Goal: Task Accomplishment & Management: Complete application form

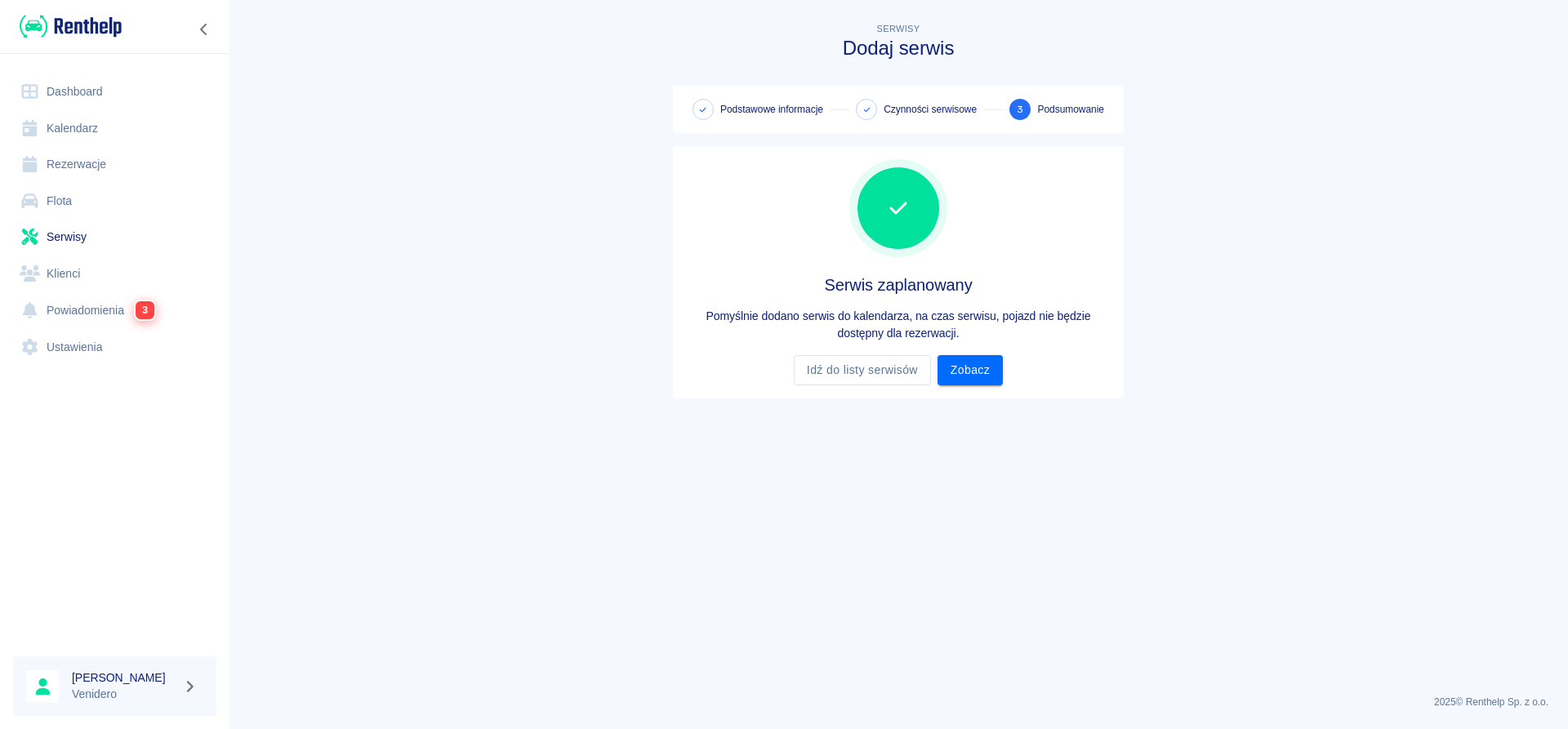
click at [71, 206] on link "Flota" at bounding box center [114, 201] width 203 height 36
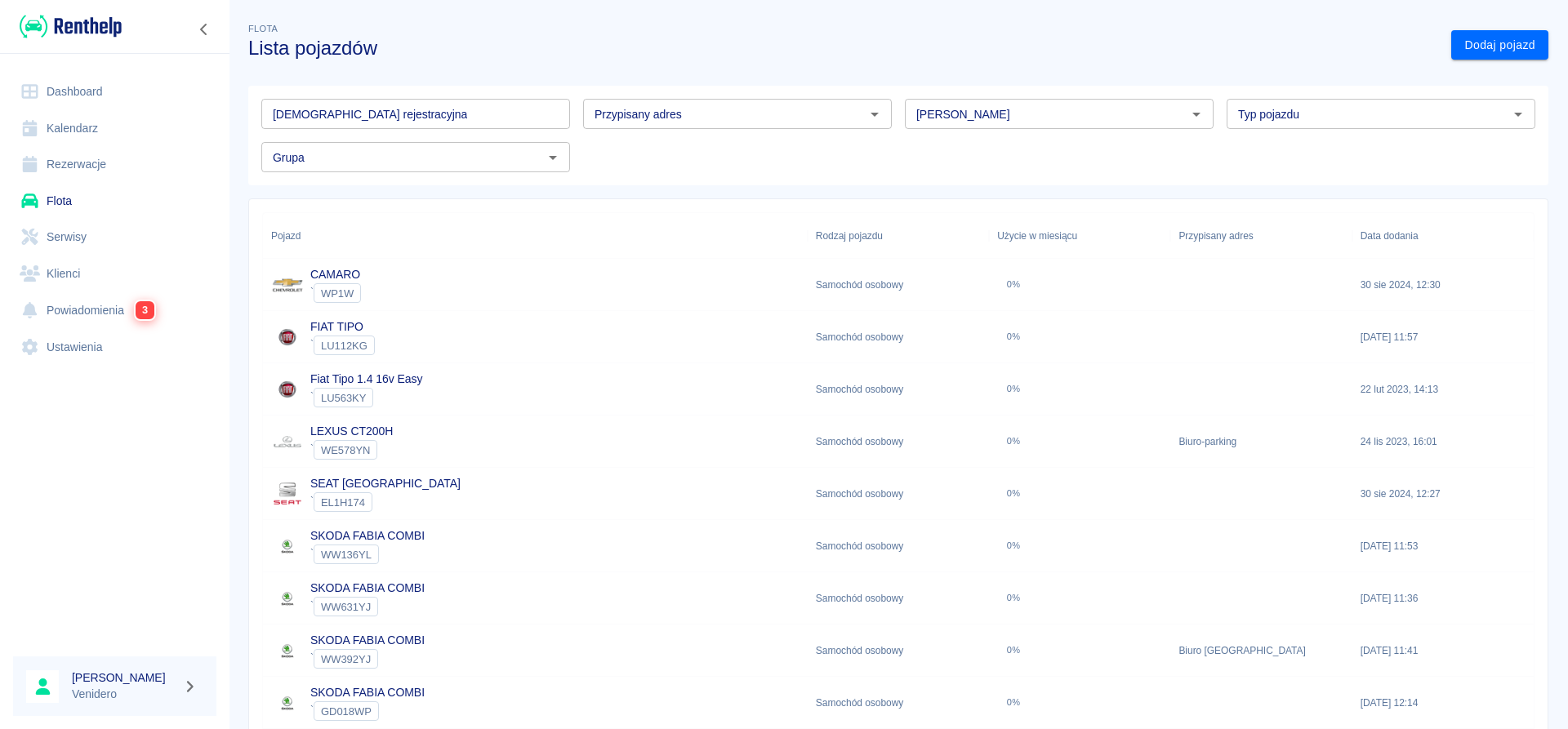
click at [466, 117] on input "[DEMOGRAPHIC_DATA] rejestracyjna" at bounding box center [415, 113] width 309 height 30
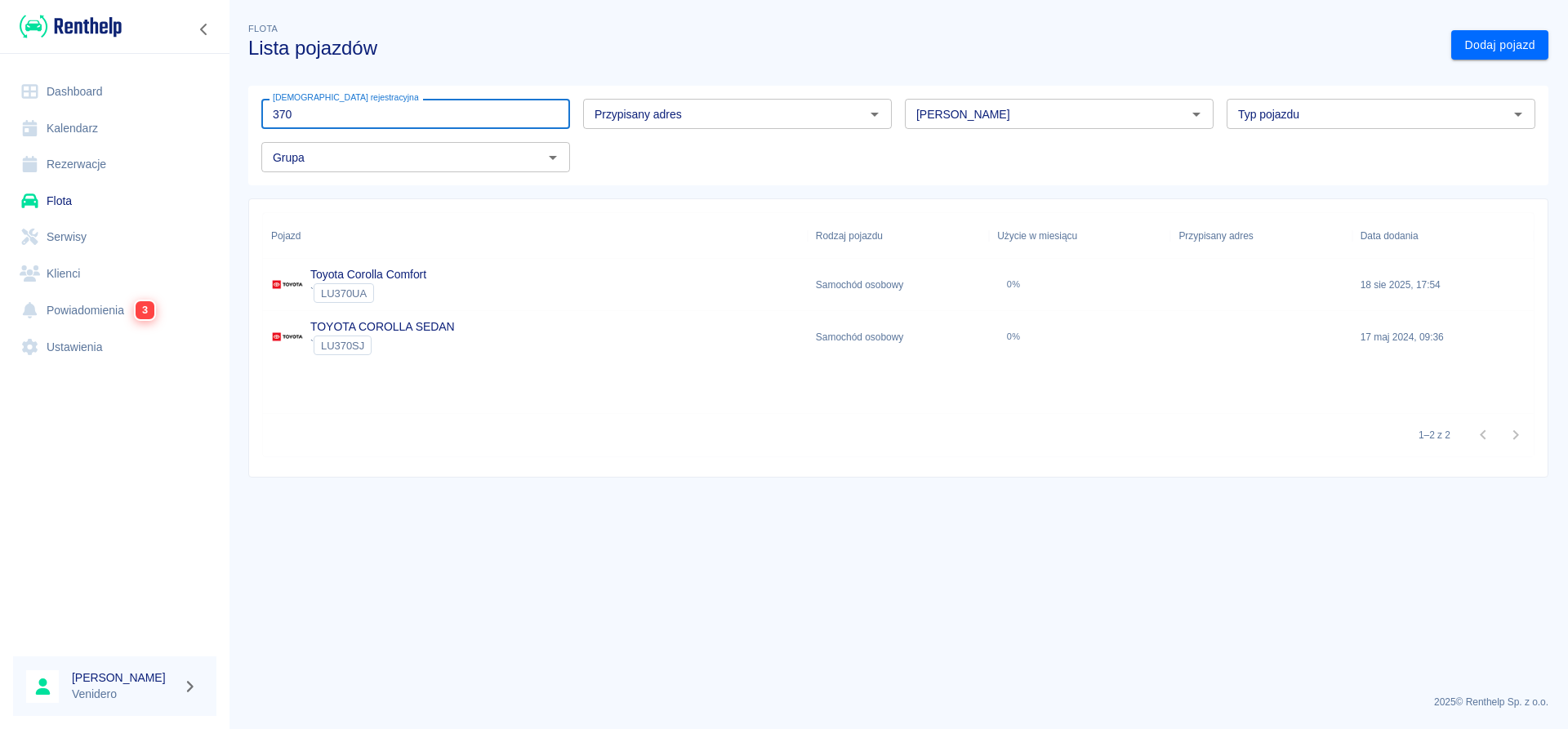
drag, startPoint x: 339, startPoint y: 110, endPoint x: 8, endPoint y: 123, distance: 331.3
click at [261, 123] on input "370" at bounding box center [415, 113] width 309 height 30
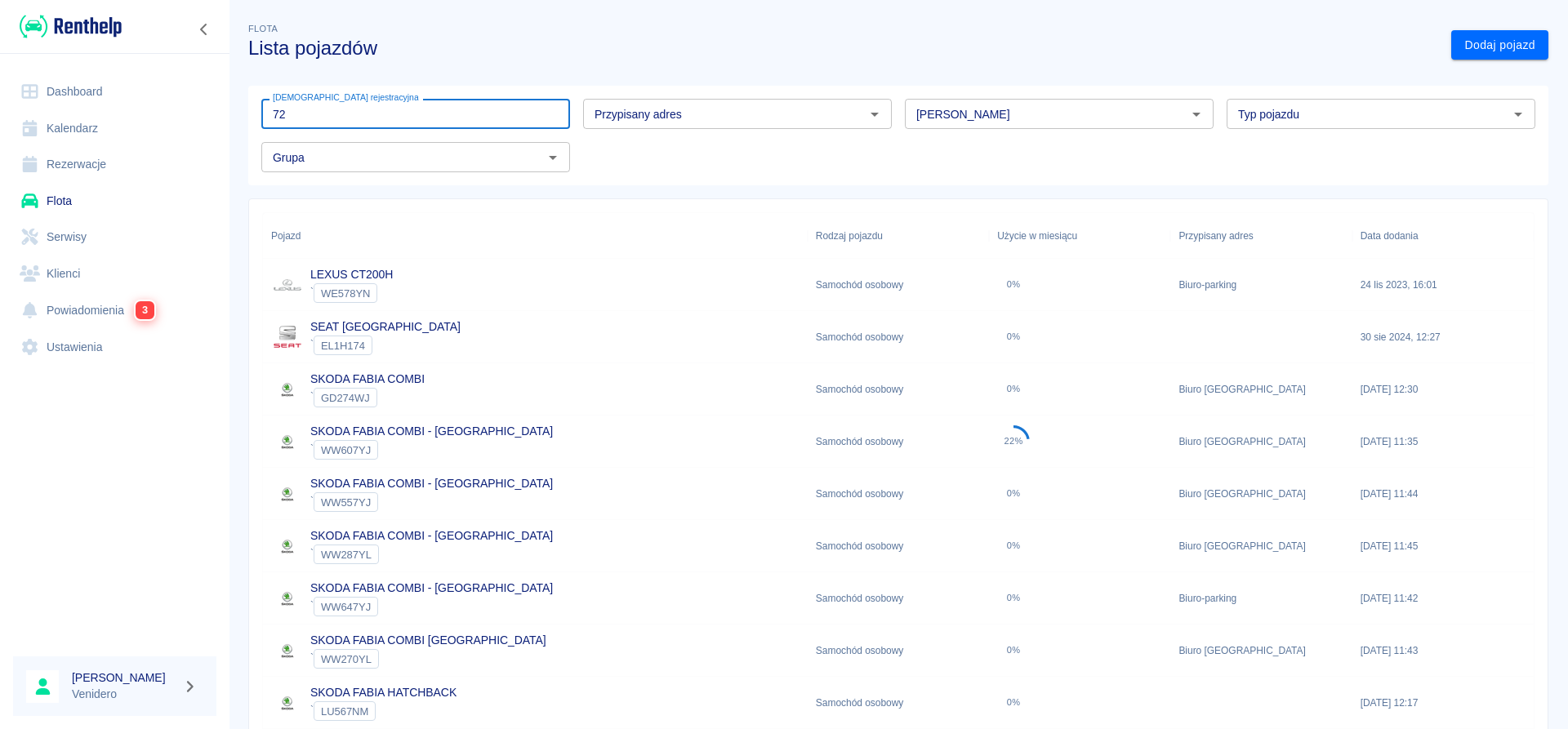
type input "721"
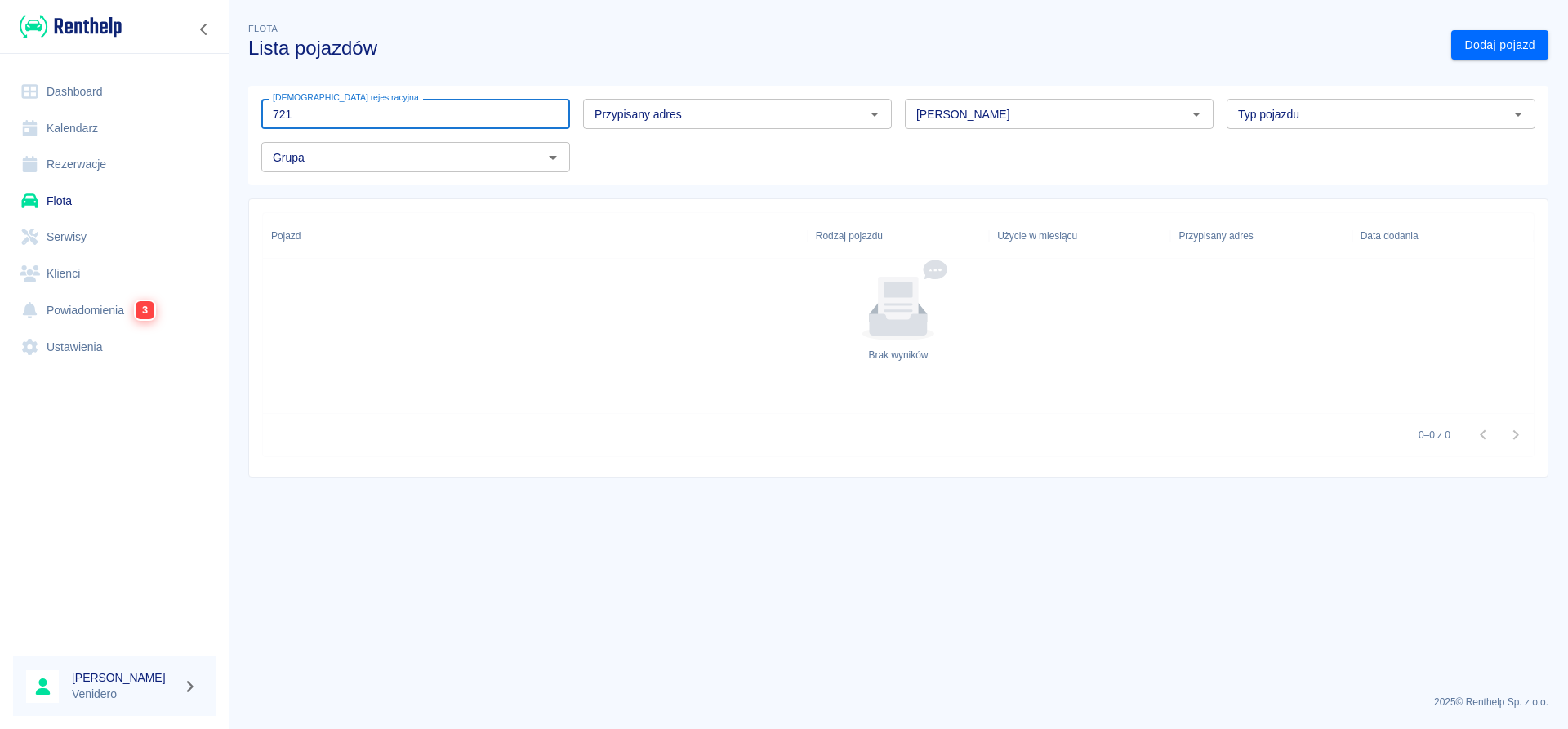
drag, startPoint x: 300, startPoint y: 110, endPoint x: 130, endPoint y: 118, distance: 170.2
click at [261, 117] on input "721" at bounding box center [415, 113] width 309 height 30
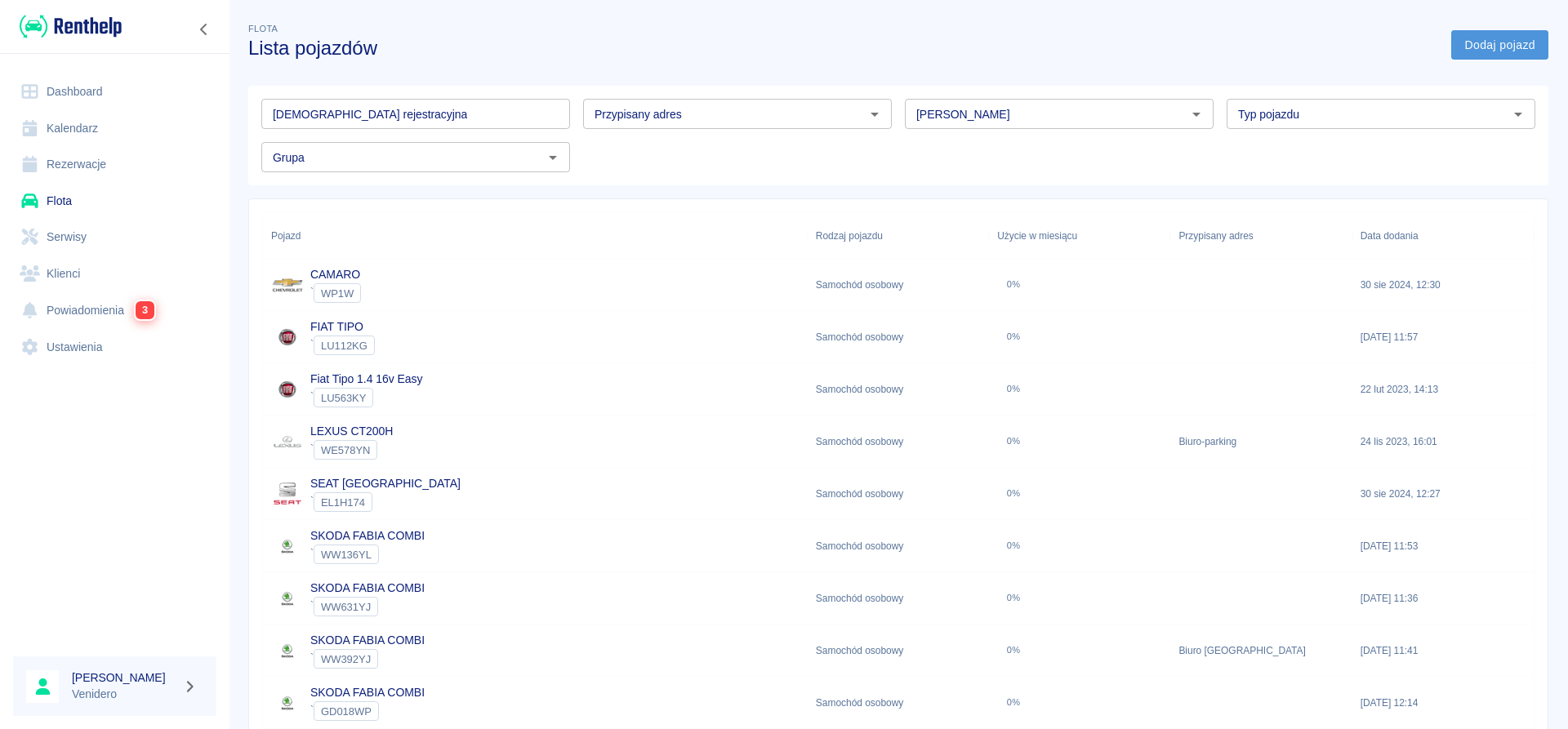
click at [1471, 43] on link "Dodaj pojazd" at bounding box center [1500, 45] width 97 height 30
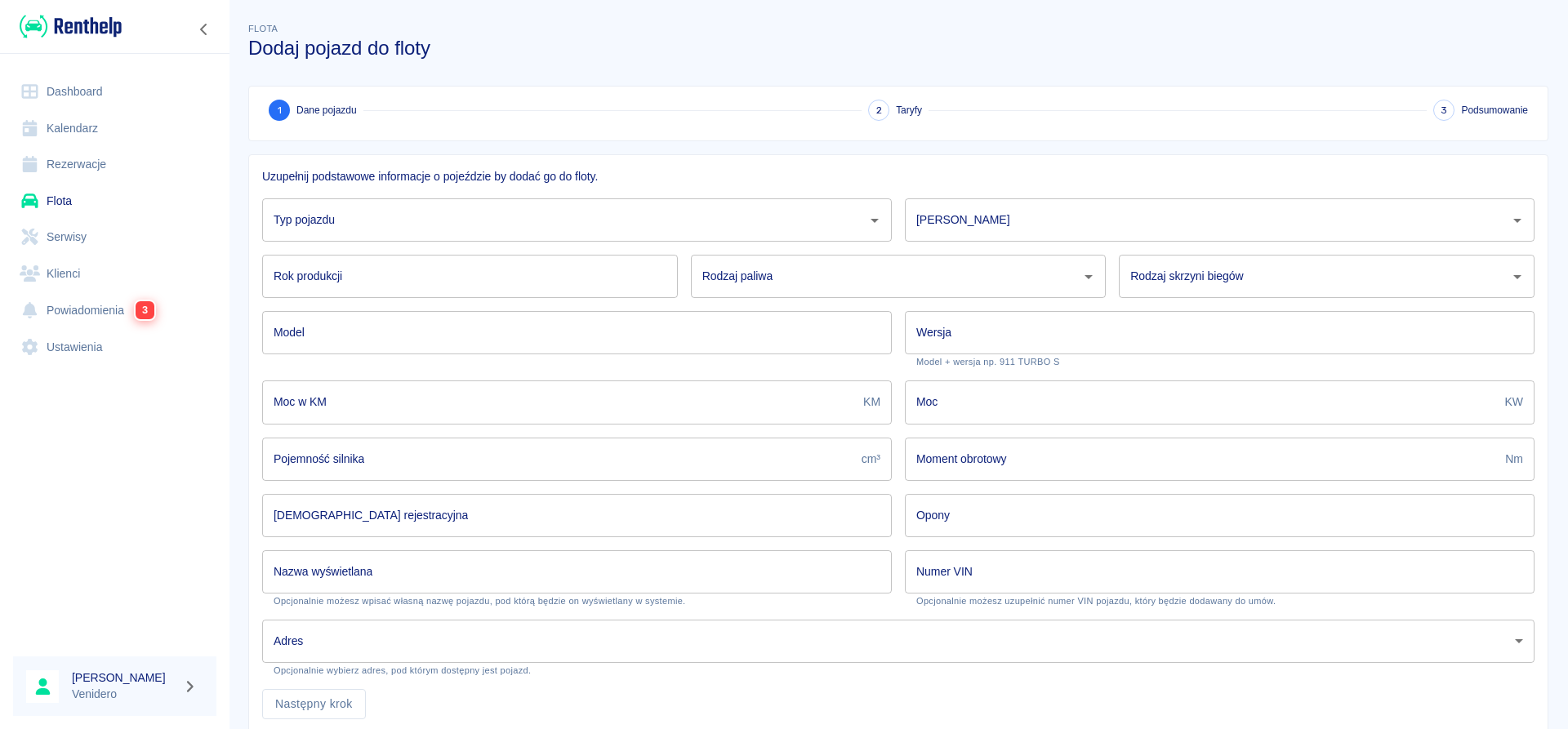
click at [873, 217] on icon "Otwórz" at bounding box center [875, 221] width 20 height 20
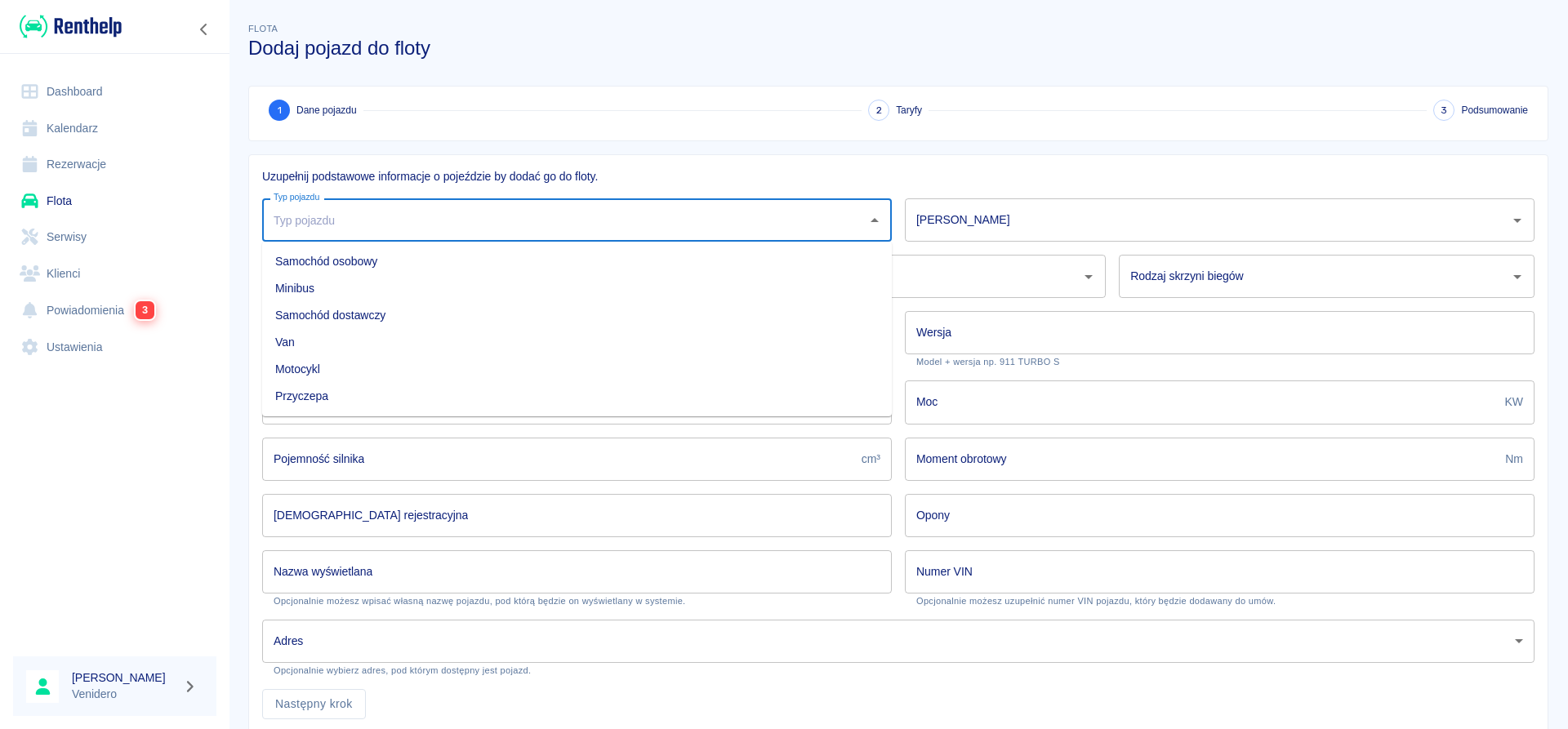
click at [364, 269] on li "Samochód osobowy" at bounding box center [577, 262] width 630 height 27
type input "Samochód osobowy"
click at [1033, 216] on input "[PERSON_NAME]" at bounding box center [1207, 220] width 590 height 28
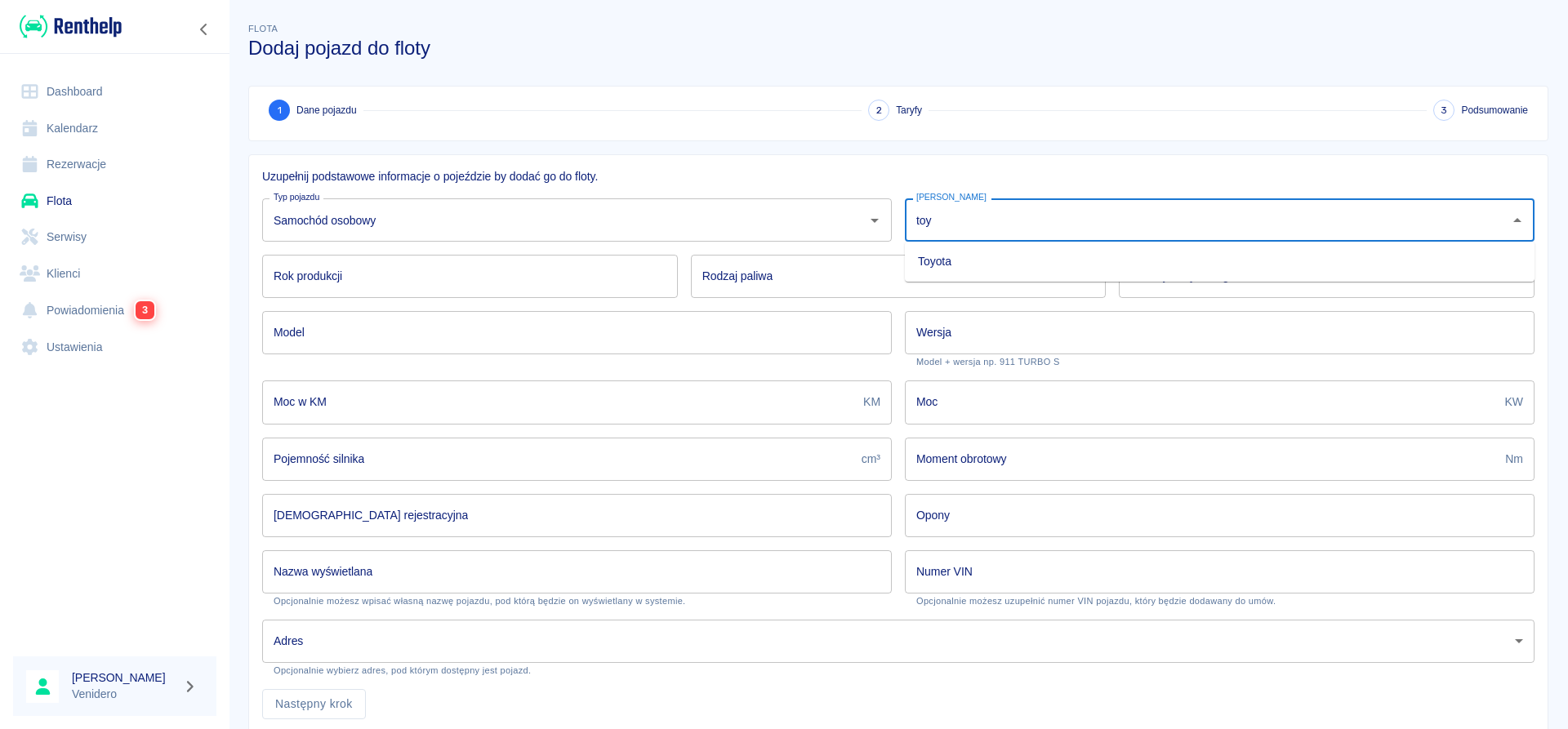
click at [1002, 263] on li "Toyota" at bounding box center [1219, 262] width 630 height 27
type input "Toyota"
click at [453, 293] on input "Rok produkcji" at bounding box center [470, 276] width 415 height 43
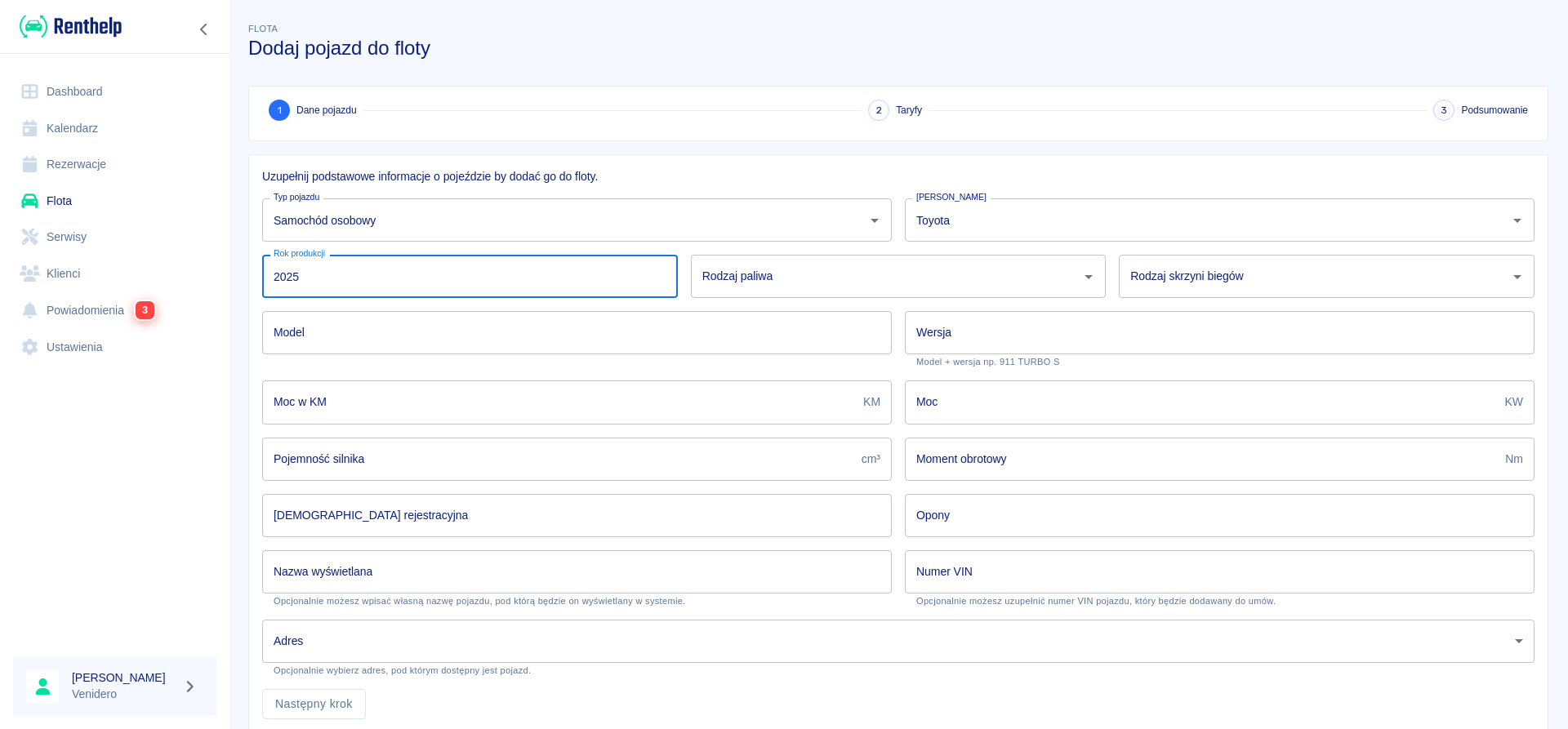
type input "2025"
click at [802, 274] on input "Rodzaj paliwa" at bounding box center [886, 276] width 376 height 28
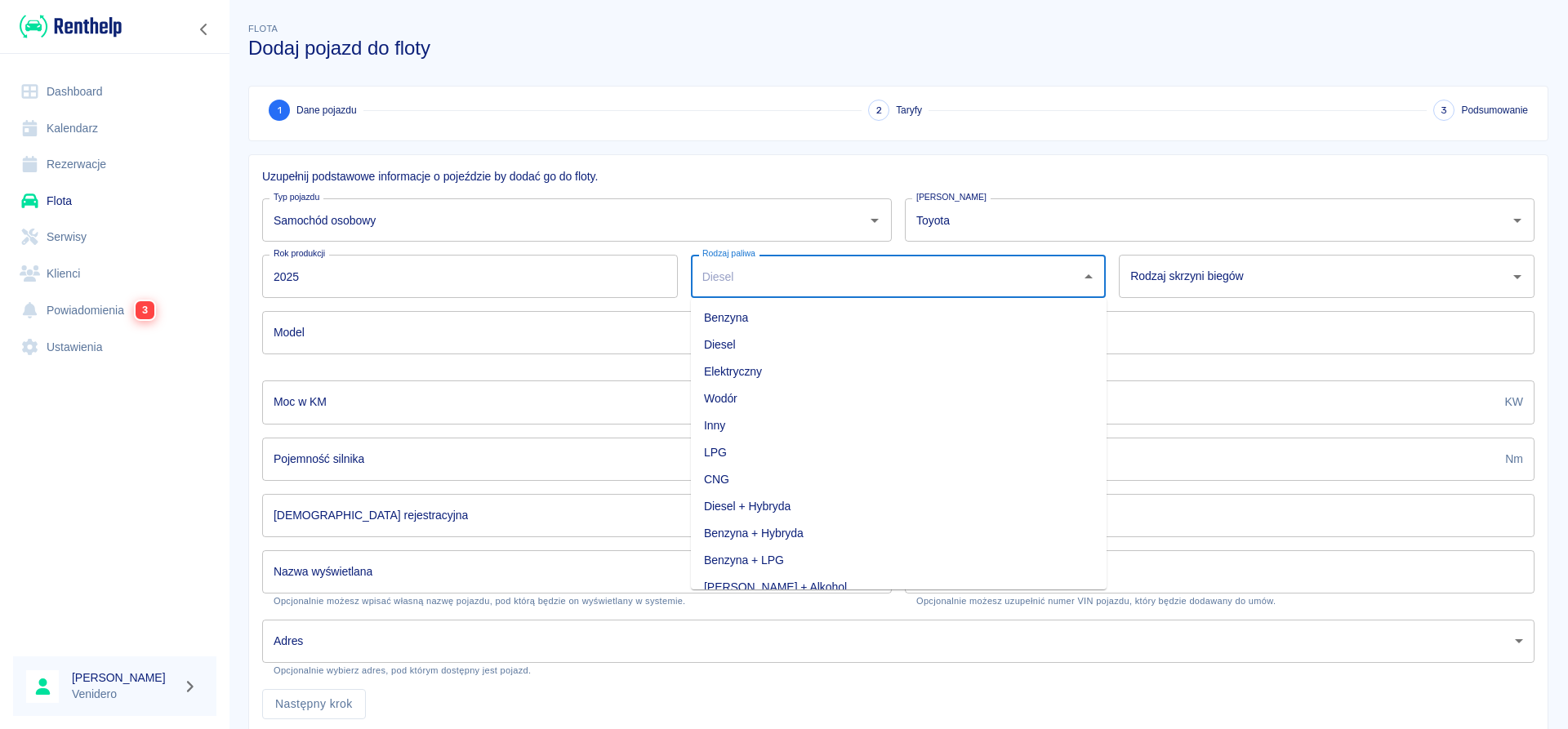
scroll to position [45, 0]
click at [772, 515] on li "Benzyna + LPG" at bounding box center [898, 516] width 415 height 27
type input "Benzyna + LPG"
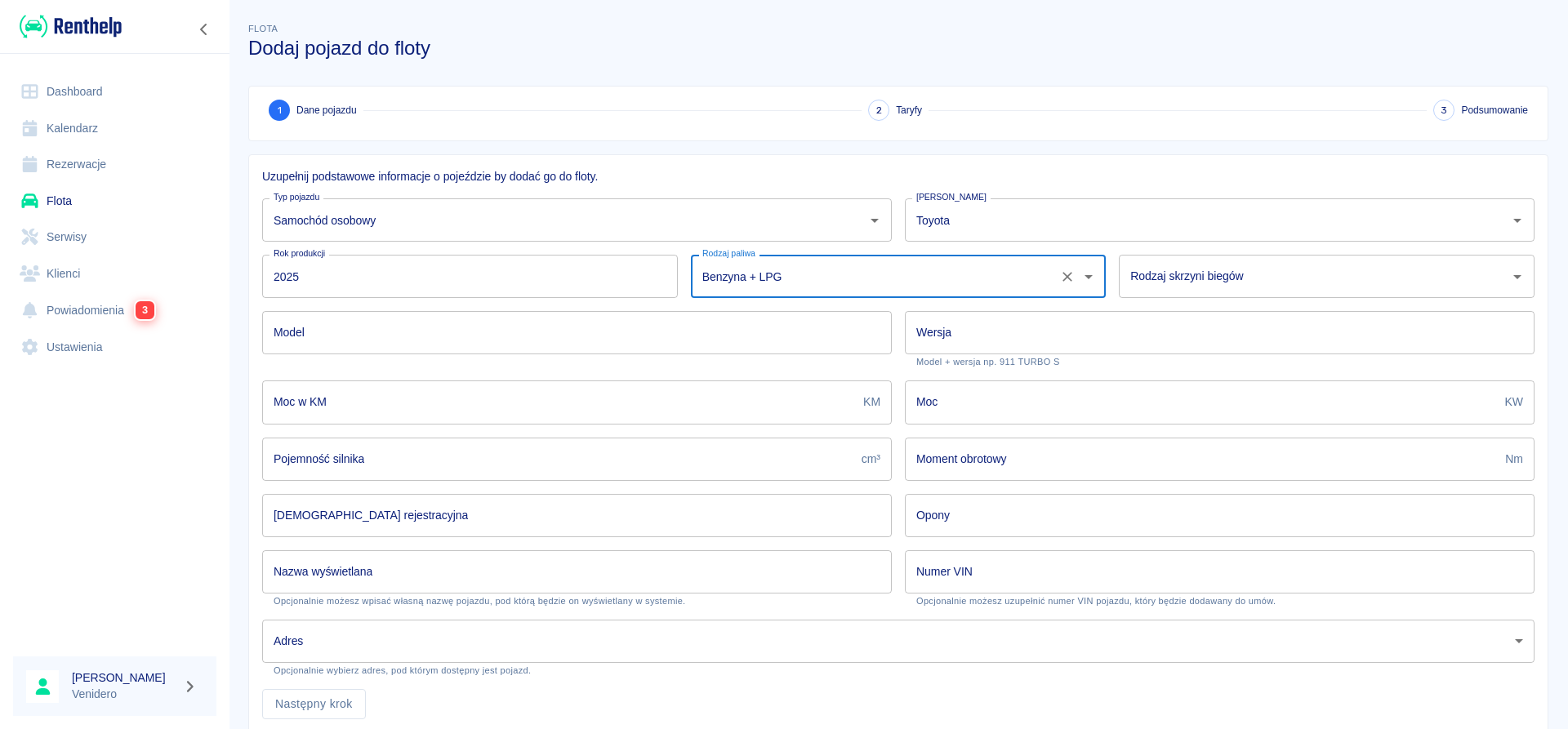
click at [1182, 280] on input "Rodzaj skrzyni biegów" at bounding box center [1314, 276] width 376 height 28
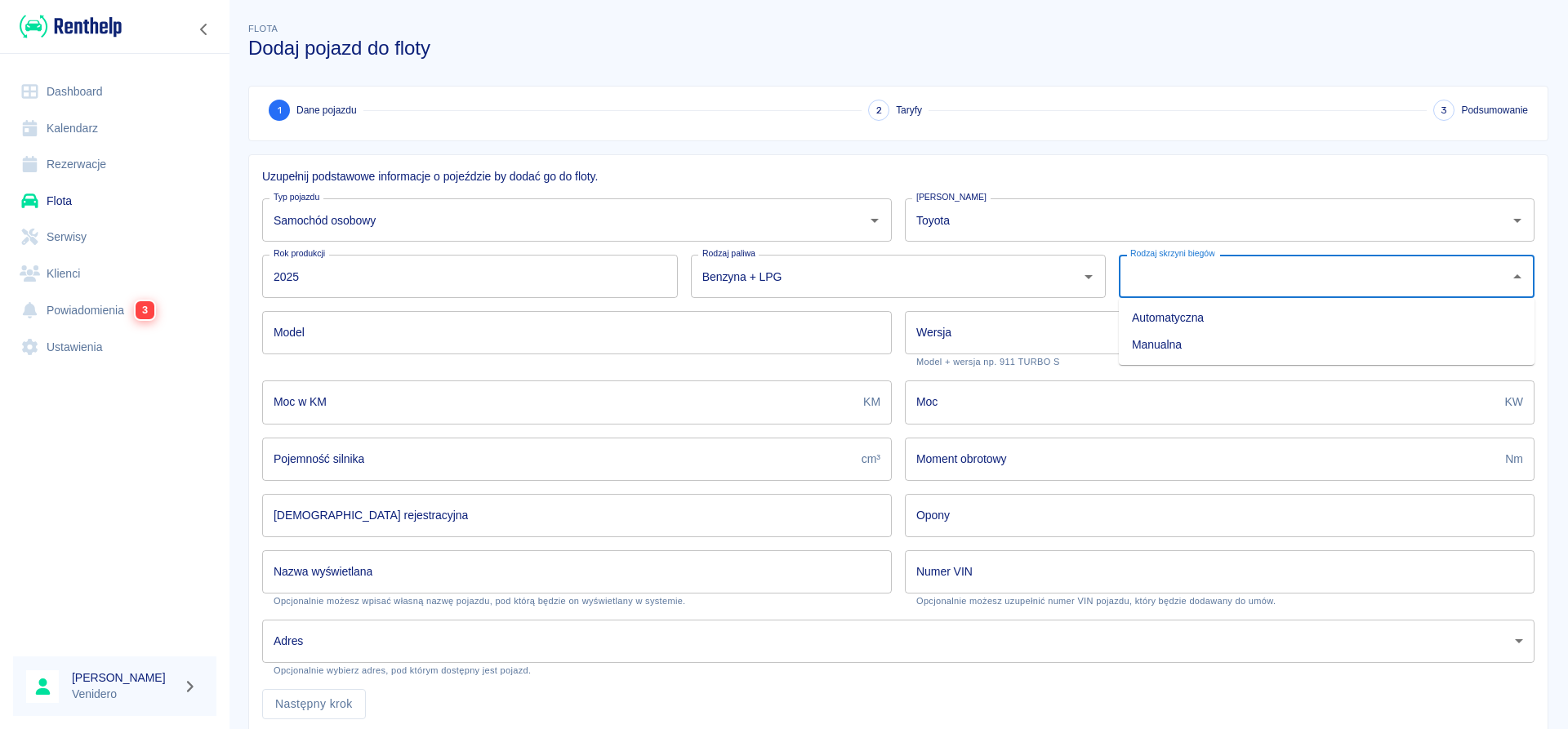
click at [1166, 313] on li "Automatyczna" at bounding box center [1327, 318] width 415 height 27
type input "Automatyczna"
click at [552, 338] on input "Model" at bounding box center [577, 332] width 630 height 43
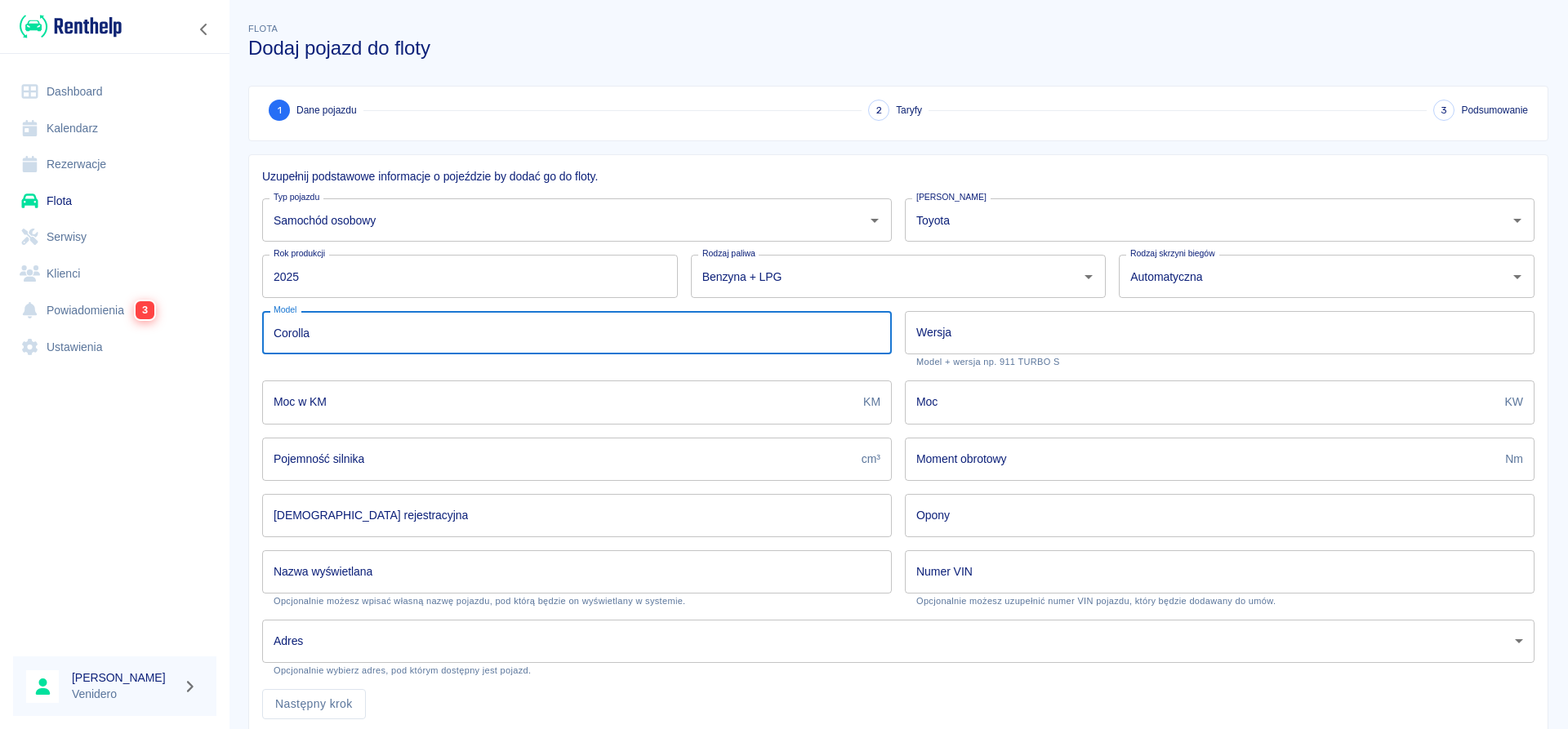
type input "Corolla"
click at [957, 326] on input "Wersja" at bounding box center [1219, 332] width 630 height 43
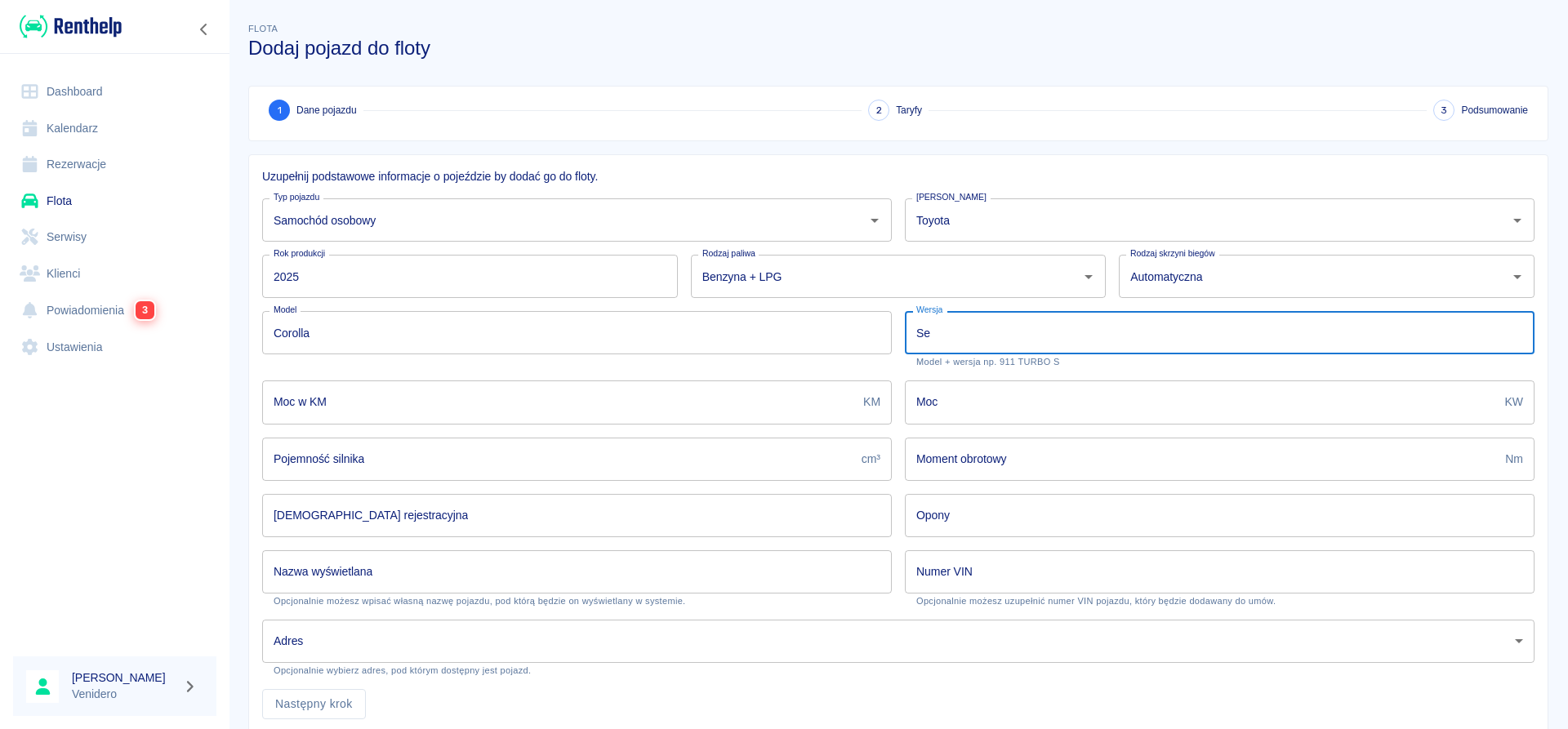
type input "S"
type input "Comfort"
click at [366, 331] on input "Corolla" at bounding box center [577, 332] width 630 height 43
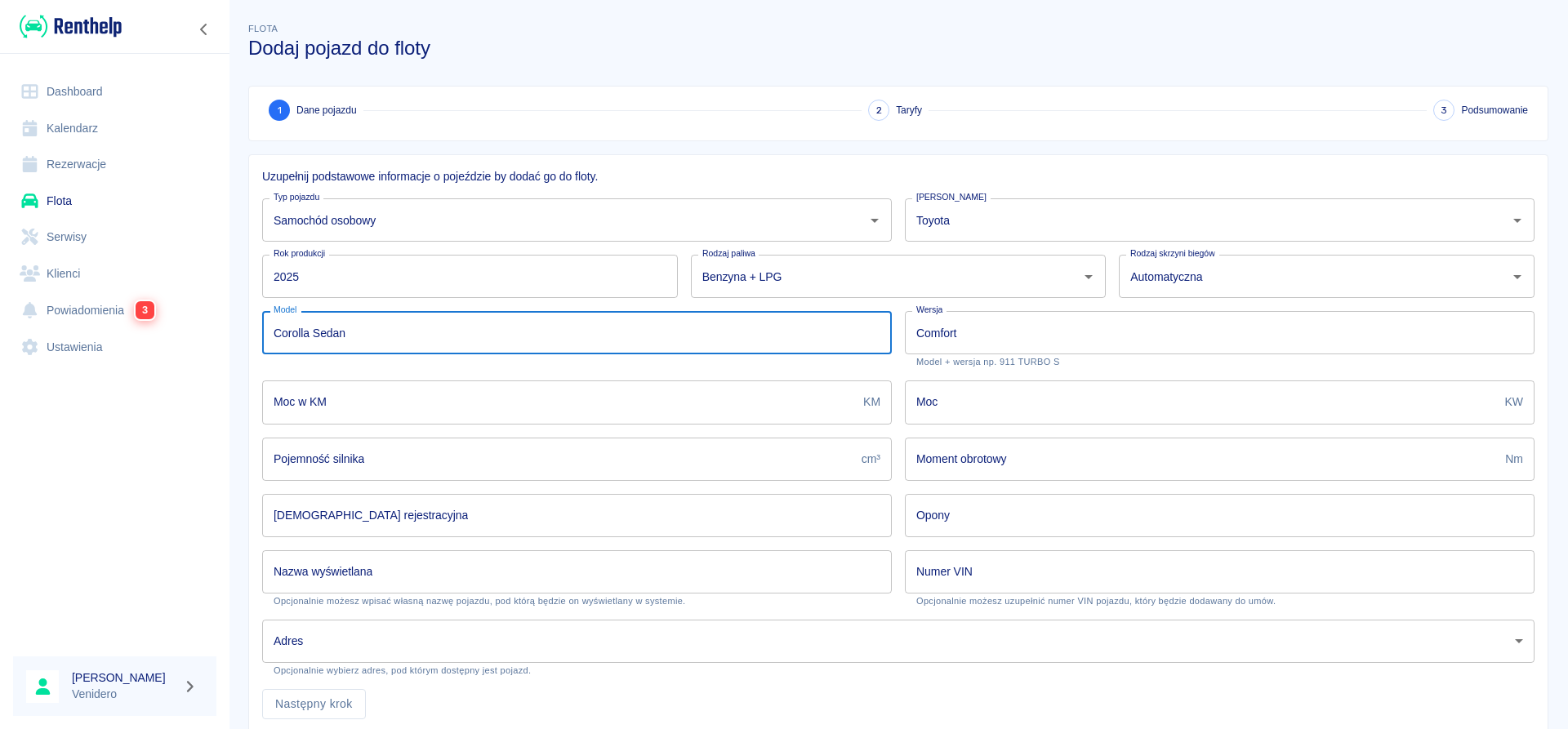
type input "Corolla Sedan"
click at [457, 394] on input "Moc w KM" at bounding box center [559, 402] width 594 height 43
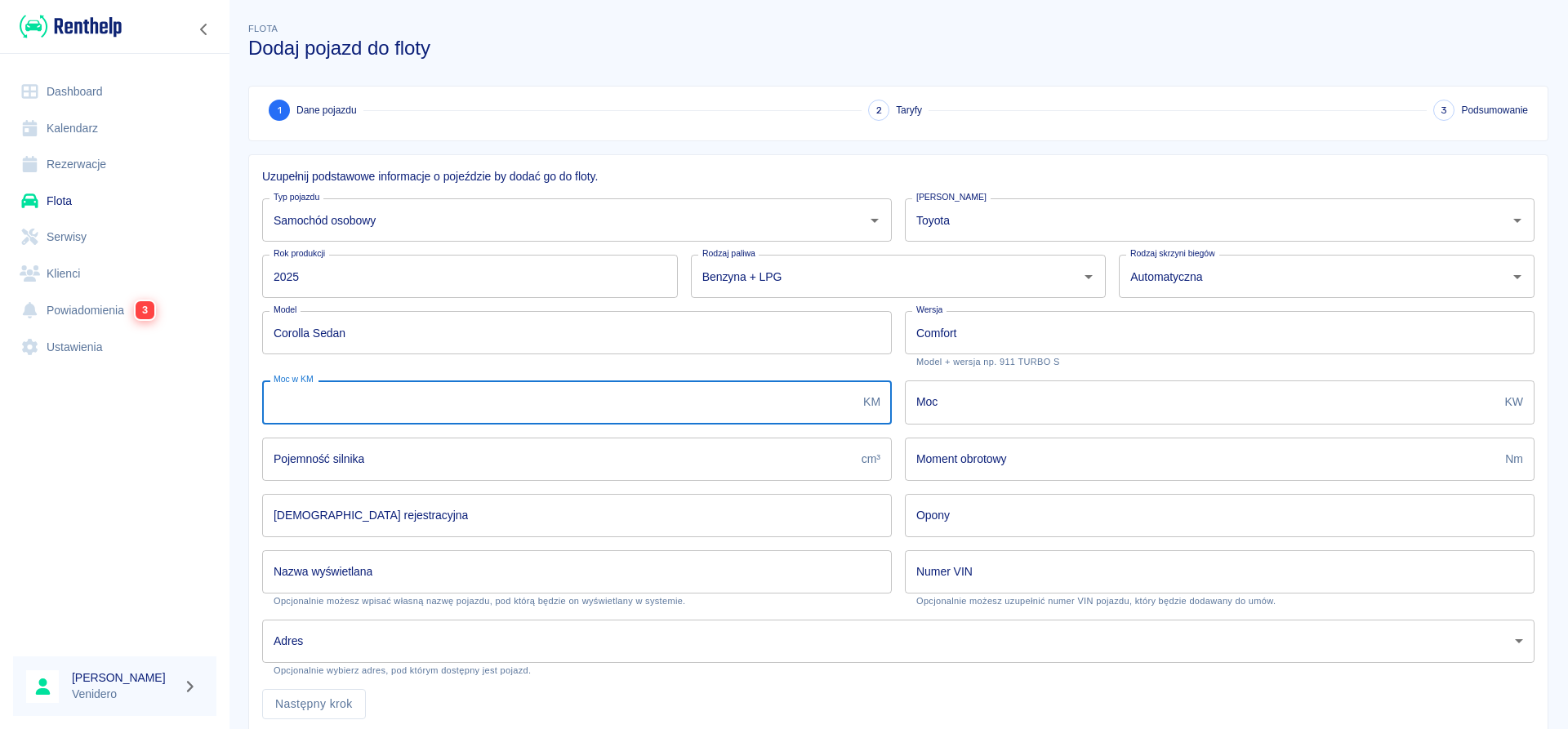
click at [421, 508] on input "[DEMOGRAPHIC_DATA] rejestracyjna" at bounding box center [577, 515] width 630 height 43
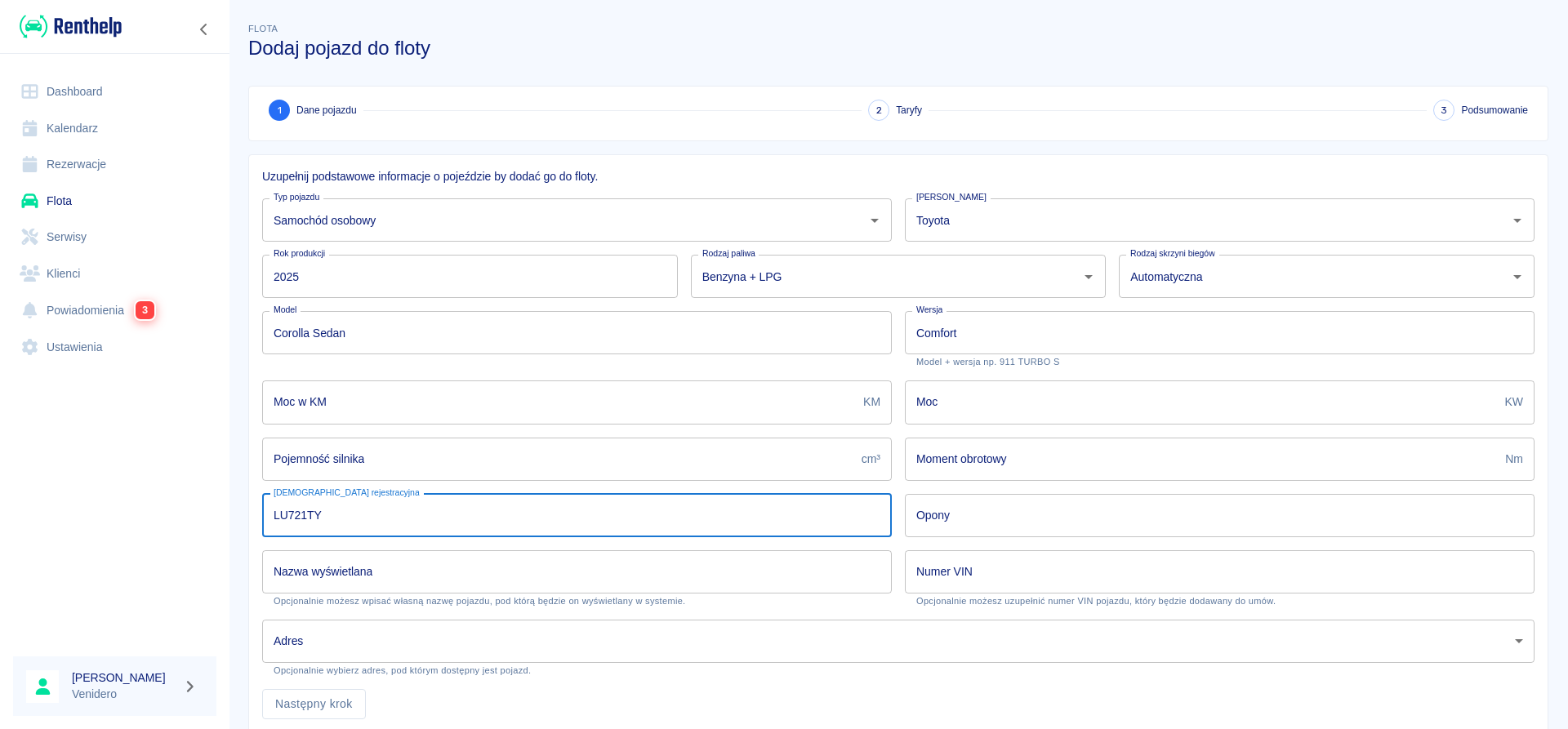
type input "LU721TY"
click at [446, 569] on input "Nazwa wyświetlana" at bounding box center [577, 571] width 630 height 43
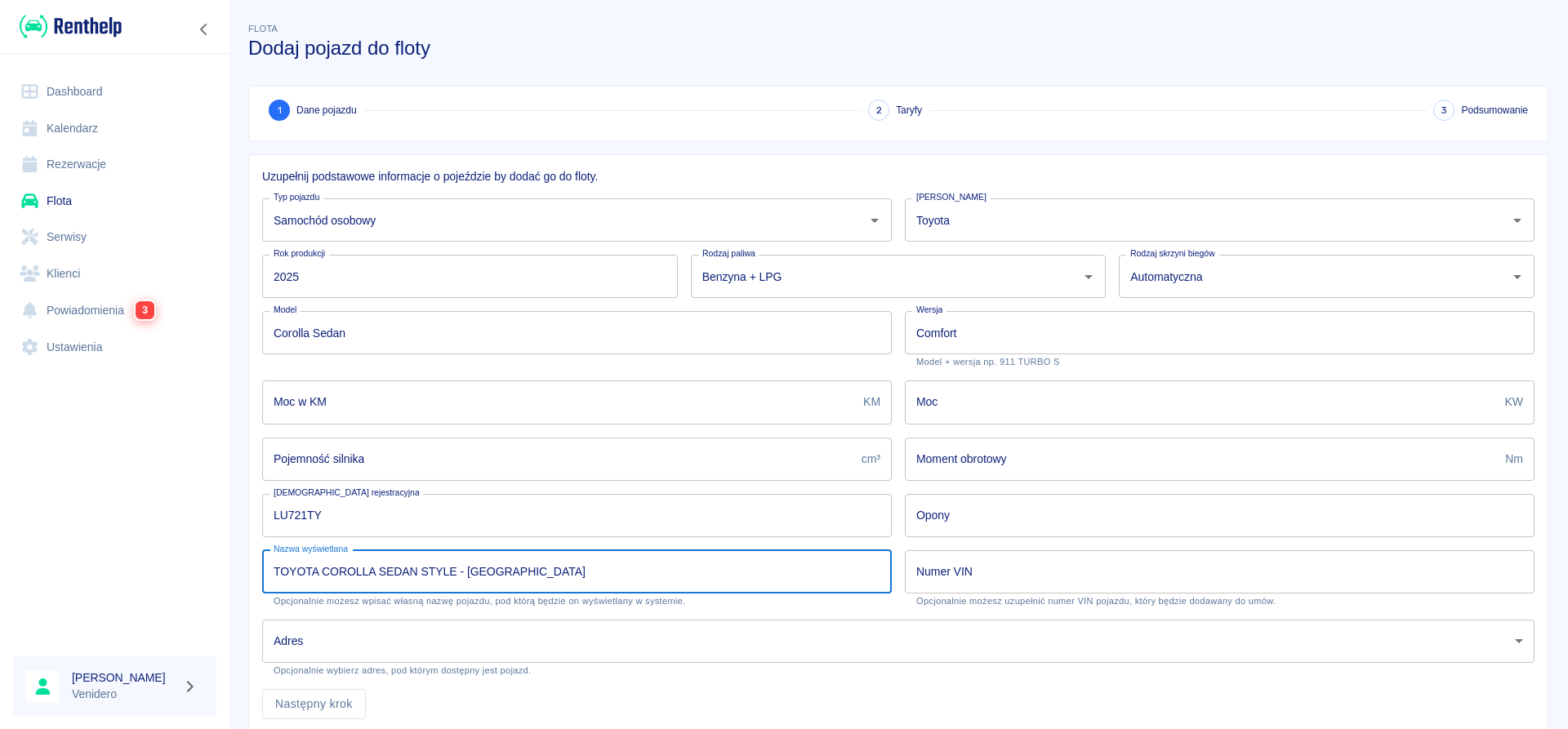
drag, startPoint x: 425, startPoint y: 570, endPoint x: 536, endPoint y: 565, distance: 111.1
click at [536, 565] on input "TOYOTA COROLLA SEDAN STYLE - [GEOGRAPHIC_DATA]" at bounding box center [577, 571] width 630 height 43
type input "TOYOTA COROLLA SEDAN COMFORT"
click at [932, 571] on input "Numer VIN" at bounding box center [1219, 571] width 630 height 43
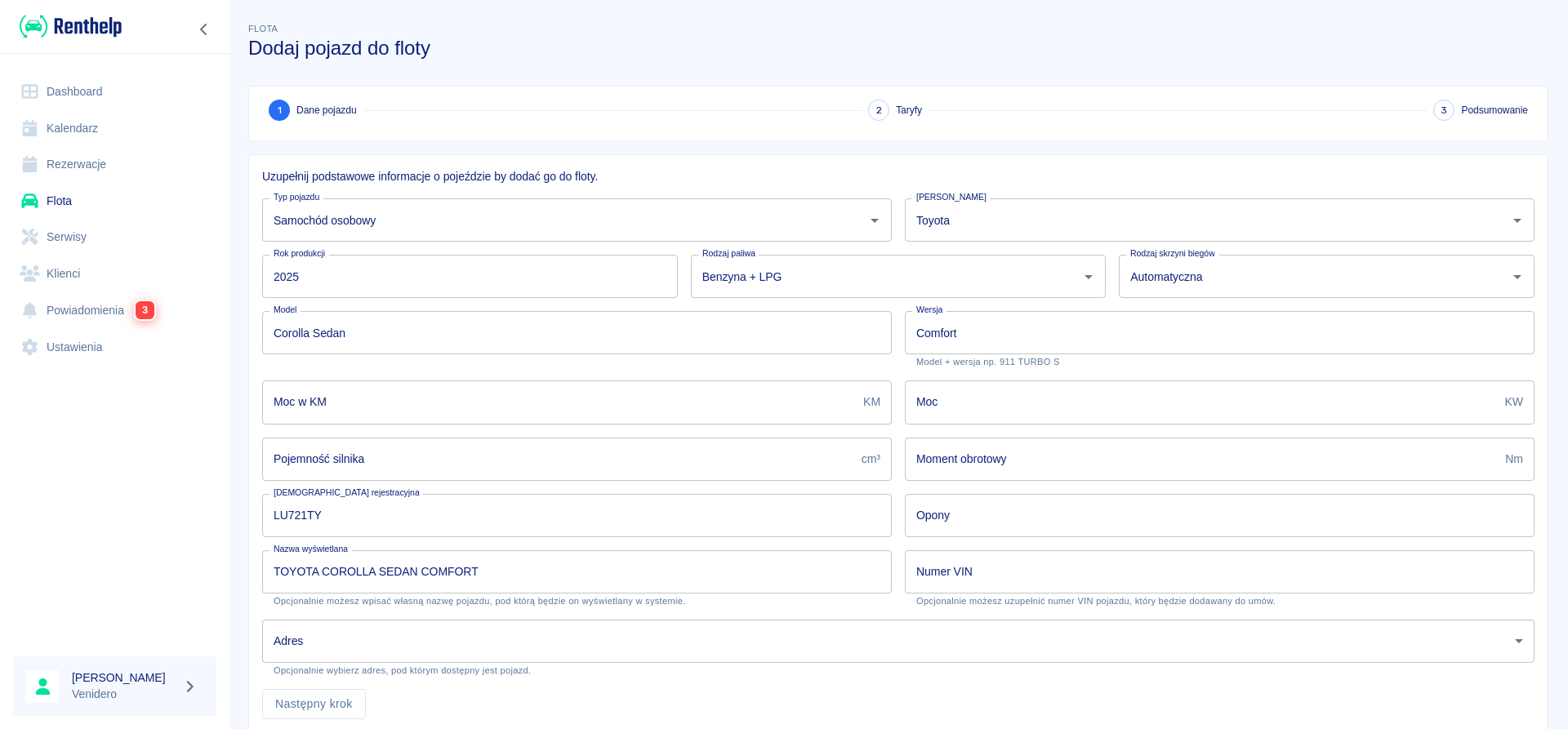
click at [980, 566] on input "Numer VIN" at bounding box center [1219, 571] width 630 height 43
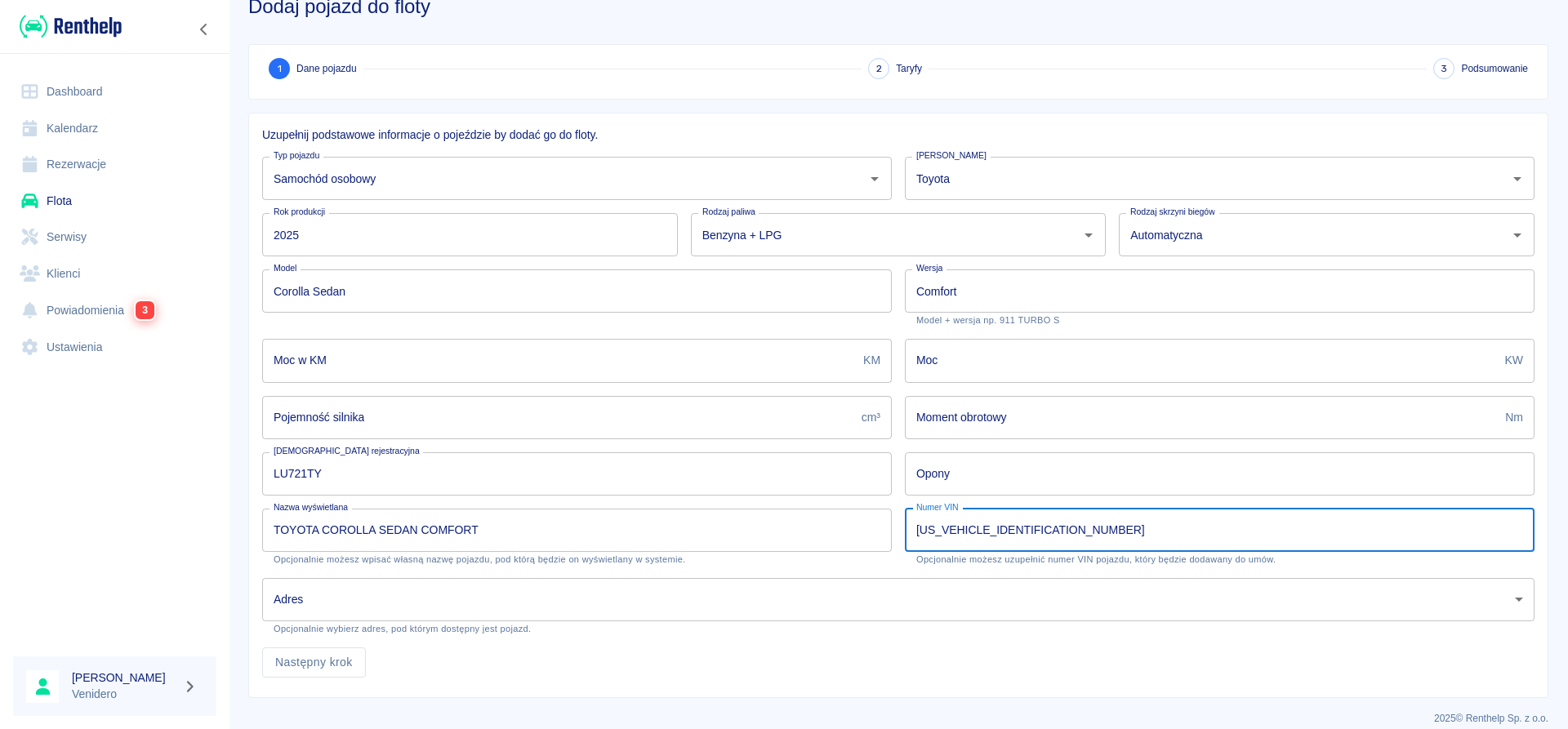
scroll to position [58, 0]
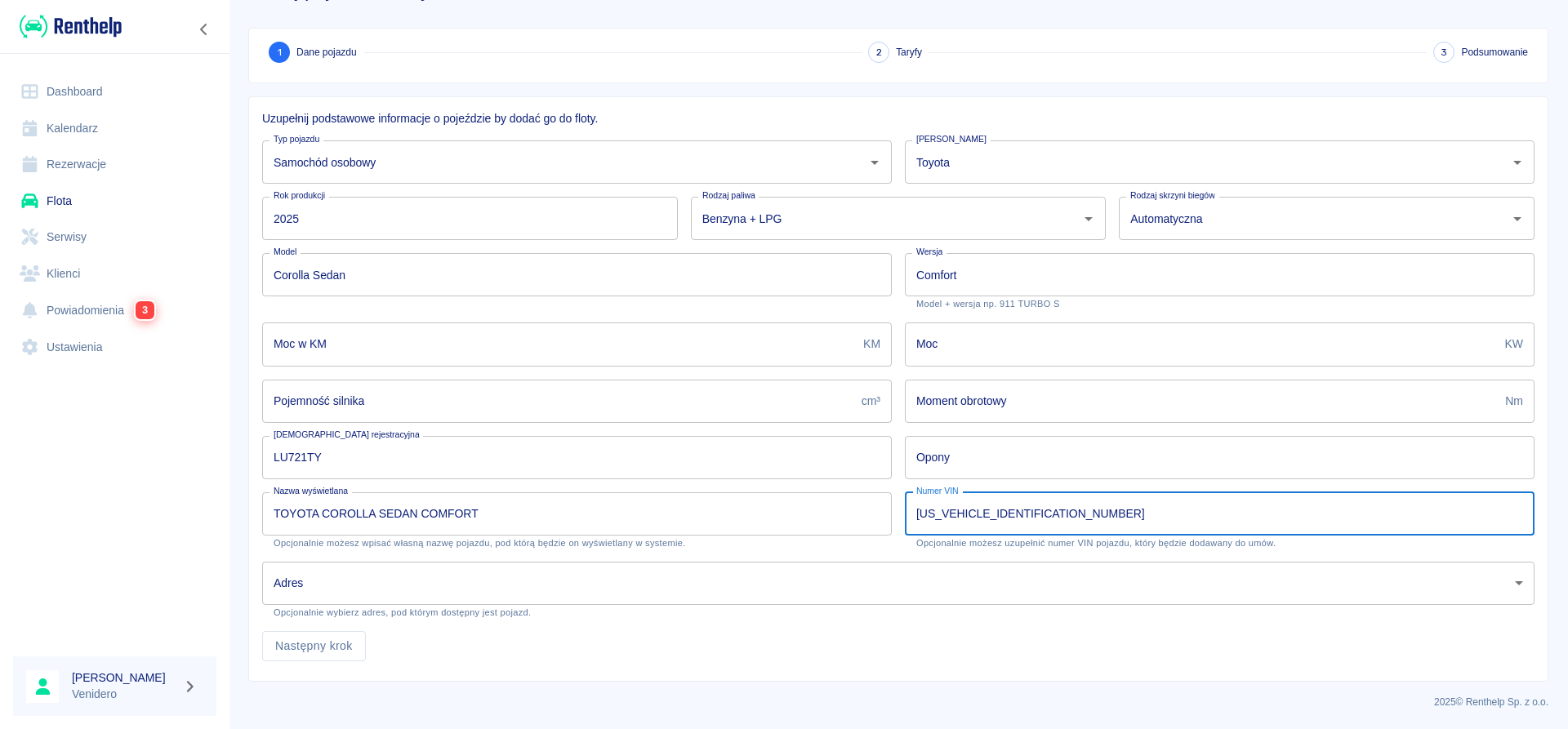
type input "[US_VEHICLE_IDENTIFICATION_NUMBER]"
click at [377, 587] on body "Używamy plików Cookies, by zapewnić Ci najlepsze możliwe doświadczenie. Aby dow…" at bounding box center [784, 364] width 1568 height 729
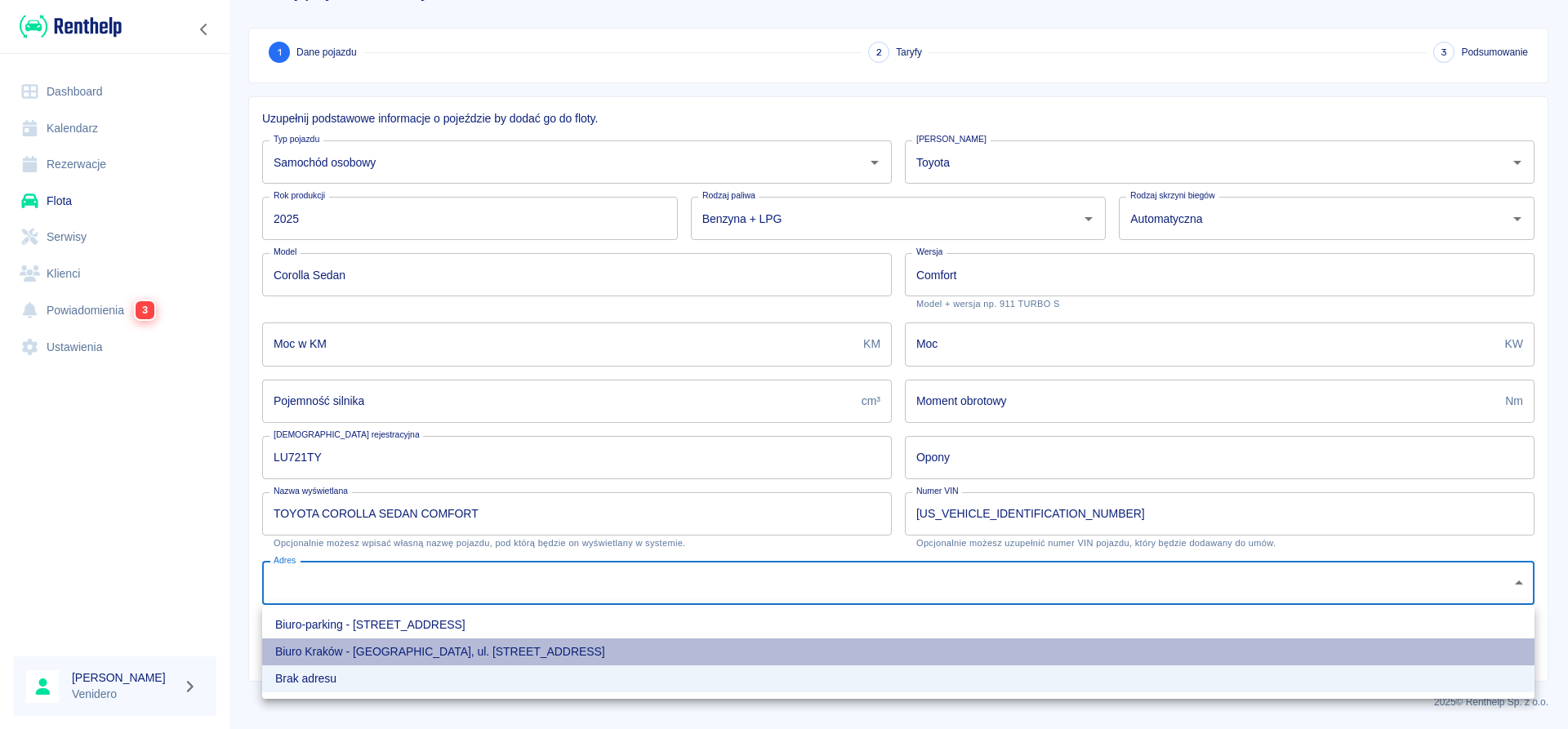
click at [382, 651] on li "Biuro Kraków - [GEOGRAPHIC_DATA], ul. [STREET_ADDRESS]" at bounding box center [898, 652] width 1272 height 27
type input "3f50a04f-11c0-4bbd-8ad9-a0bf8270ece0"
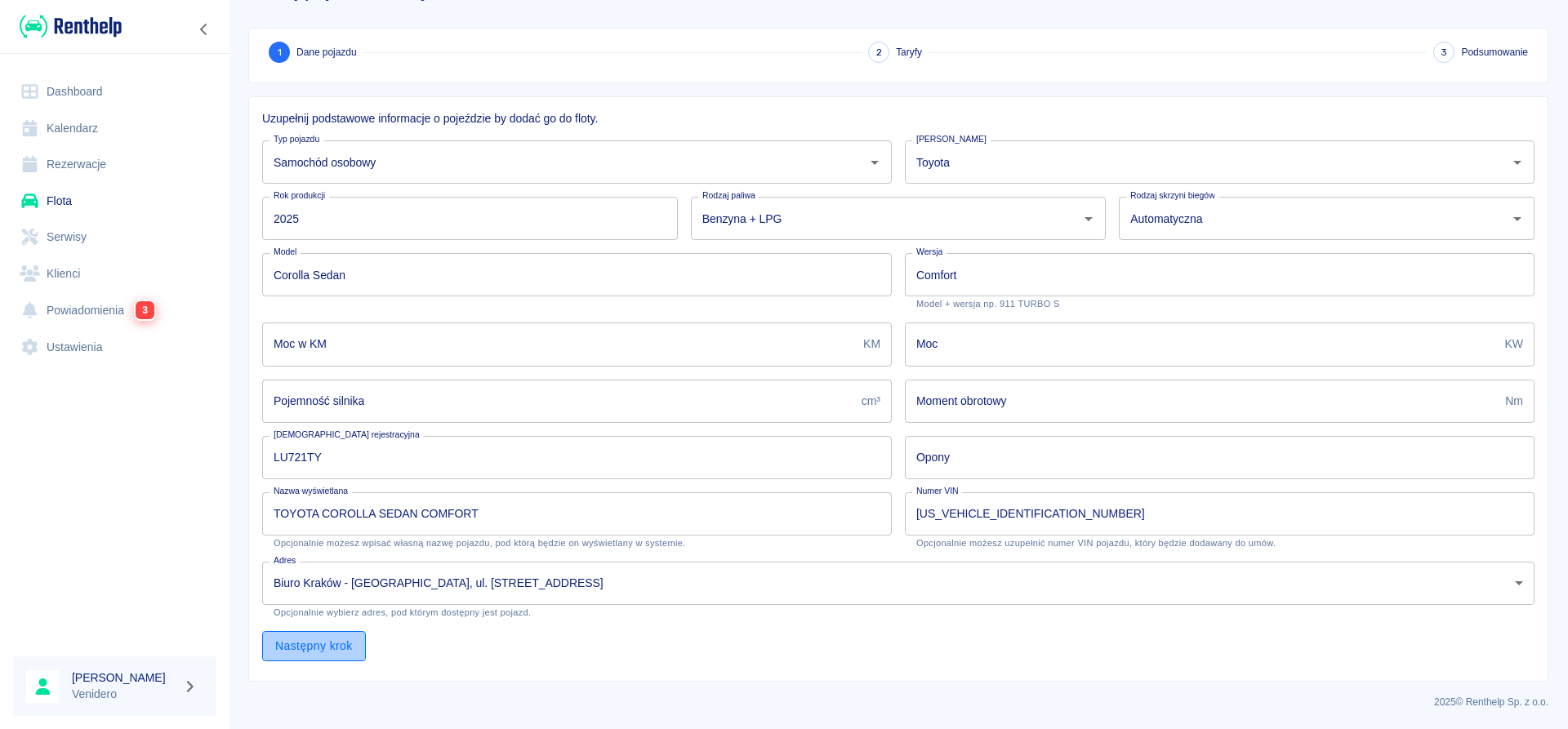
click at [326, 650] on button "Następny krok" at bounding box center [314, 646] width 104 height 30
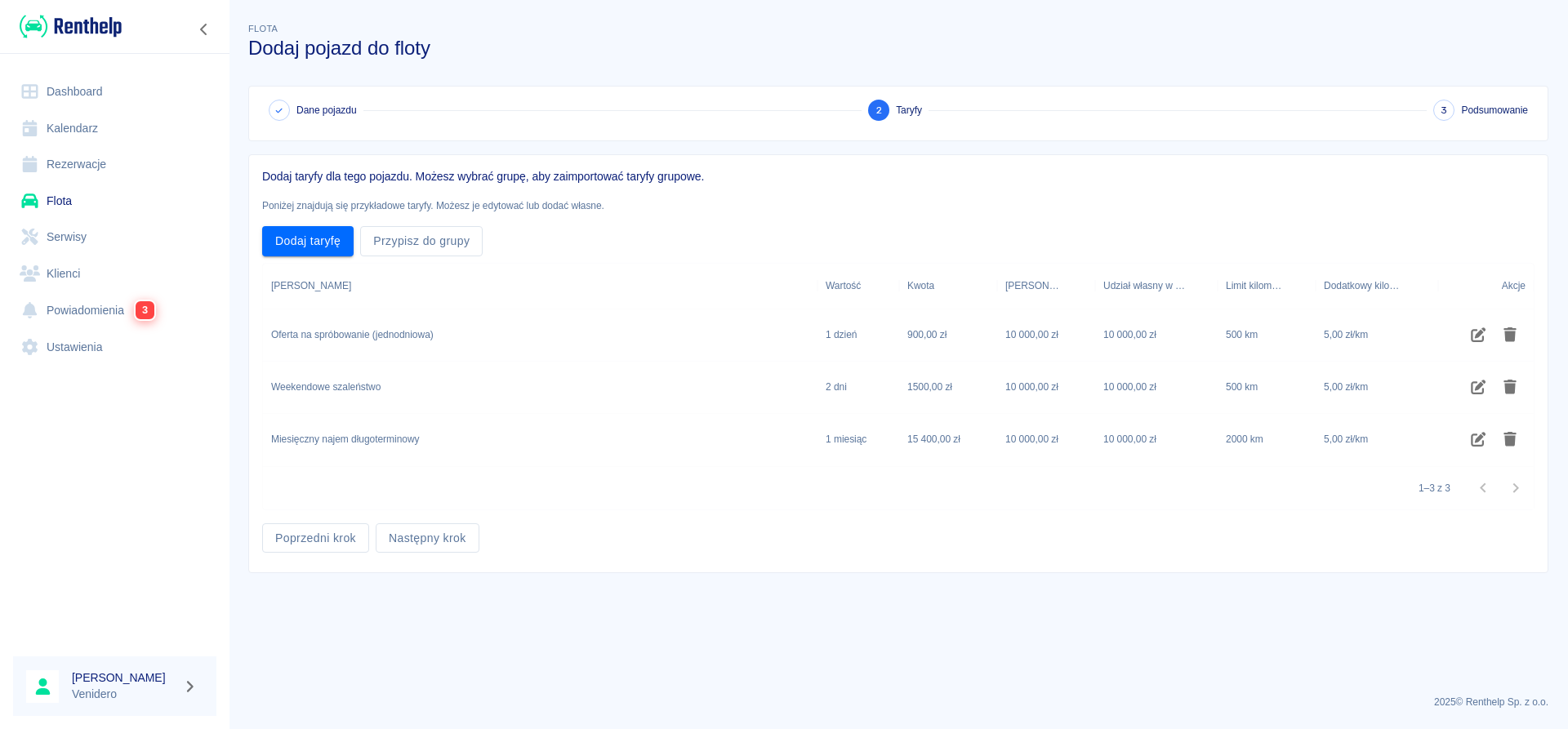
scroll to position [0, 0]
click at [445, 536] on button "Następny krok" at bounding box center [427, 538] width 104 height 30
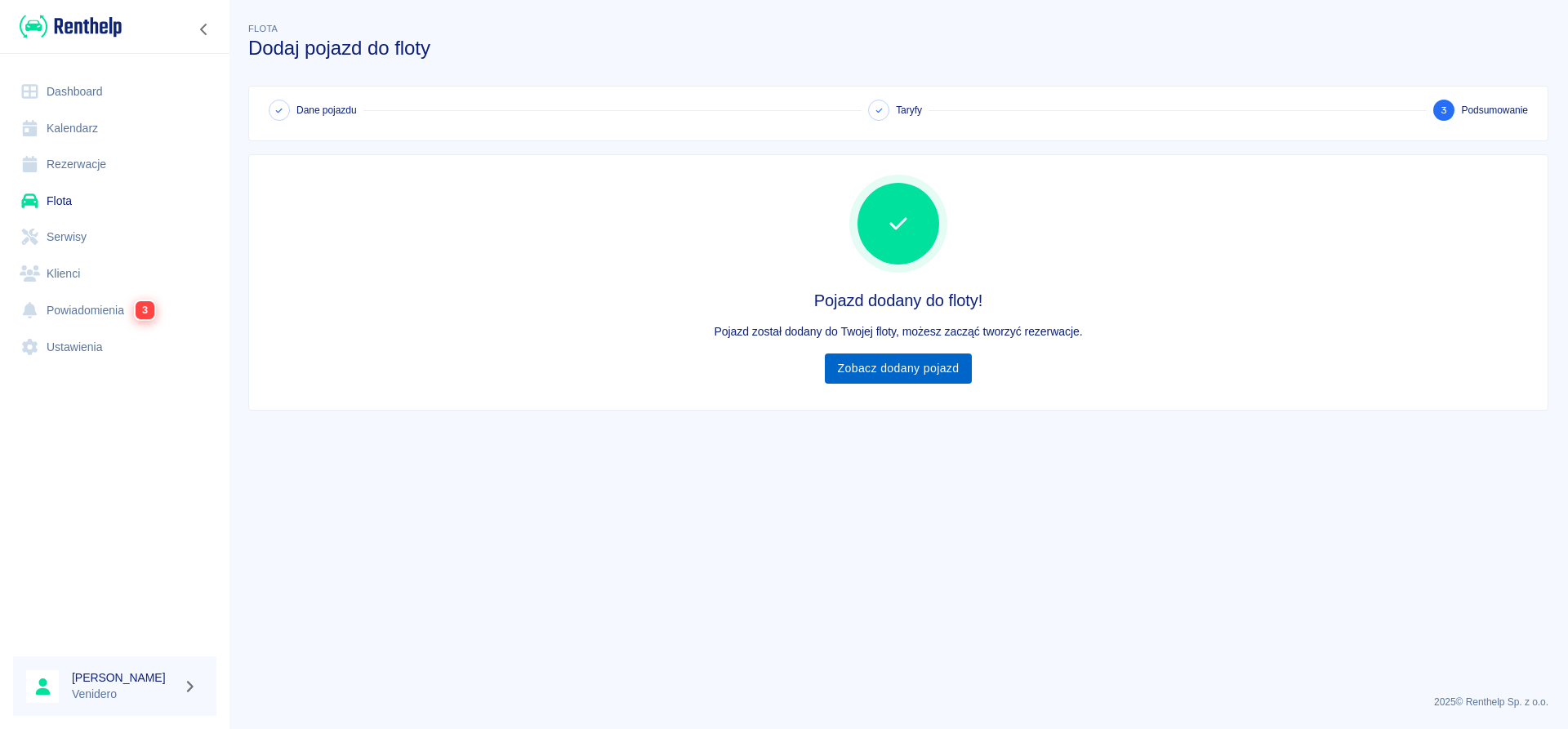
click at [940, 371] on link "Zobacz dodany pojazd" at bounding box center [898, 368] width 148 height 30
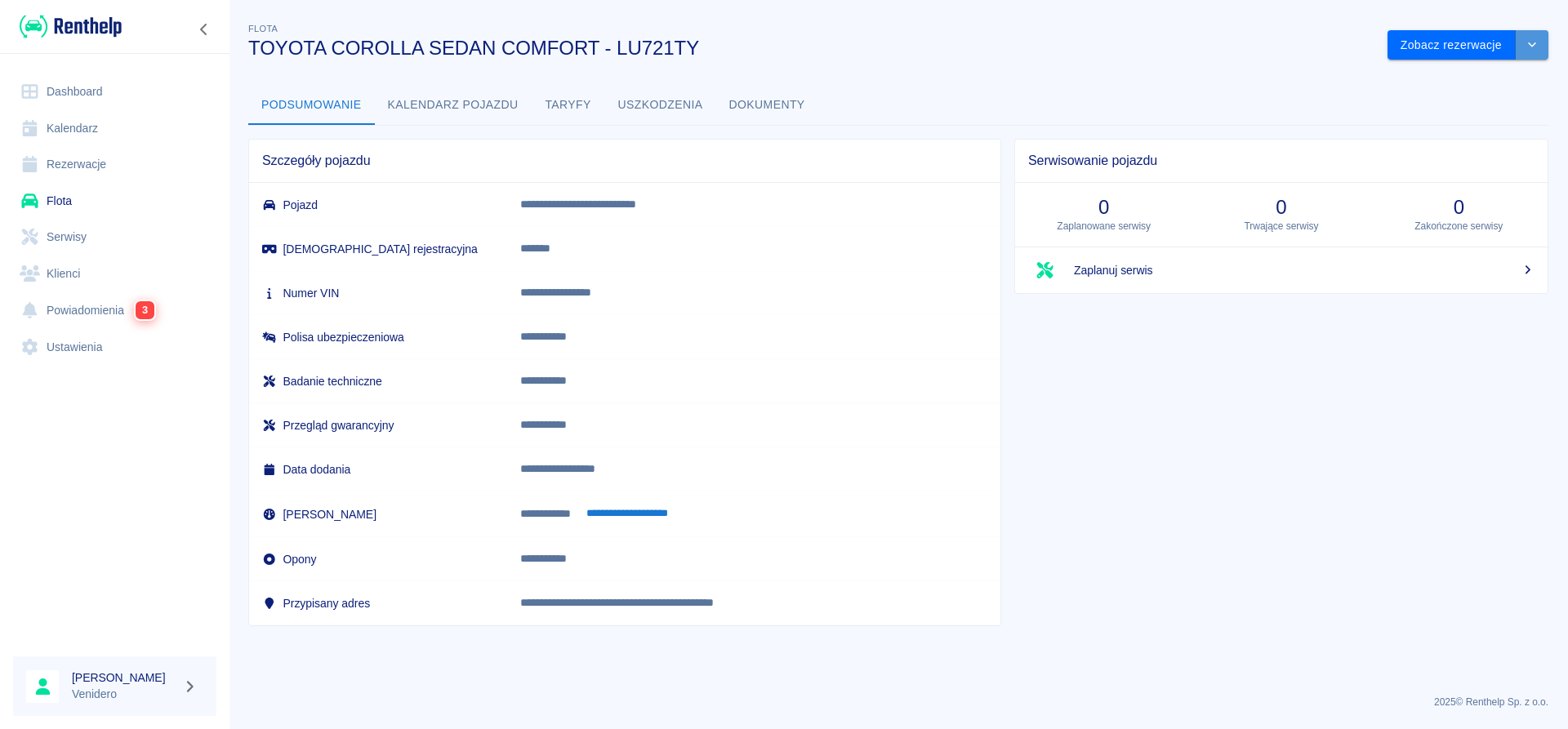
click at [1533, 43] on icon "drop-down" at bounding box center [1532, 45] width 13 height 11
click at [1456, 78] on li "Zaktualizuj dane pojazdu" at bounding box center [1468, 80] width 152 height 27
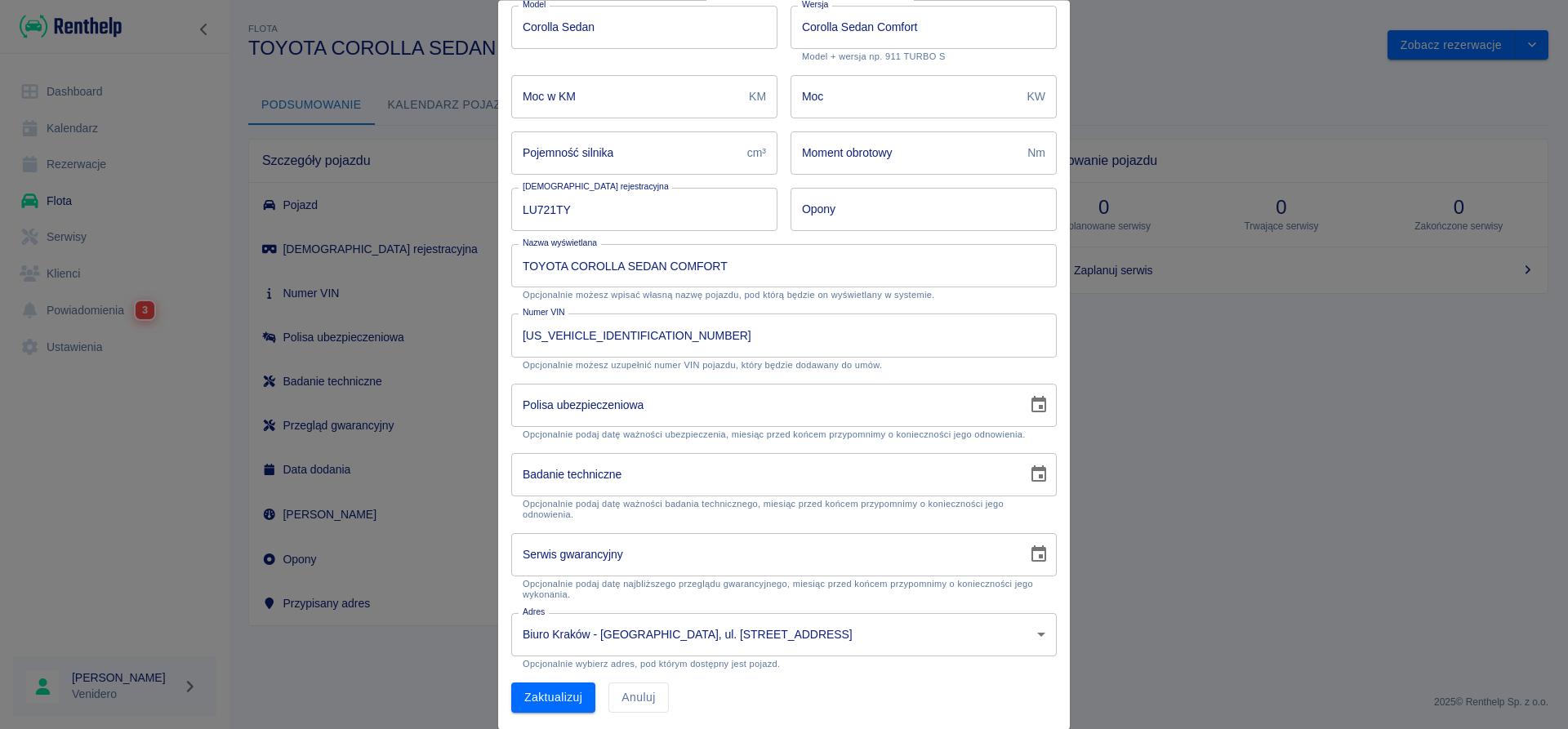
scroll to position [166, 0]
click at [773, 469] on input "Badanie techniczne" at bounding box center [764, 471] width 505 height 43
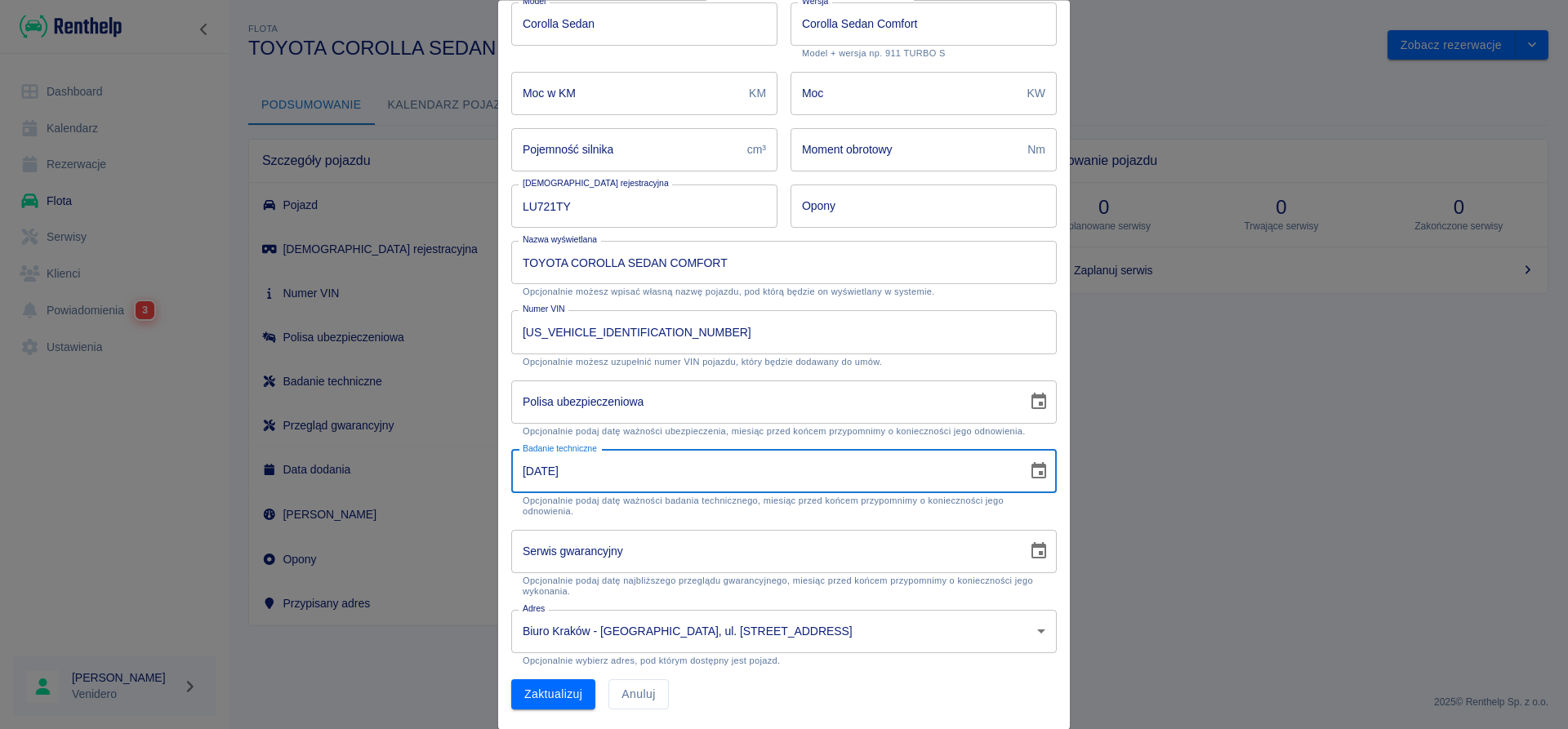
type input "[DATE]"
click at [592, 406] on input "Polisa ubezpieczeniowa" at bounding box center [764, 402] width 505 height 43
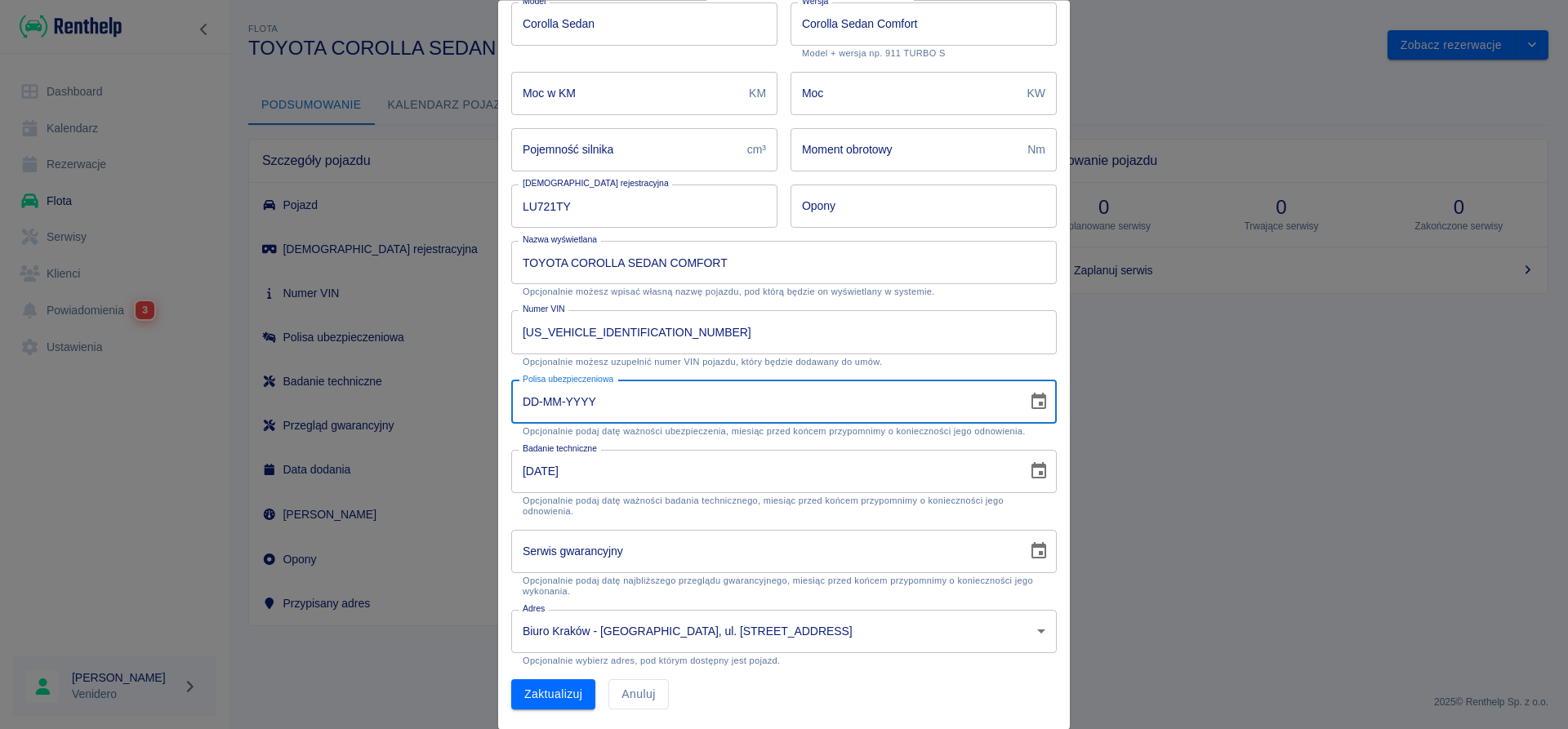
click at [533, 400] on input "DD-MM-YYYY" at bounding box center [764, 402] width 505 height 43
type input "[DATE]"
click at [576, 691] on button "Zaktualizuj" at bounding box center [553, 695] width 84 height 30
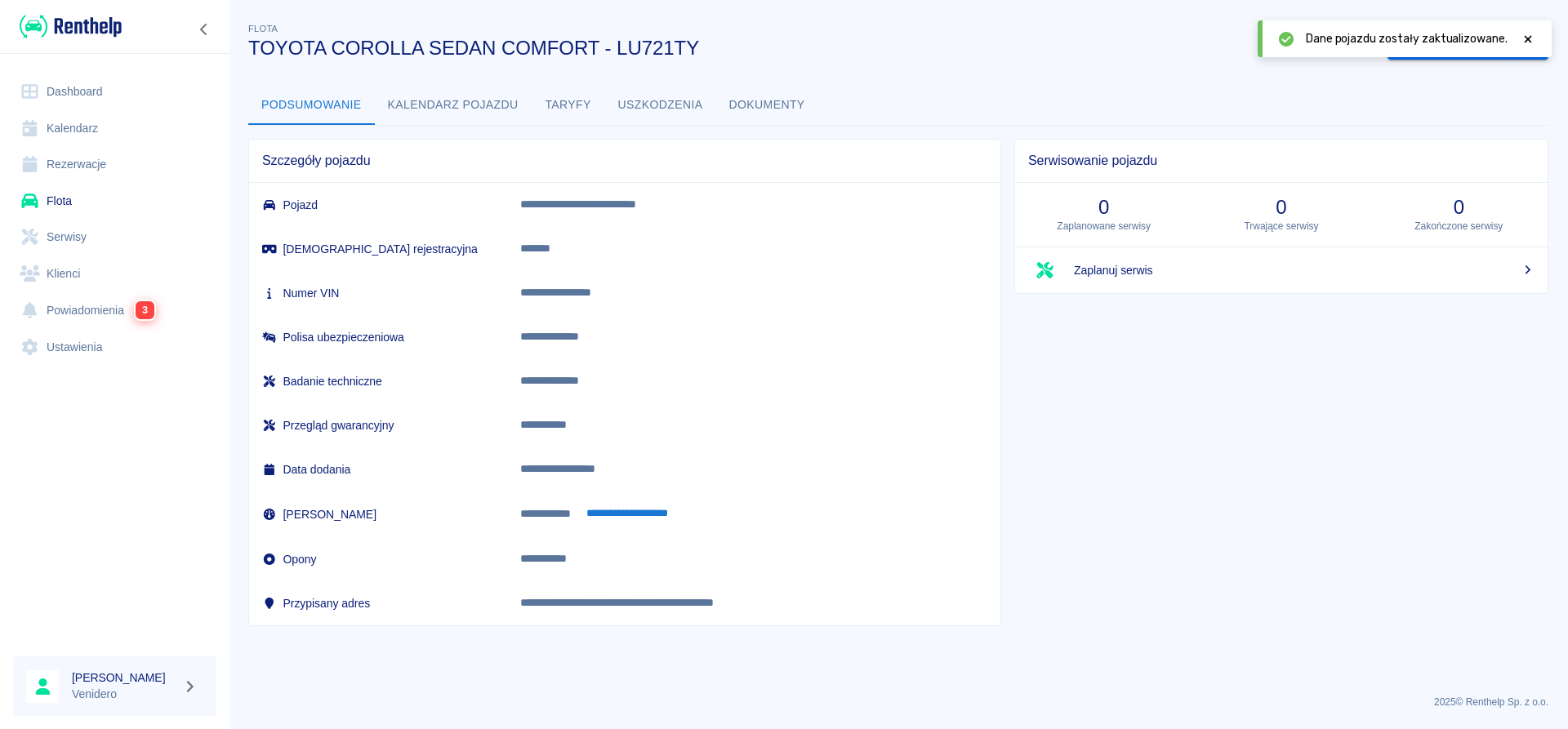
click at [1529, 36] on icon at bounding box center [1528, 39] width 15 height 12
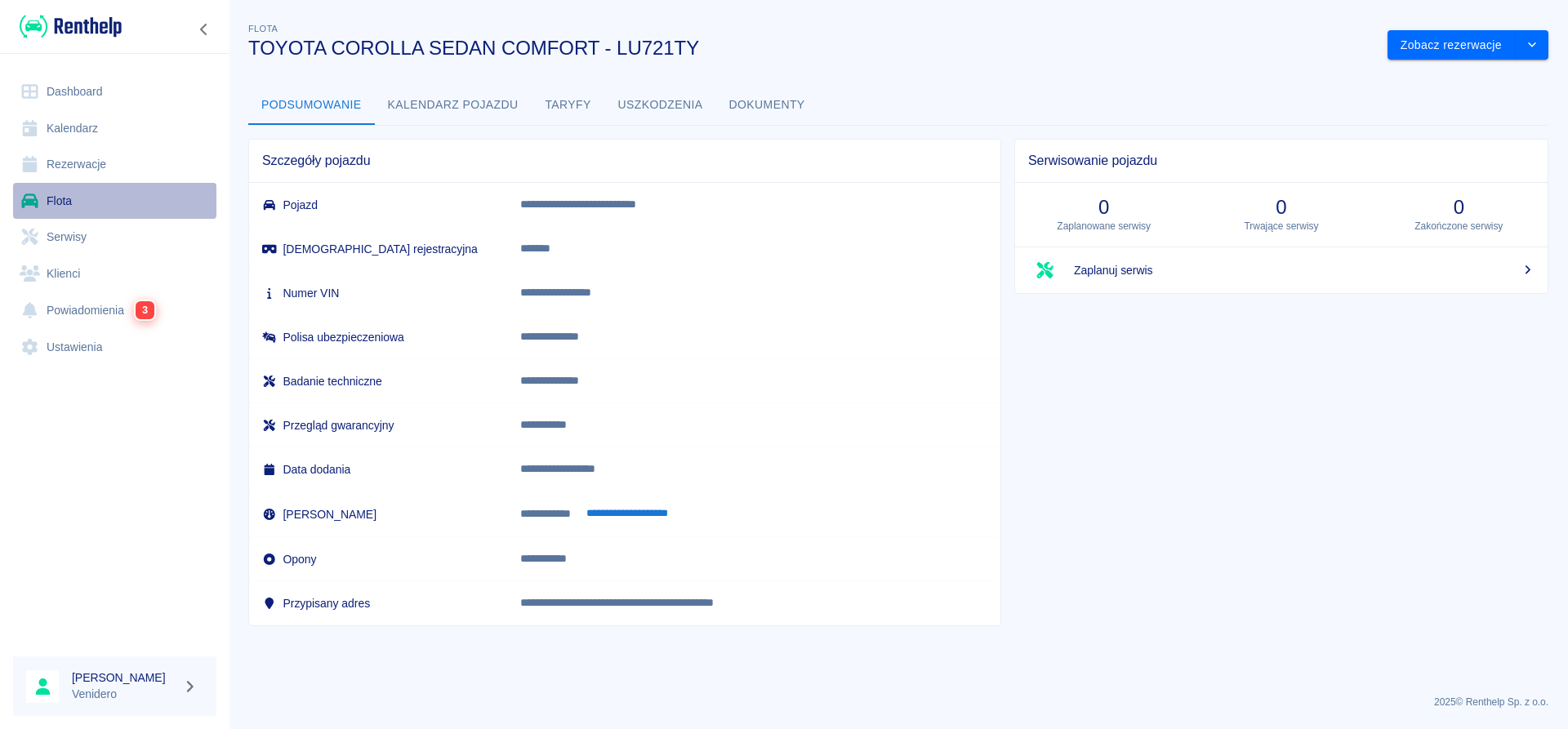
click at [72, 202] on link "Flota" at bounding box center [114, 201] width 203 height 36
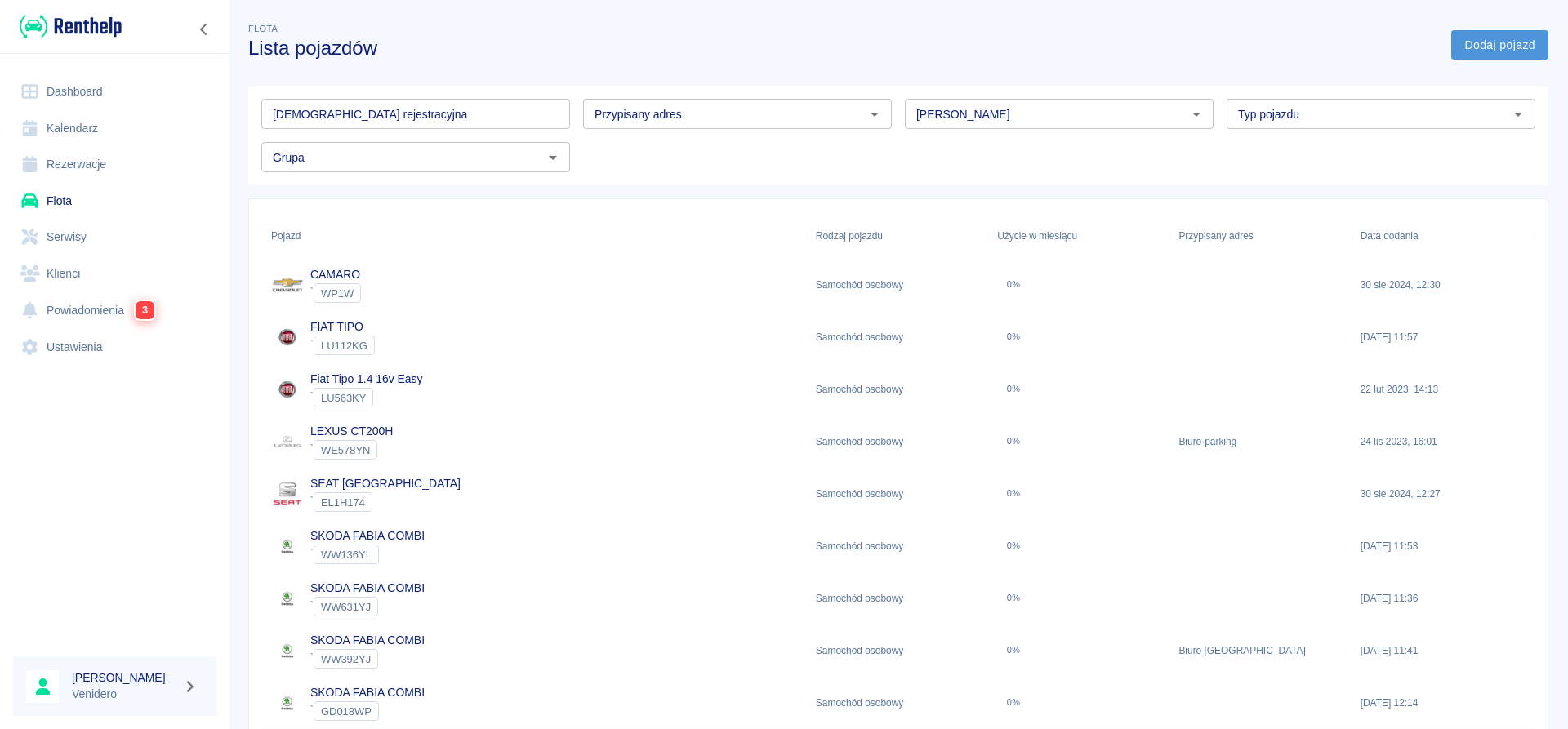
click at [1521, 40] on link "Dodaj pojazd" at bounding box center [1500, 45] width 97 height 30
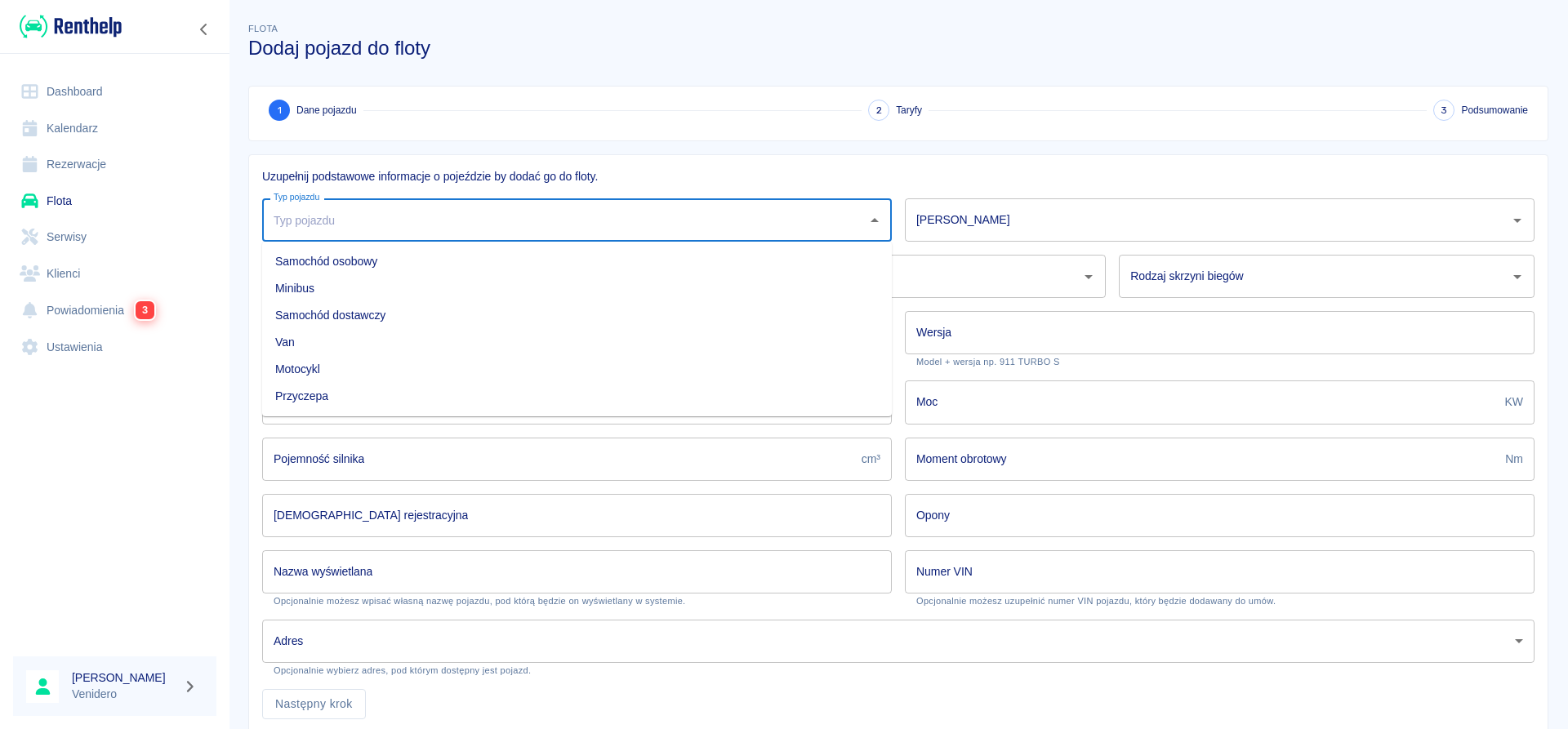
click at [350, 209] on input "Typ pojazdu" at bounding box center [565, 220] width 590 height 28
click at [340, 258] on li "Samochód osobowy" at bounding box center [577, 262] width 630 height 27
type input "Samochód osobowy"
click at [961, 219] on input "[PERSON_NAME]" at bounding box center [1207, 220] width 590 height 28
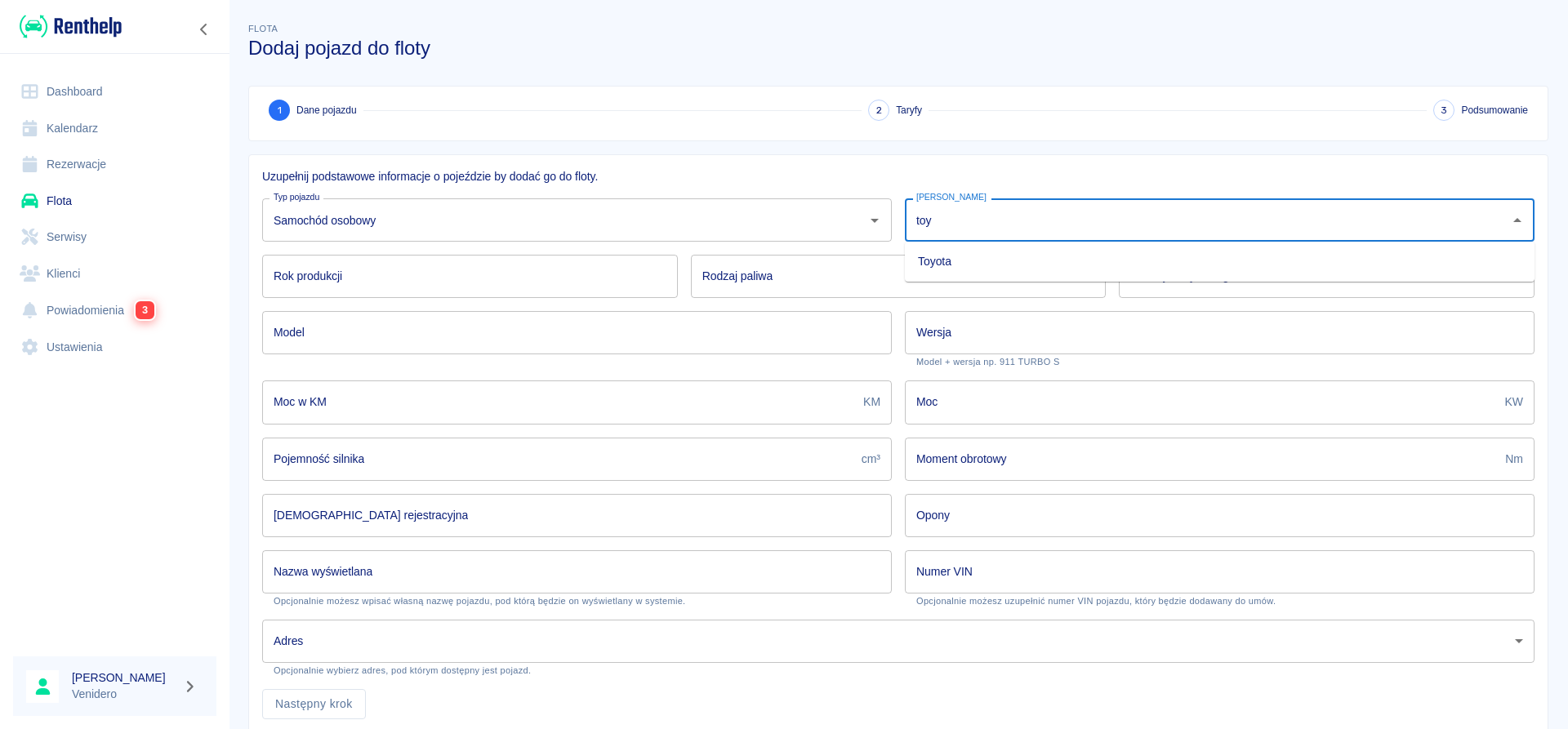
click at [931, 262] on li "Toyota" at bounding box center [1219, 262] width 630 height 27
type input "Toyota"
click at [412, 279] on input "Rok produkcji" at bounding box center [470, 276] width 415 height 43
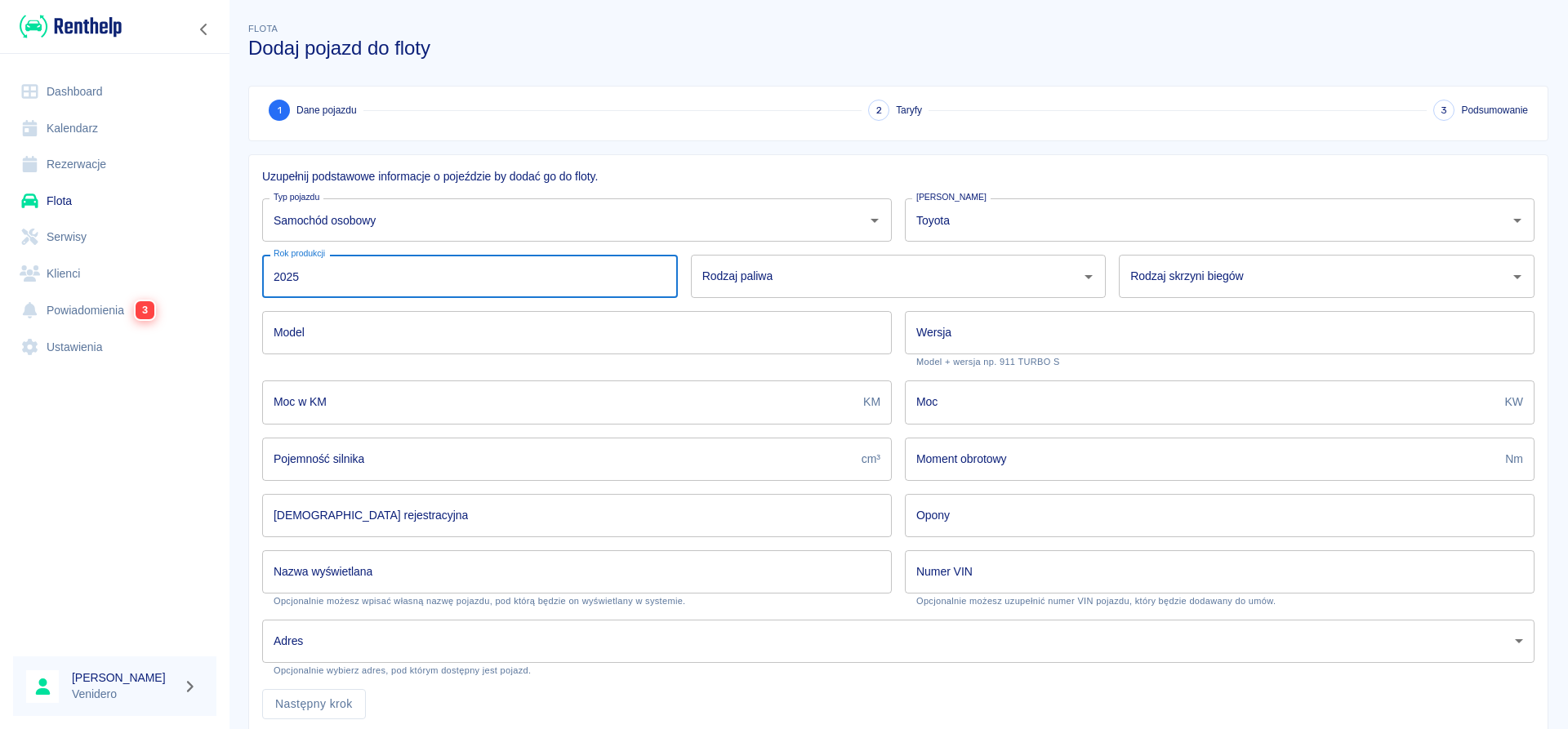
type input "2025"
click at [798, 281] on input "Rodzaj paliwa" at bounding box center [886, 276] width 376 height 28
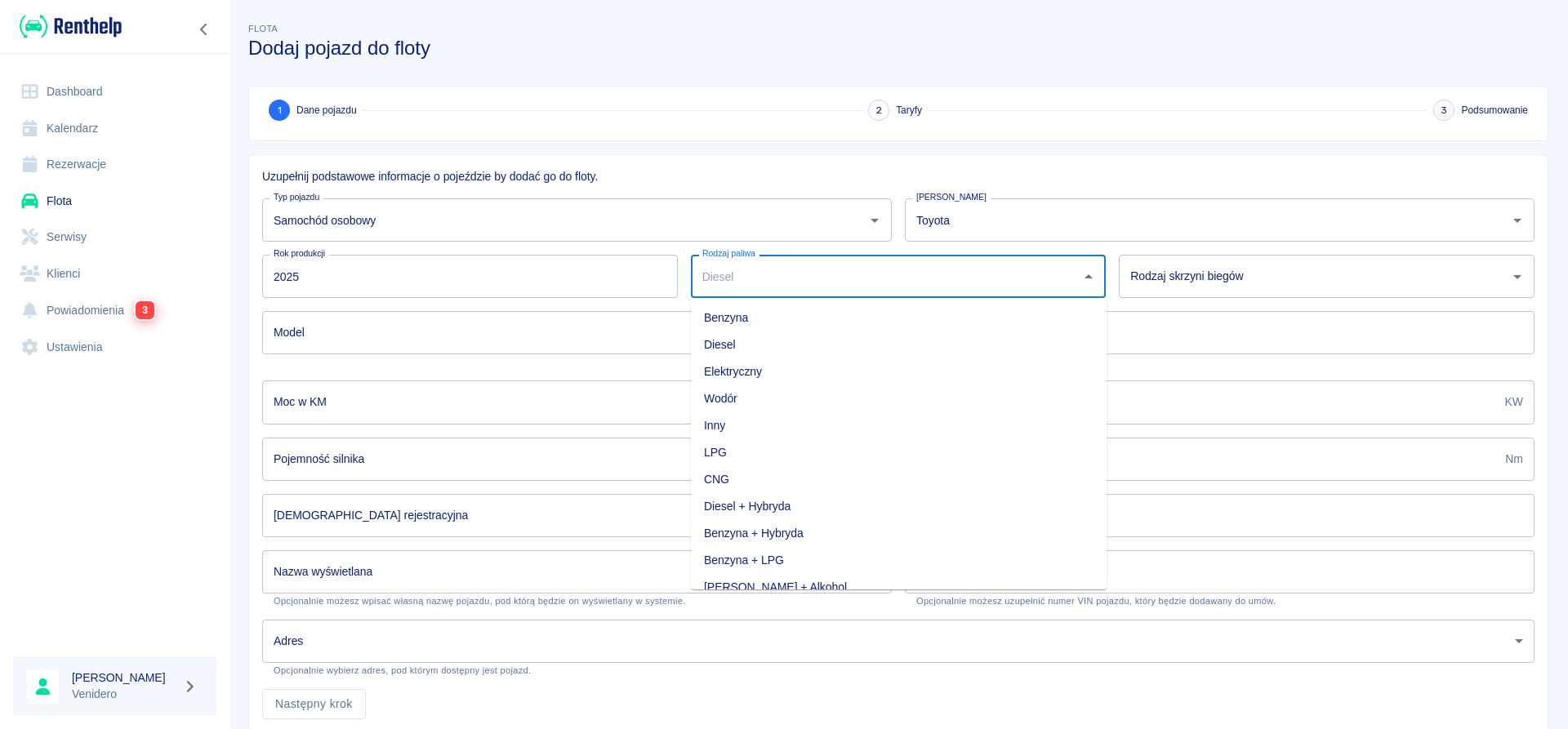
click at [767, 564] on li "Benzyna + LPG" at bounding box center [898, 560] width 415 height 27
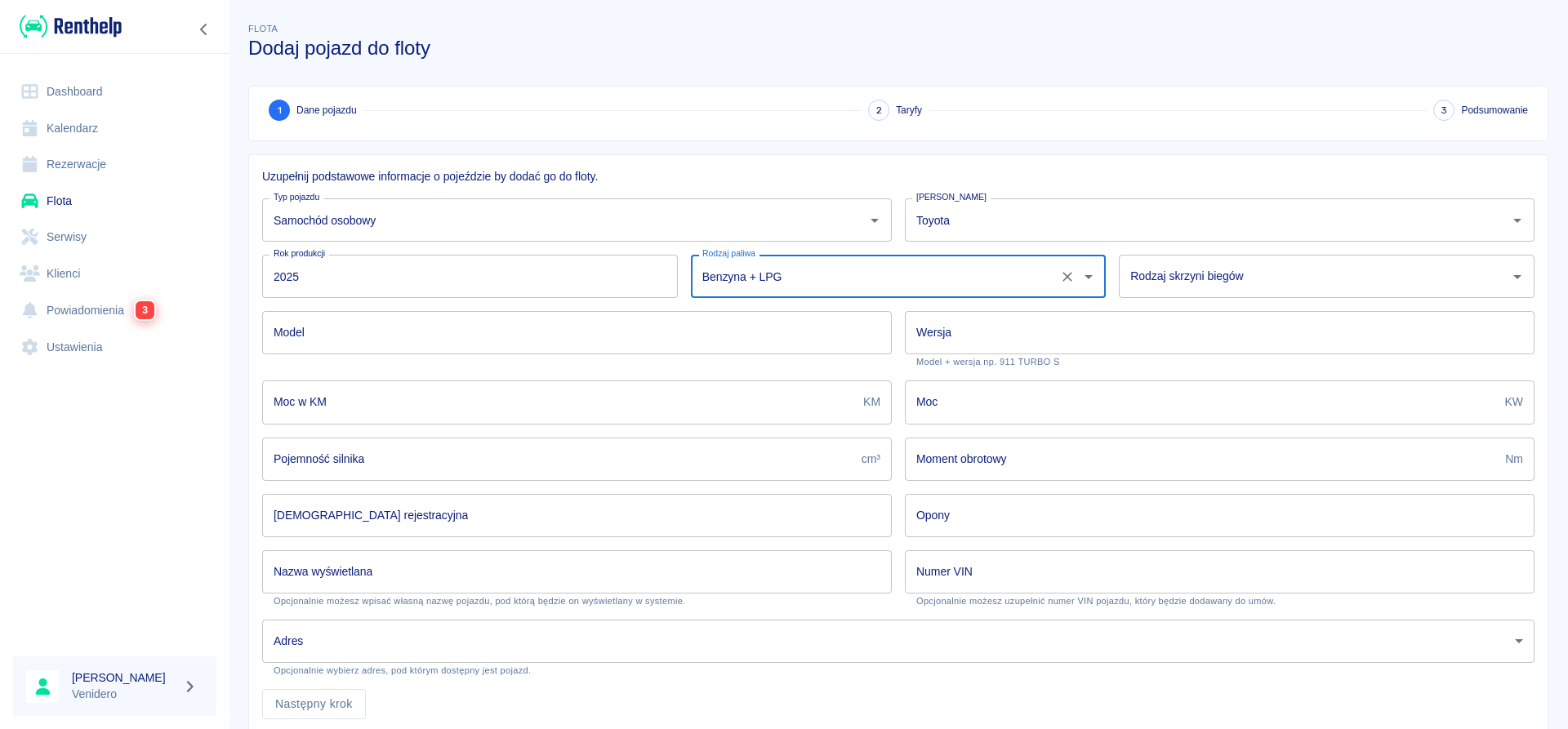
type input "Benzyna + LPG"
click at [1220, 278] on input "Rodzaj skrzyni biegów" at bounding box center [1314, 276] width 376 height 28
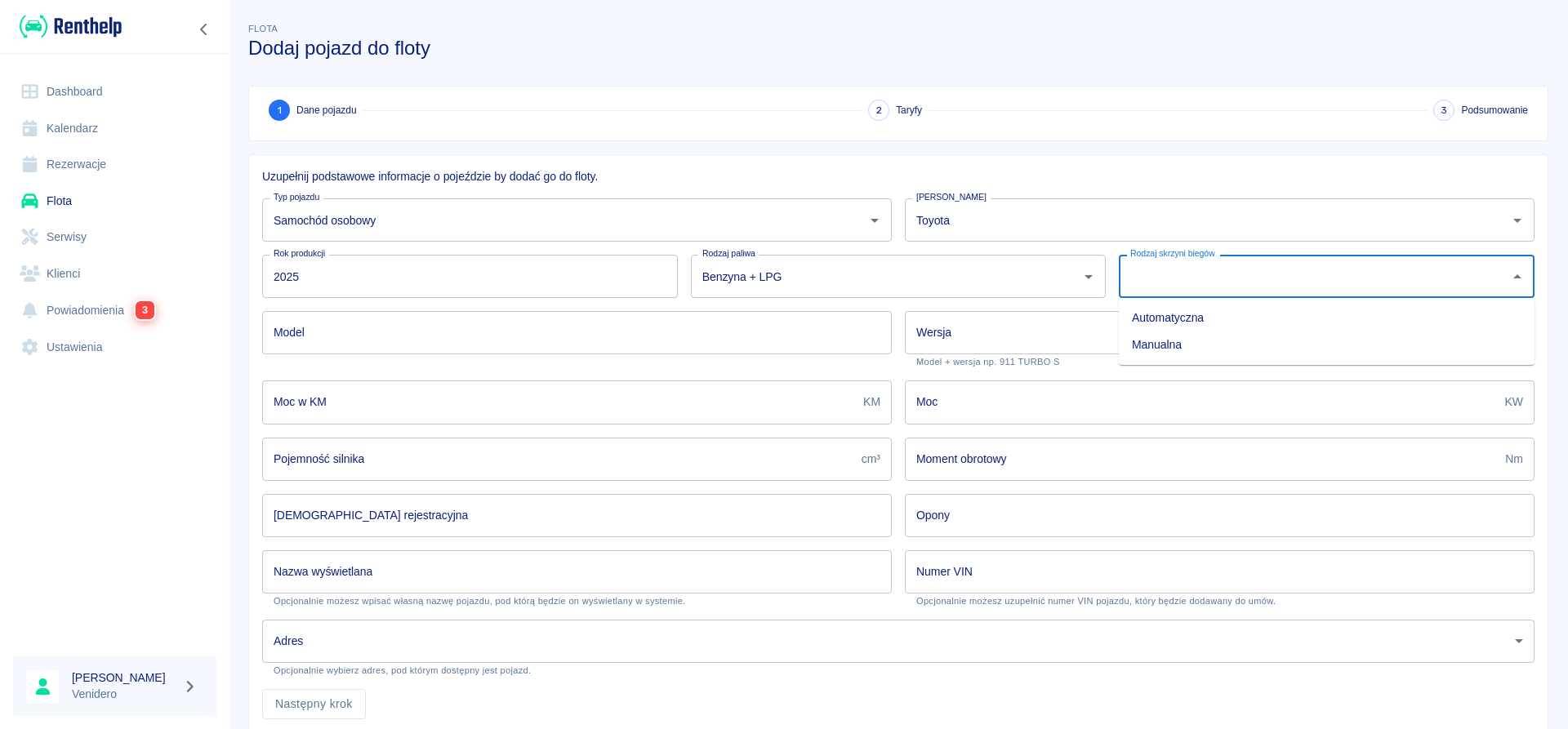
click at [1164, 319] on li "Automatyczna" at bounding box center [1327, 318] width 415 height 27
type input "Automatyczna"
click at [462, 340] on input "Model" at bounding box center [577, 332] width 630 height 43
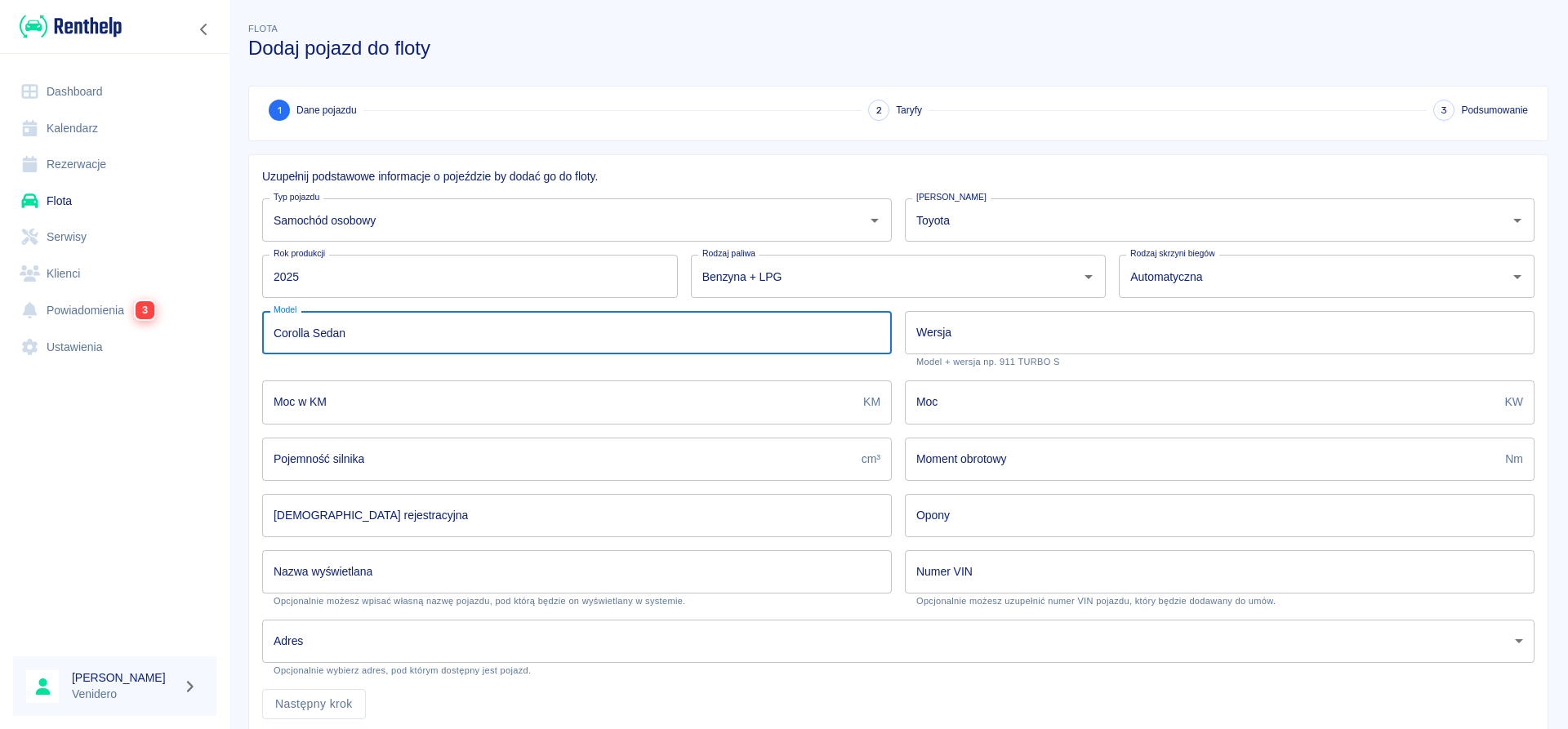
type input "Corolla Sedan"
click at [1041, 336] on input "Wersja" at bounding box center [1219, 332] width 630 height 43
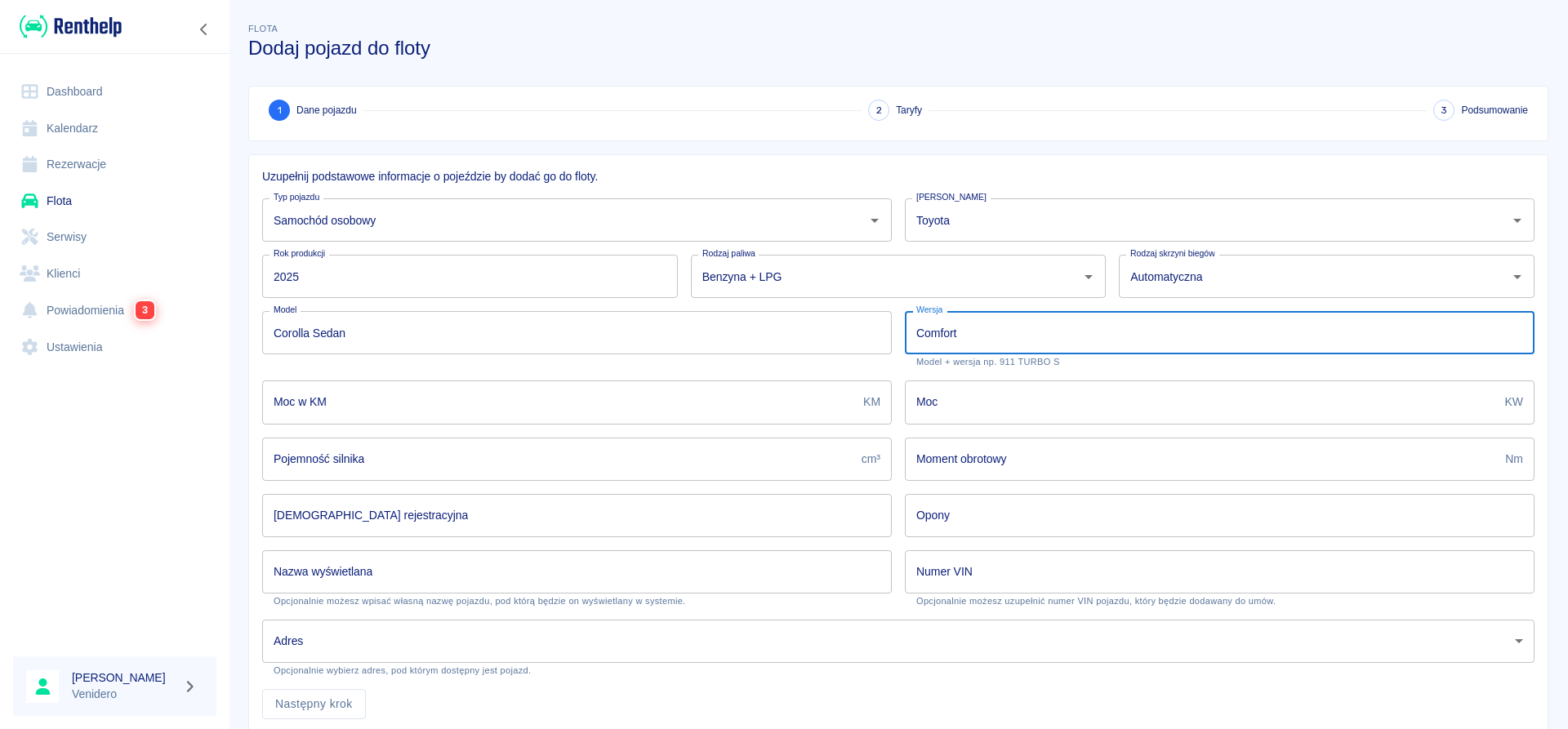
type input "Comfort"
click at [345, 460] on input "Pojemność silnika" at bounding box center [559, 458] width 593 height 43
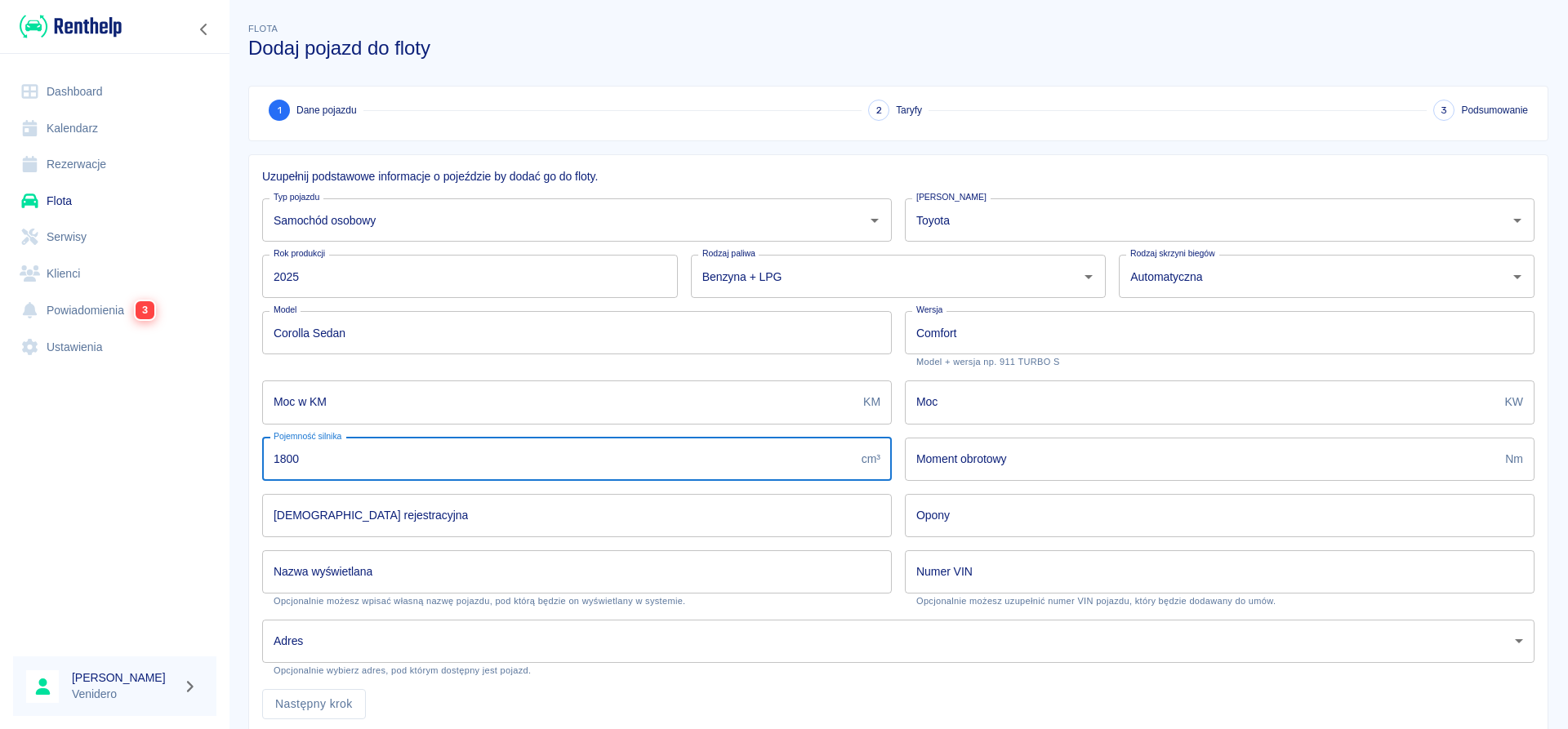
type input "1800"
click at [534, 508] on input "[DEMOGRAPHIC_DATA] rejestracyjna" at bounding box center [577, 515] width 630 height 43
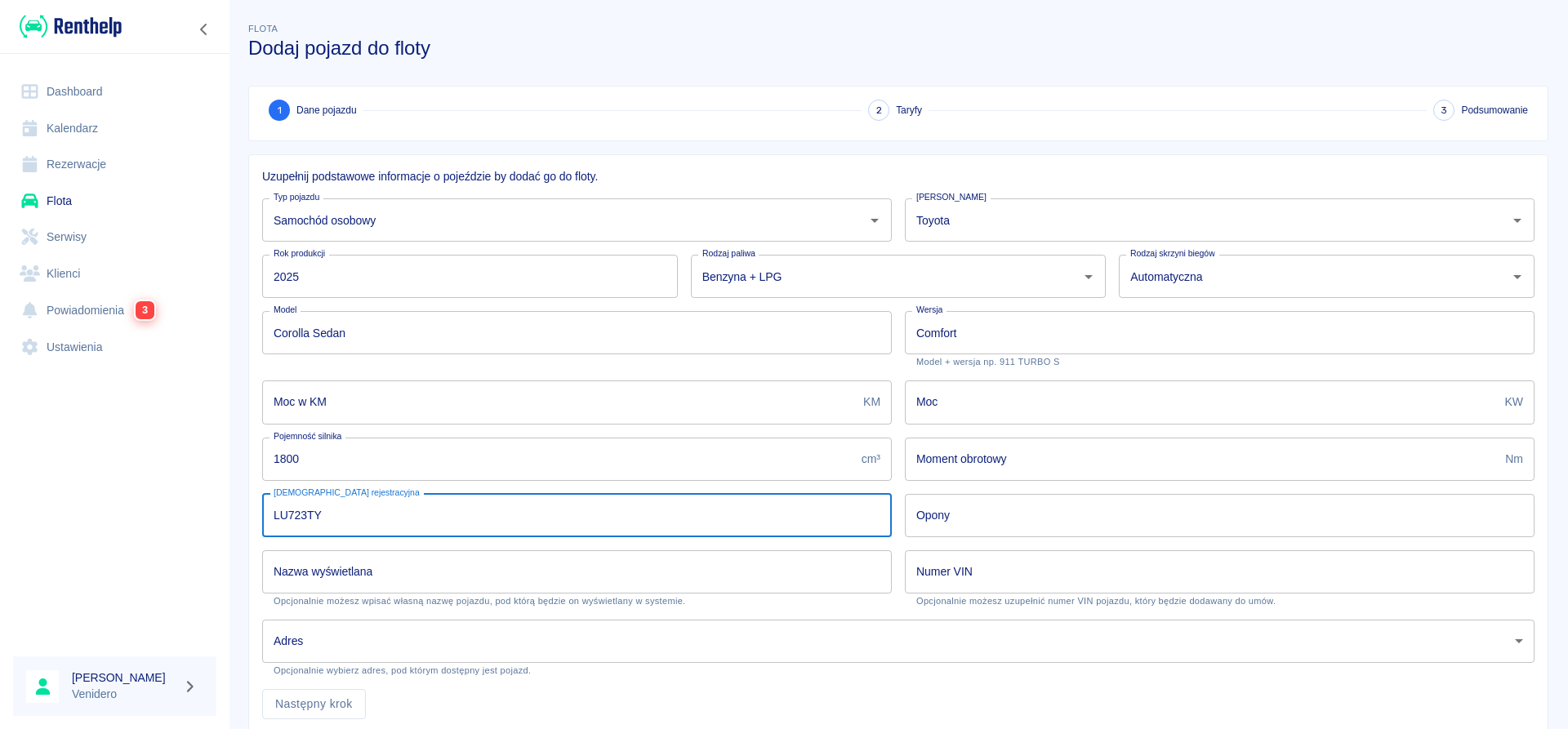
type input "LU723TY"
click at [492, 575] on input "Nazwa wyświetlana" at bounding box center [577, 571] width 630 height 43
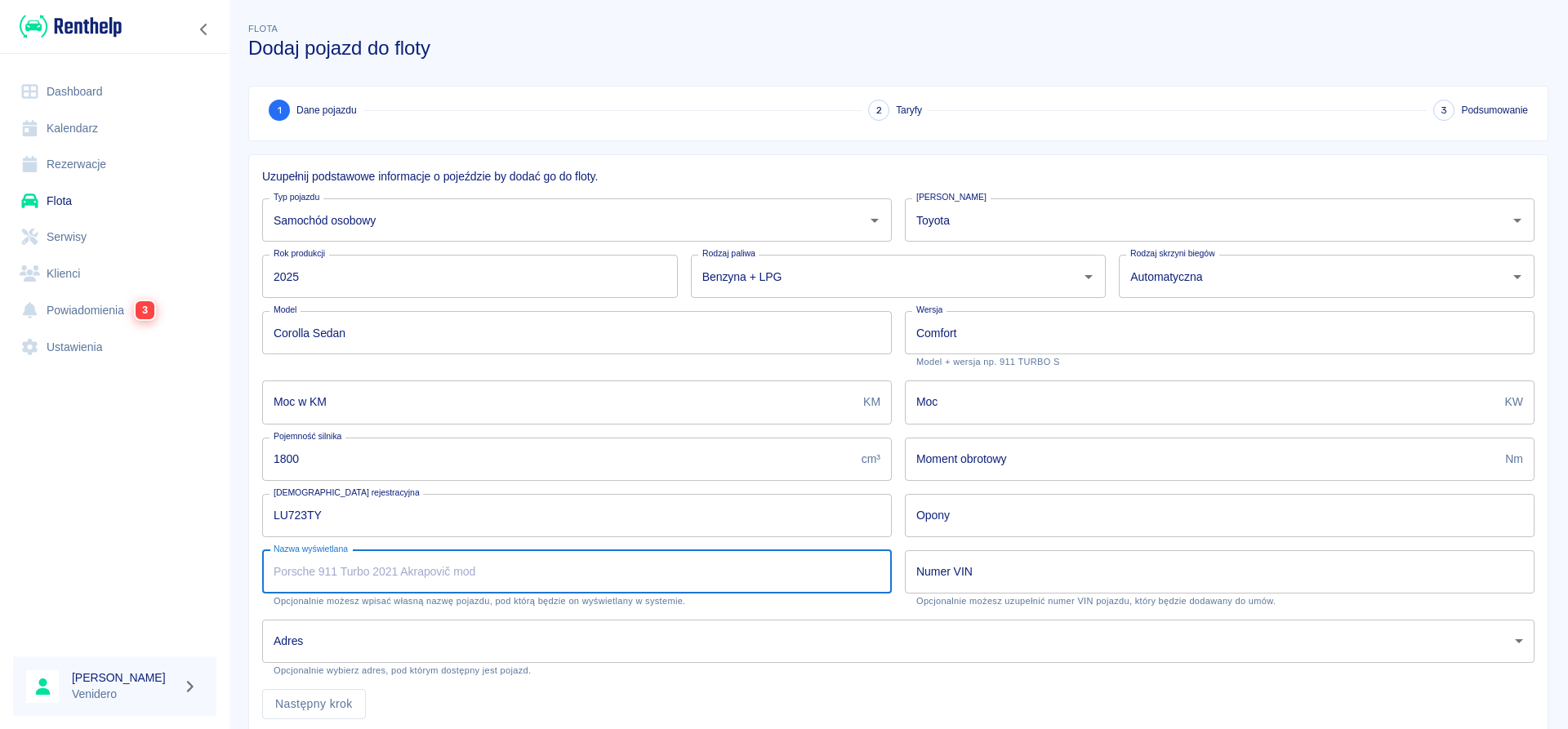
click at [484, 585] on input "Nazwa wyświetlana" at bounding box center [577, 571] width 630 height 43
type input "TOYOTA COROLLA SEDAN COMFORT"
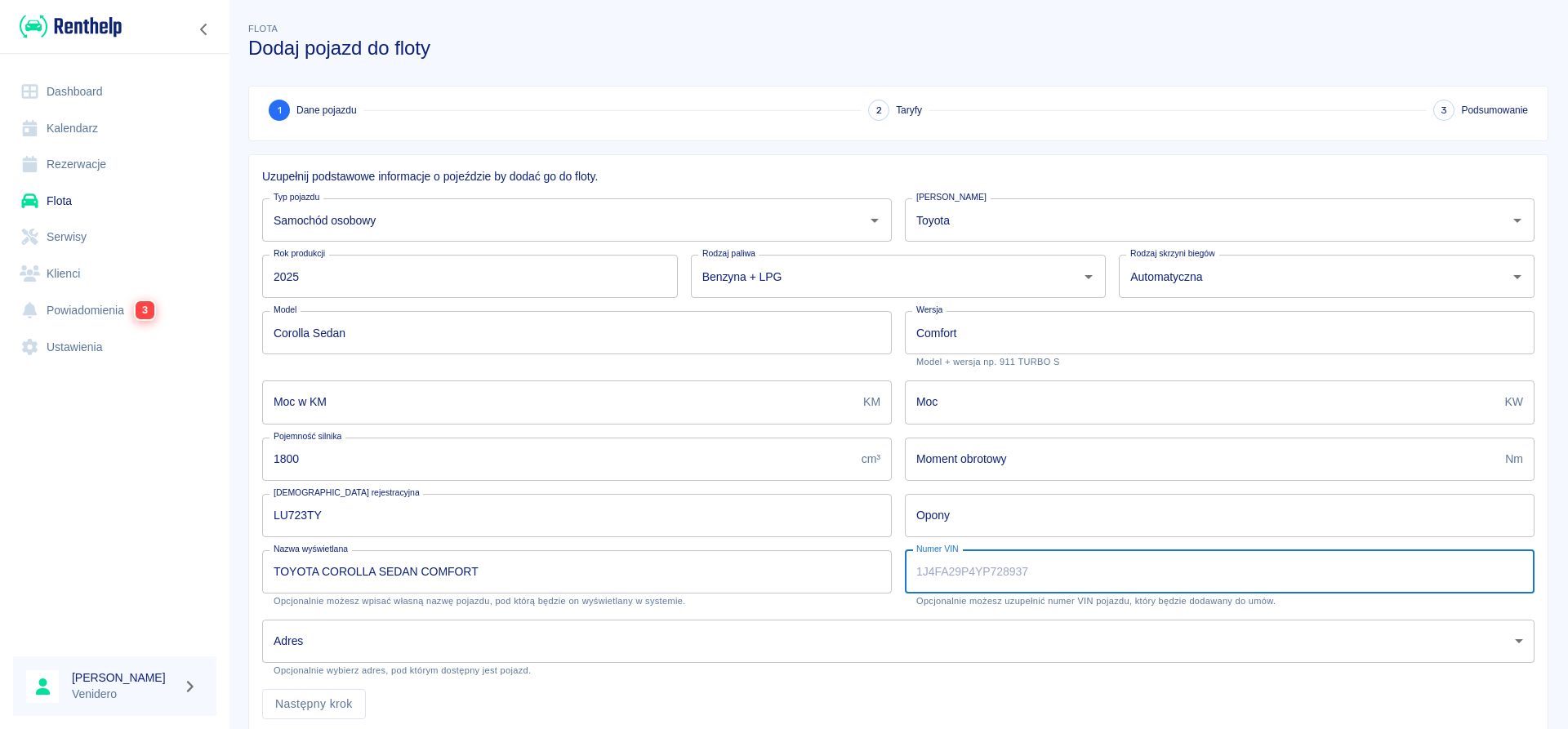
click at [945, 579] on input "Numer VIN" at bounding box center [1219, 571] width 630 height 43
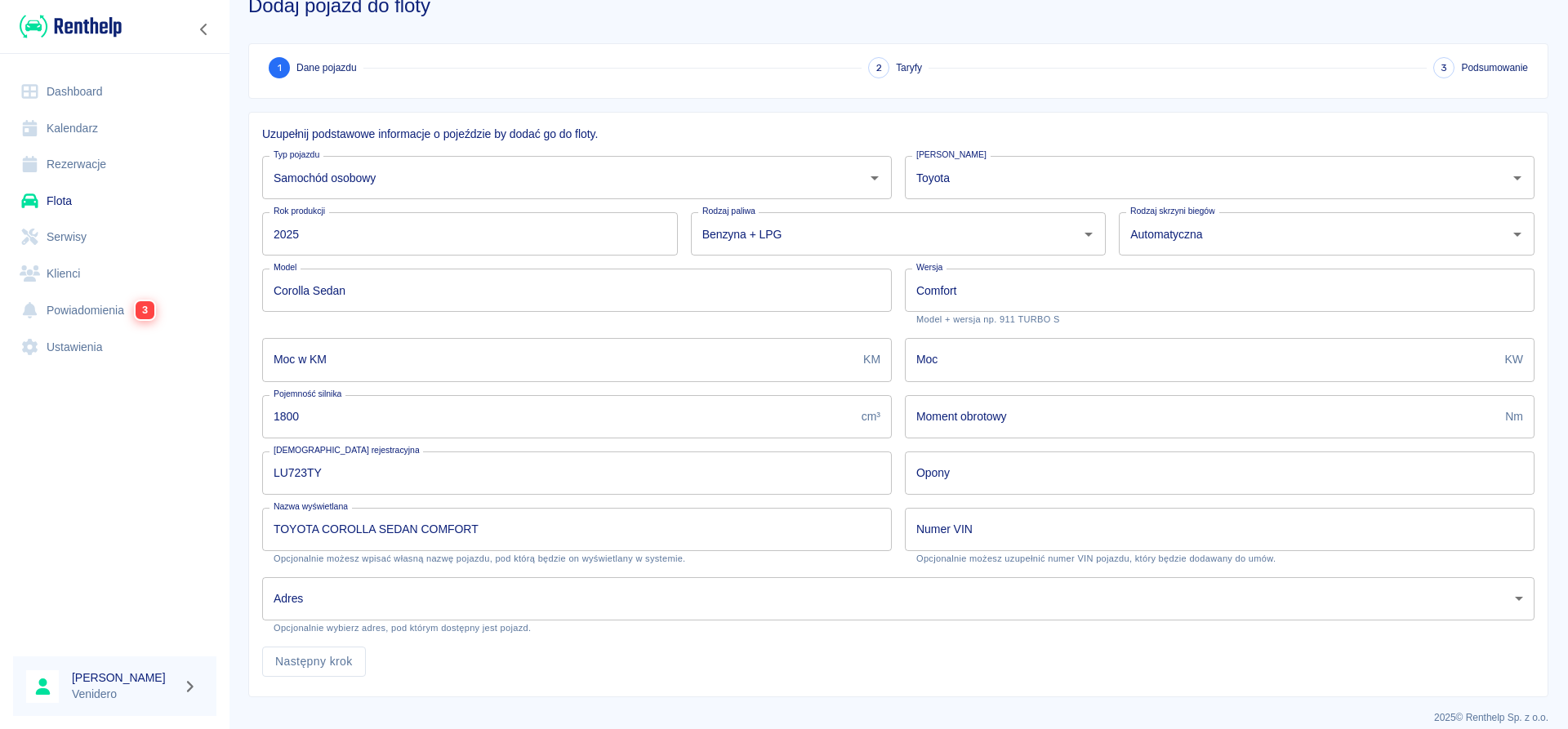
scroll to position [58, 0]
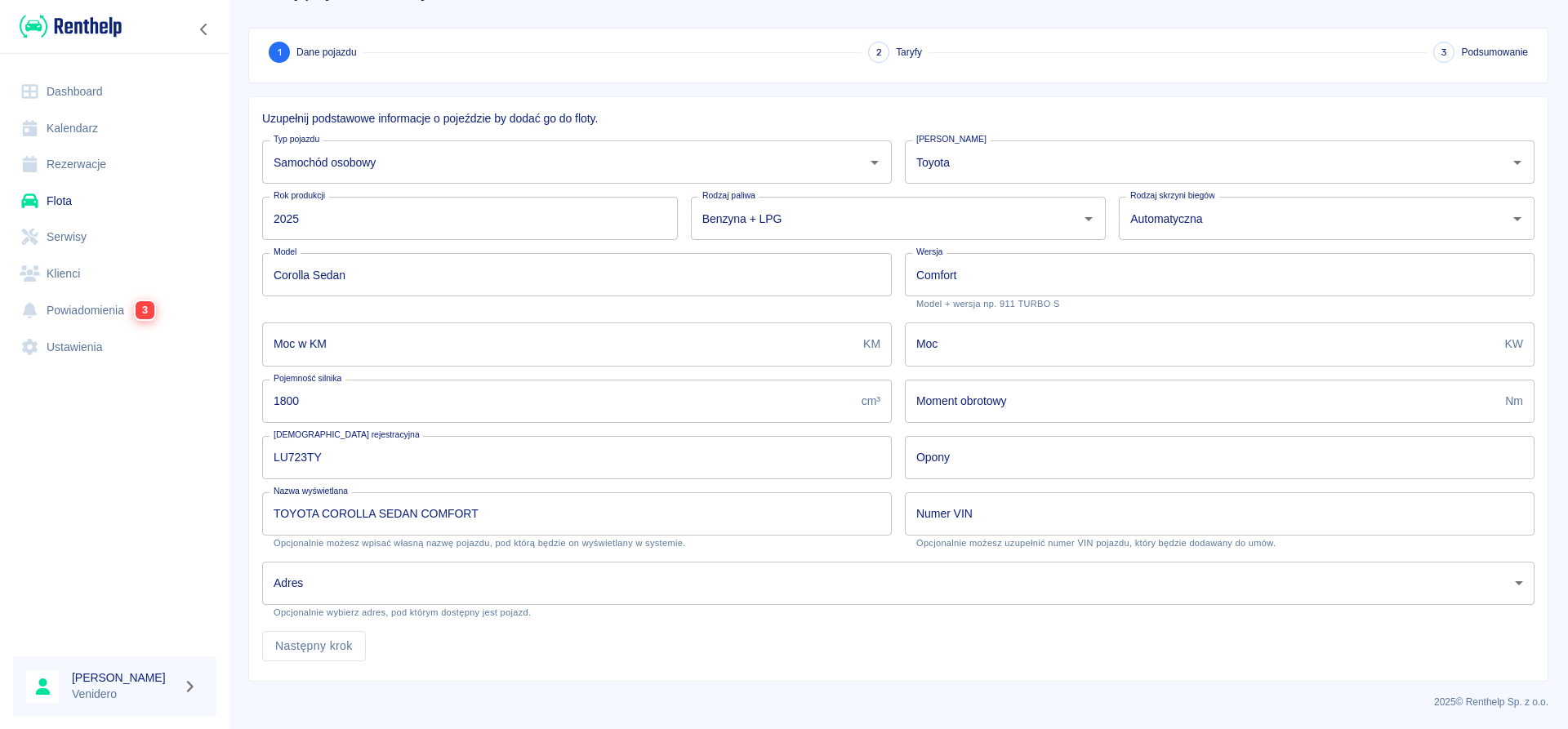
click at [956, 516] on input "Numer VIN" at bounding box center [1219, 513] width 630 height 43
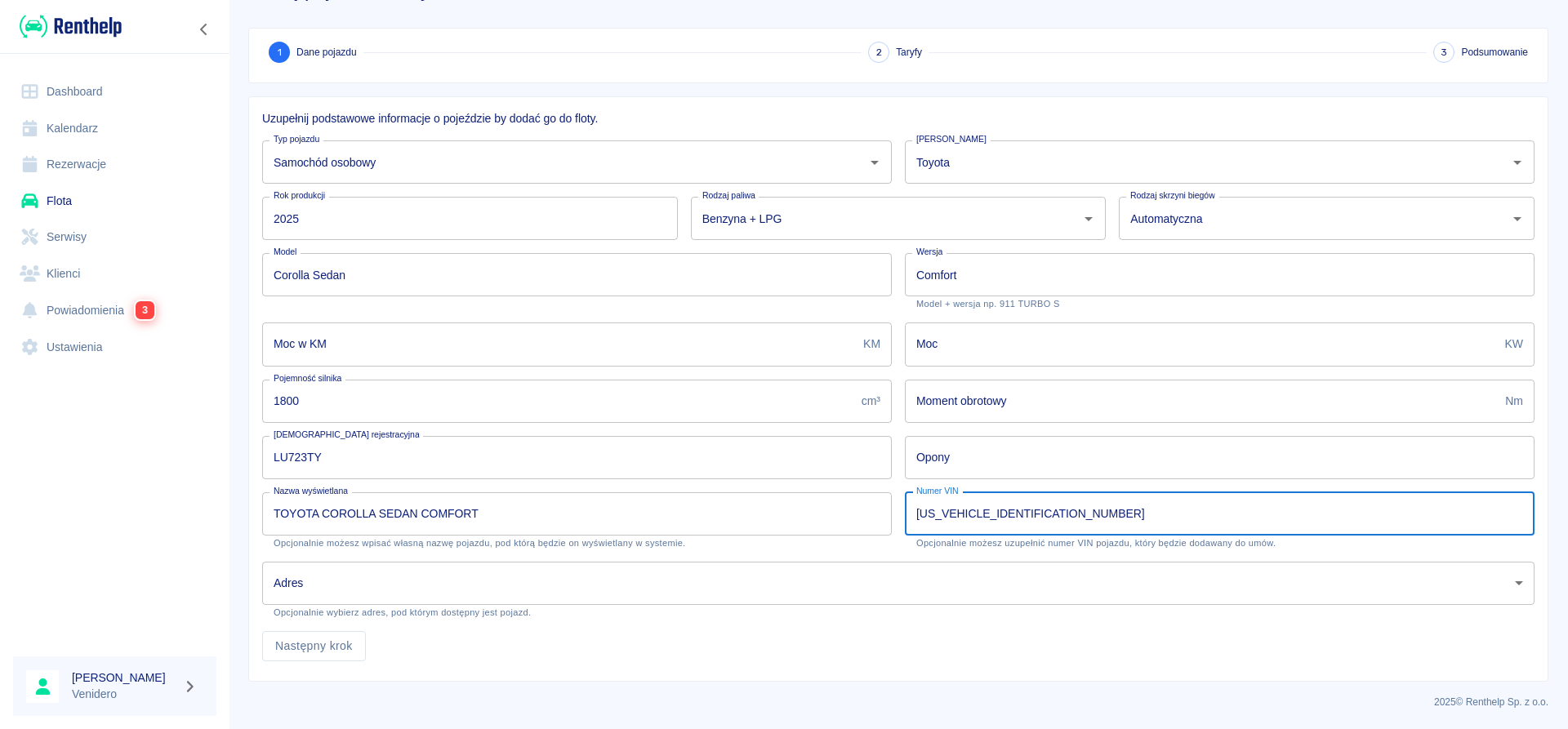
type input "[US_VEHICLE_IDENTIFICATION_NUMBER]"
click at [547, 585] on body "Używamy plików Cookies, by zapewnić Ci najlepsze możliwe doświadczenie. Aby dow…" at bounding box center [784, 364] width 1568 height 729
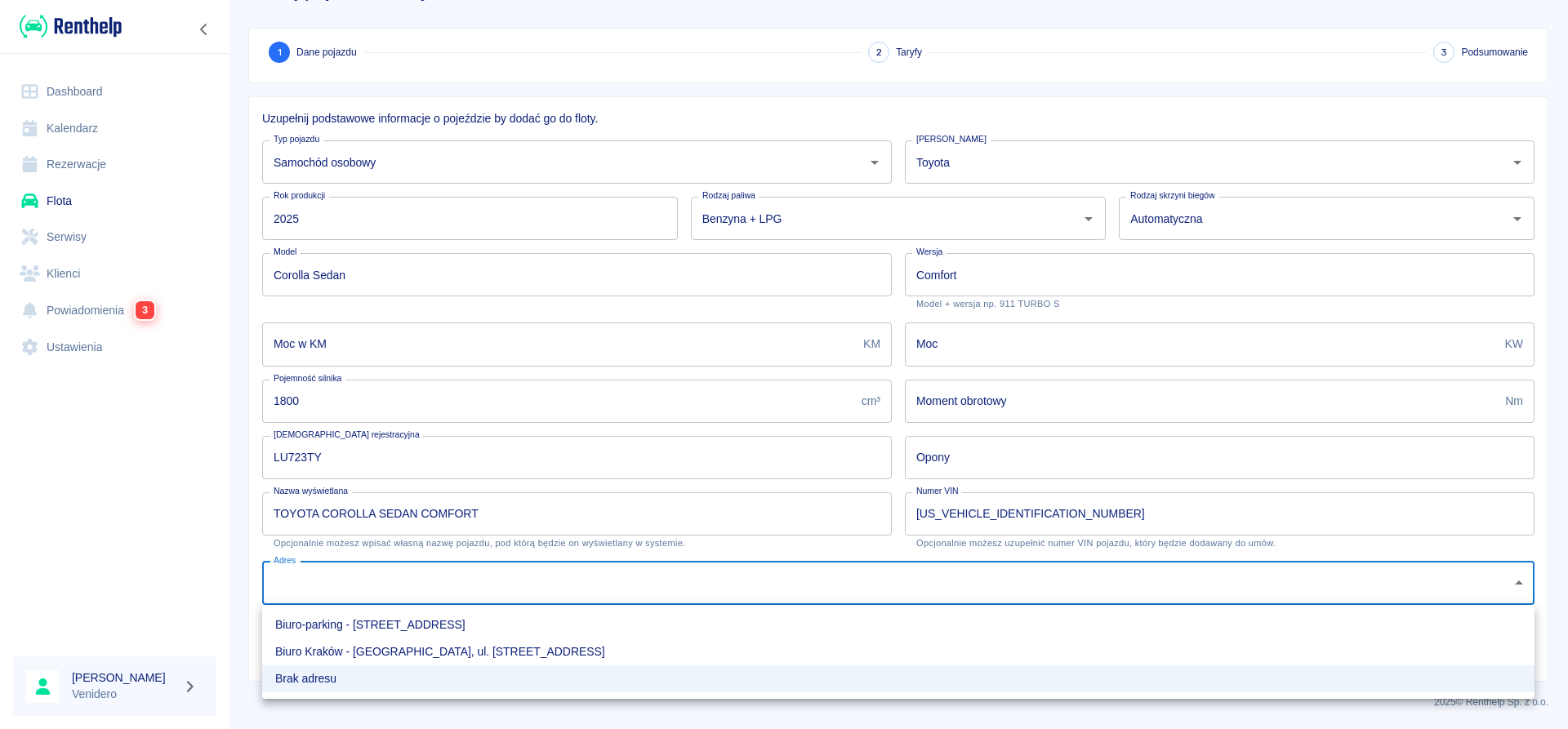
click at [362, 652] on li "Biuro Kraków - [GEOGRAPHIC_DATA], ul. [STREET_ADDRESS]" at bounding box center [898, 652] width 1272 height 27
type input "3f50a04f-11c0-4bbd-8ad9-a0bf8270ece0"
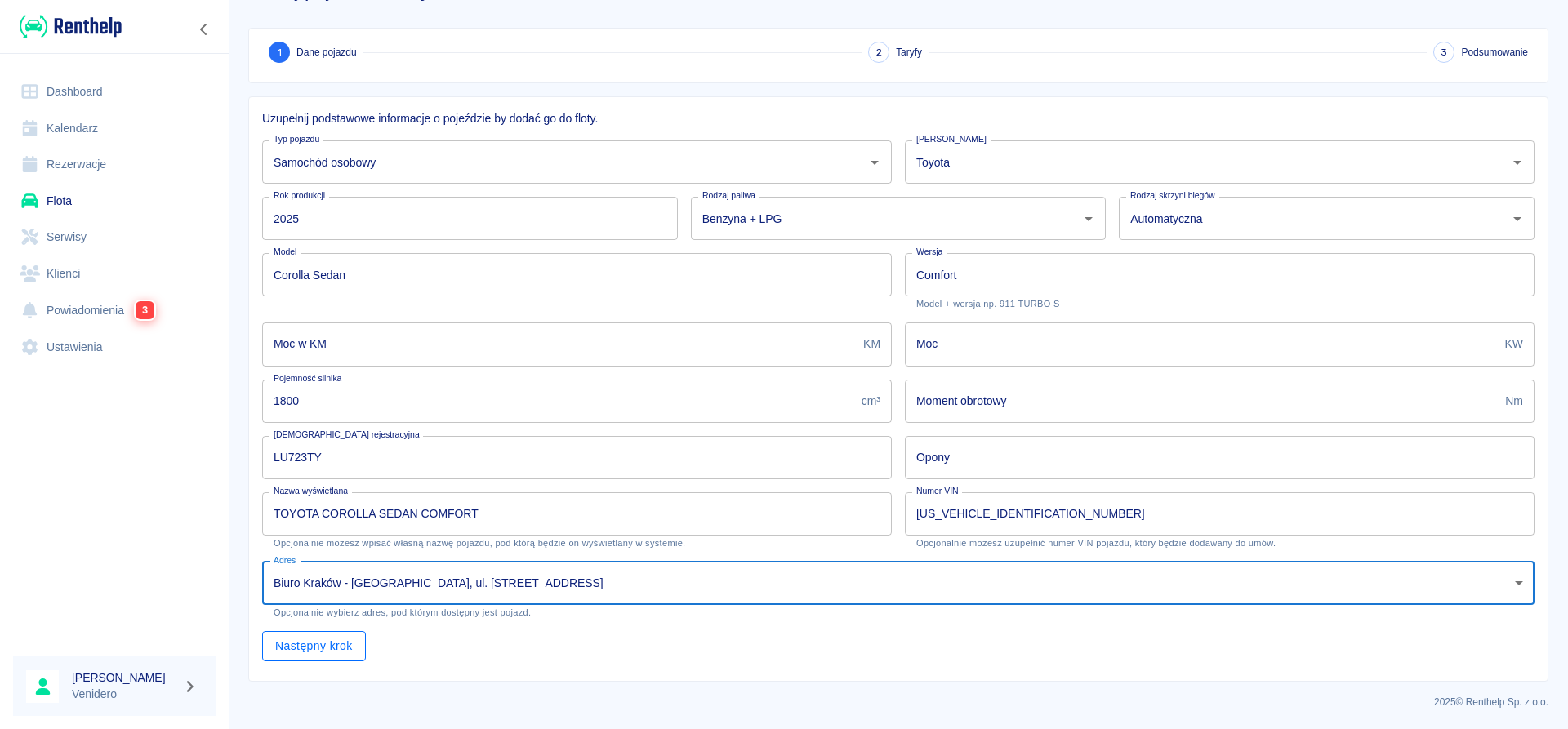
click at [340, 652] on button "Następny krok" at bounding box center [314, 646] width 104 height 30
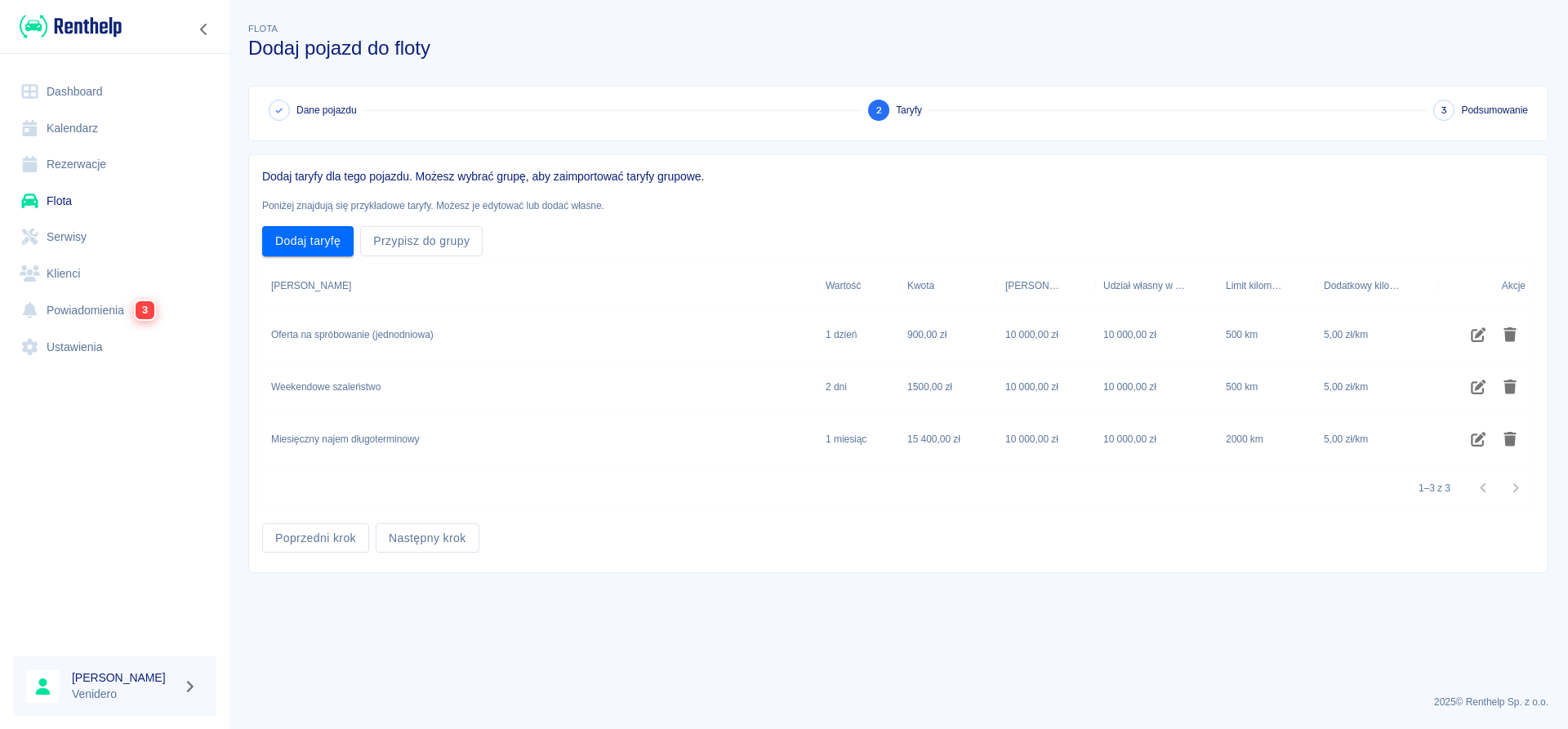
scroll to position [0, 0]
click at [439, 539] on button "Następny krok" at bounding box center [427, 538] width 104 height 30
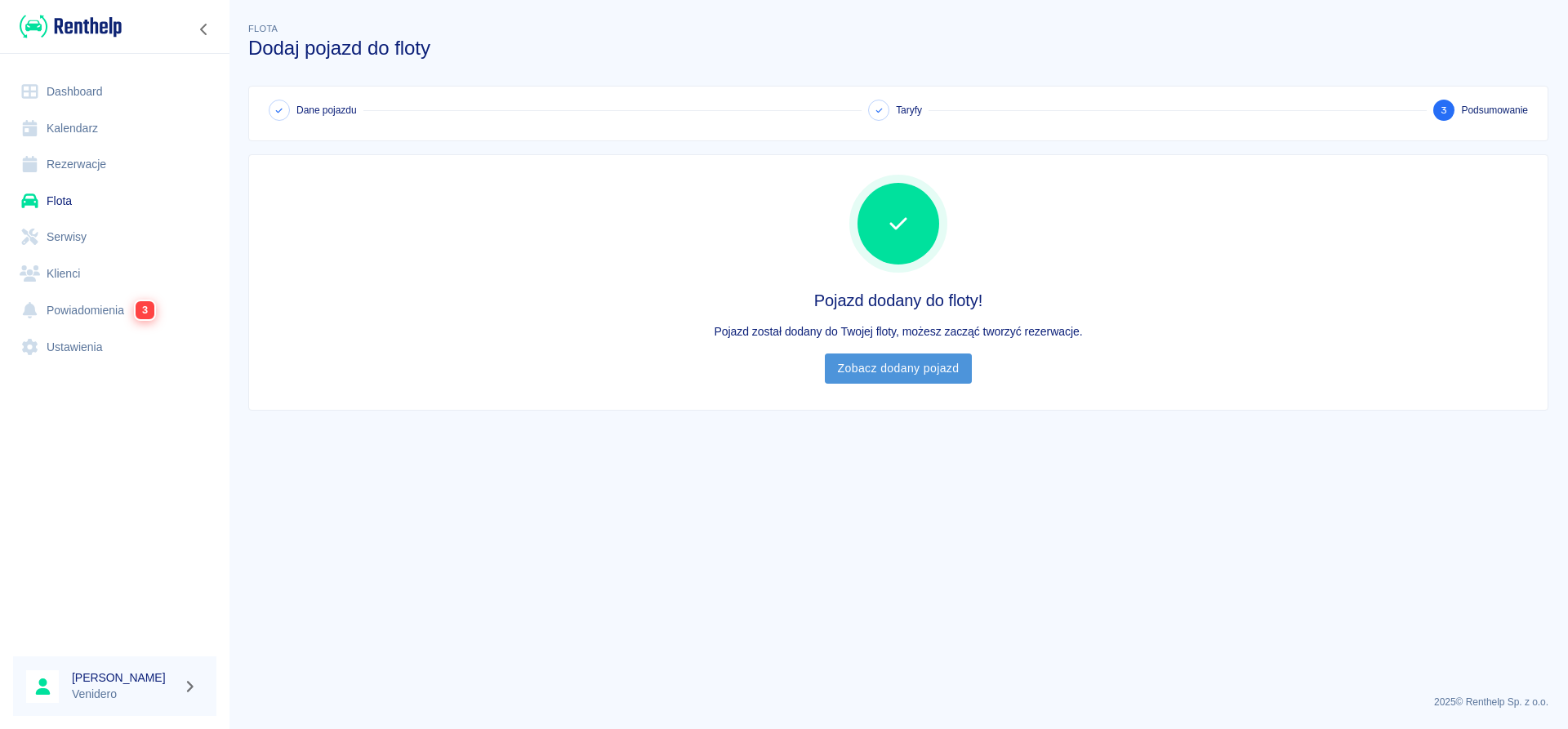
click at [952, 364] on link "Zobacz dodany pojazd" at bounding box center [898, 368] width 148 height 30
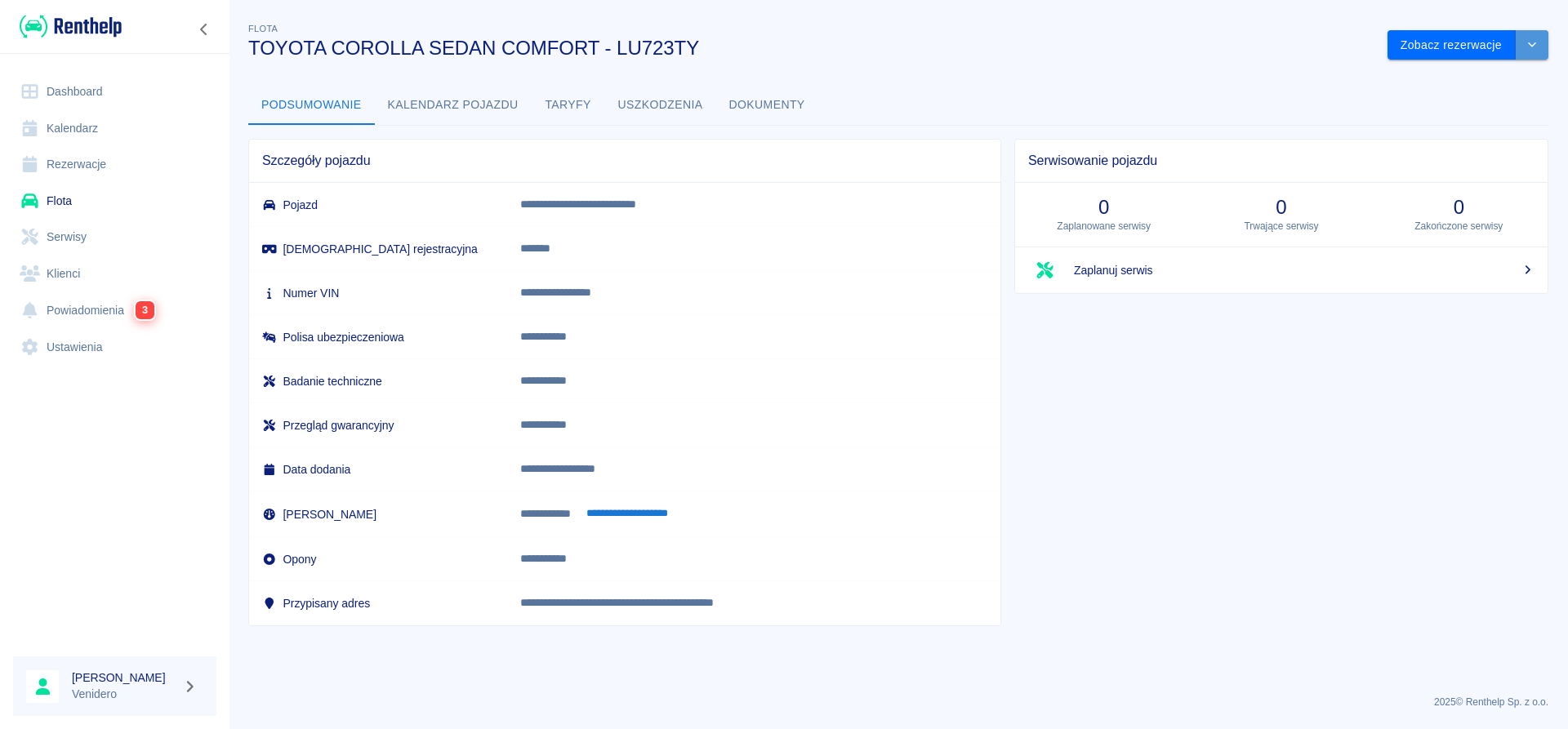
click at [1534, 50] on icon "drop-down" at bounding box center [1532, 45] width 13 height 11
click at [1431, 70] on li "Zaktualizuj dane pojazdu" at bounding box center [1468, 80] width 152 height 27
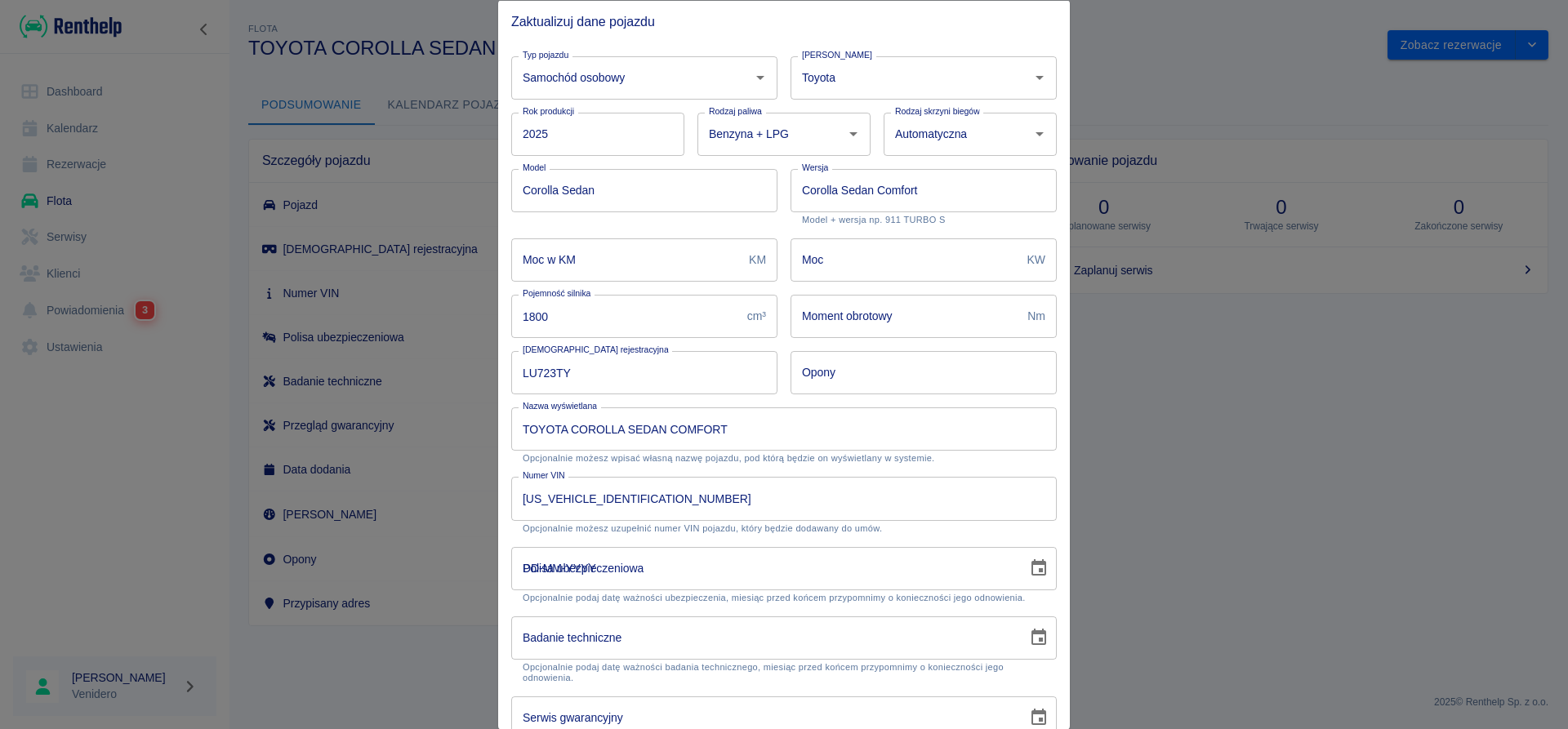
click at [928, 566] on input "DD-MM-YYYY" at bounding box center [764, 568] width 505 height 43
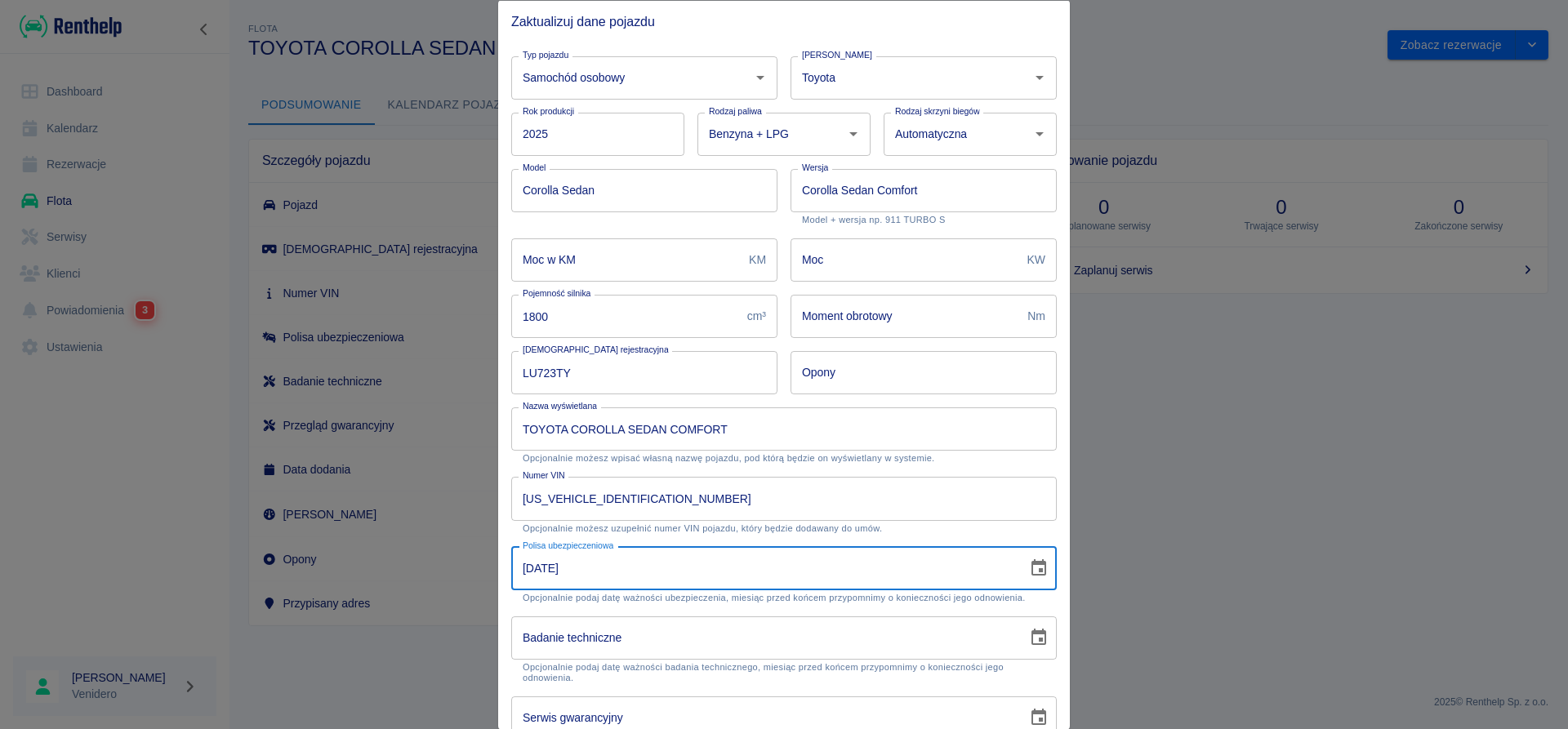
type input "[DATE]"
click at [570, 646] on input "Badanie techniczne" at bounding box center [764, 637] width 505 height 43
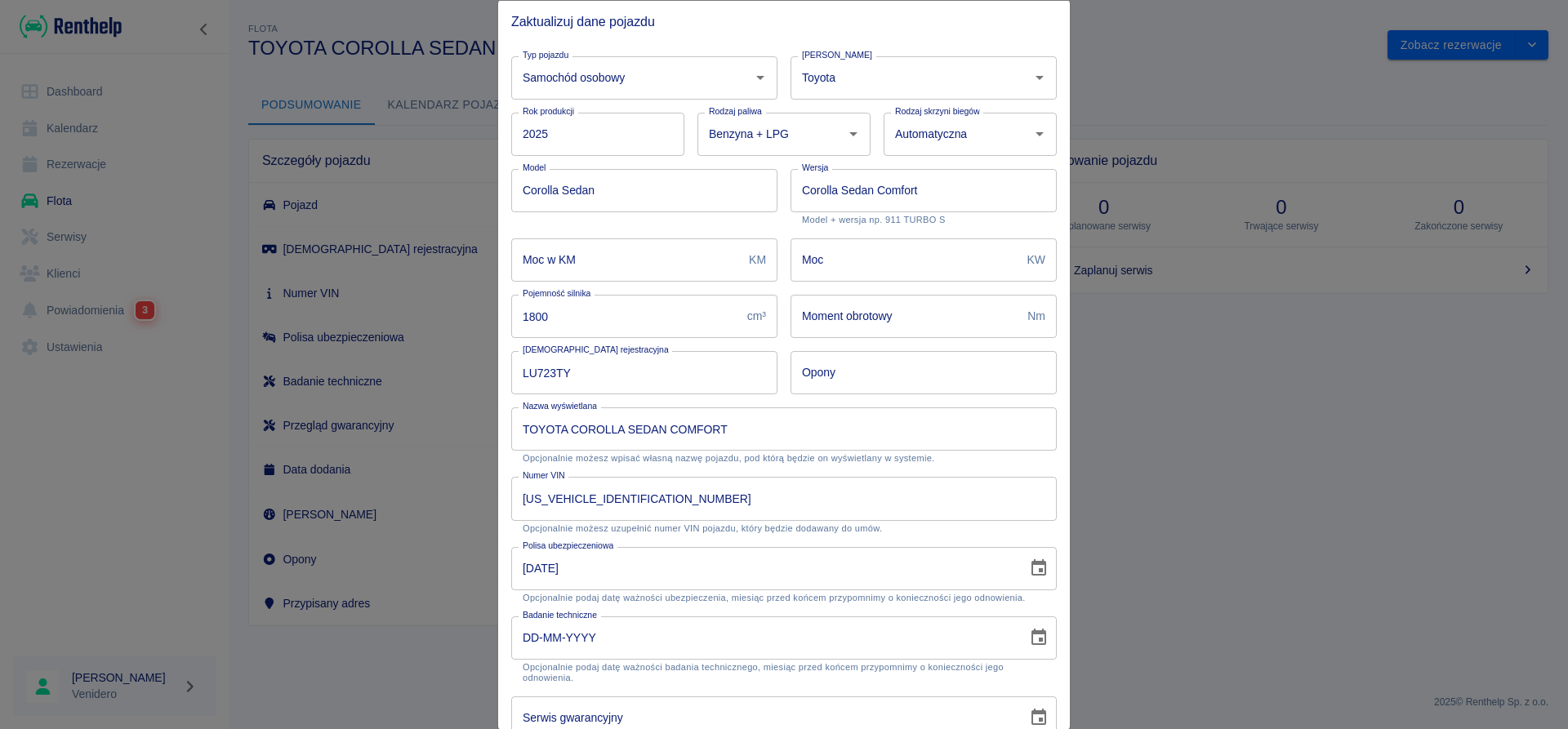
click at [604, 638] on input "DD-MM-YYYY" at bounding box center [764, 637] width 505 height 43
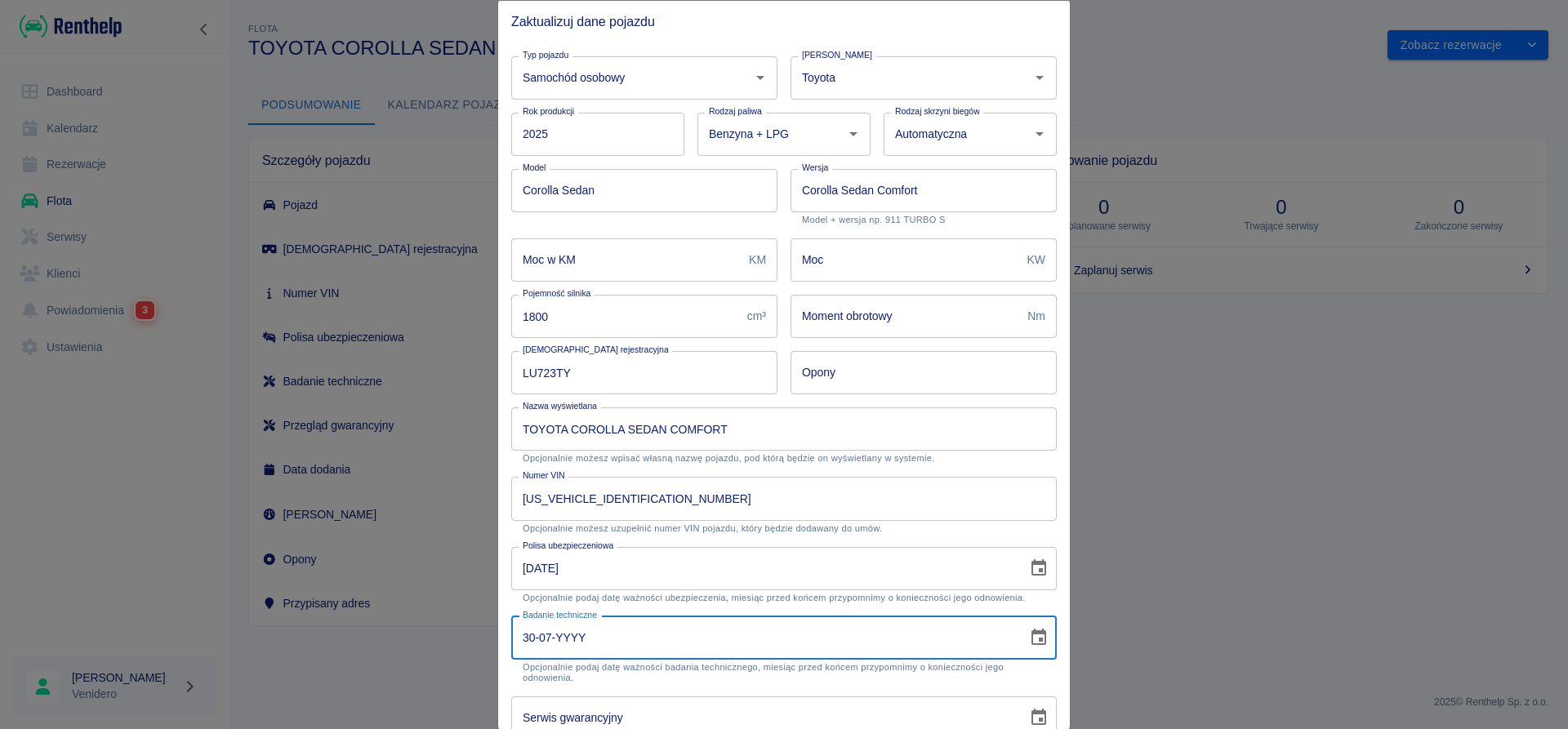
type input "30-07-YYYY"
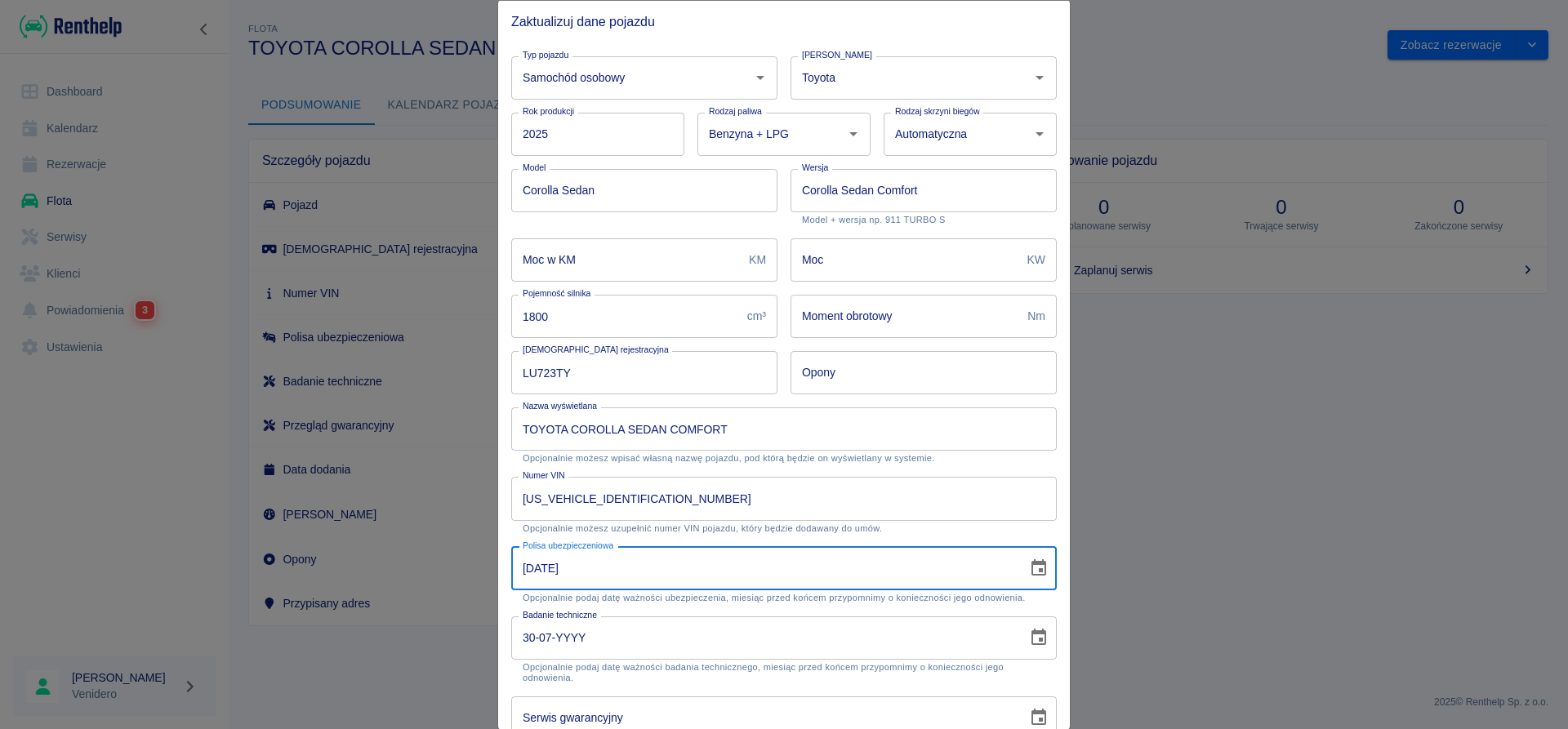
click at [588, 573] on input "[DATE]" at bounding box center [764, 568] width 505 height 43
click at [599, 575] on input "[DATE]" at bounding box center [764, 568] width 505 height 43
click at [564, 569] on input "[DATE]" at bounding box center [764, 568] width 505 height 43
type input "[DATE]"
click at [572, 636] on input "30-07-YYYY" at bounding box center [764, 637] width 505 height 43
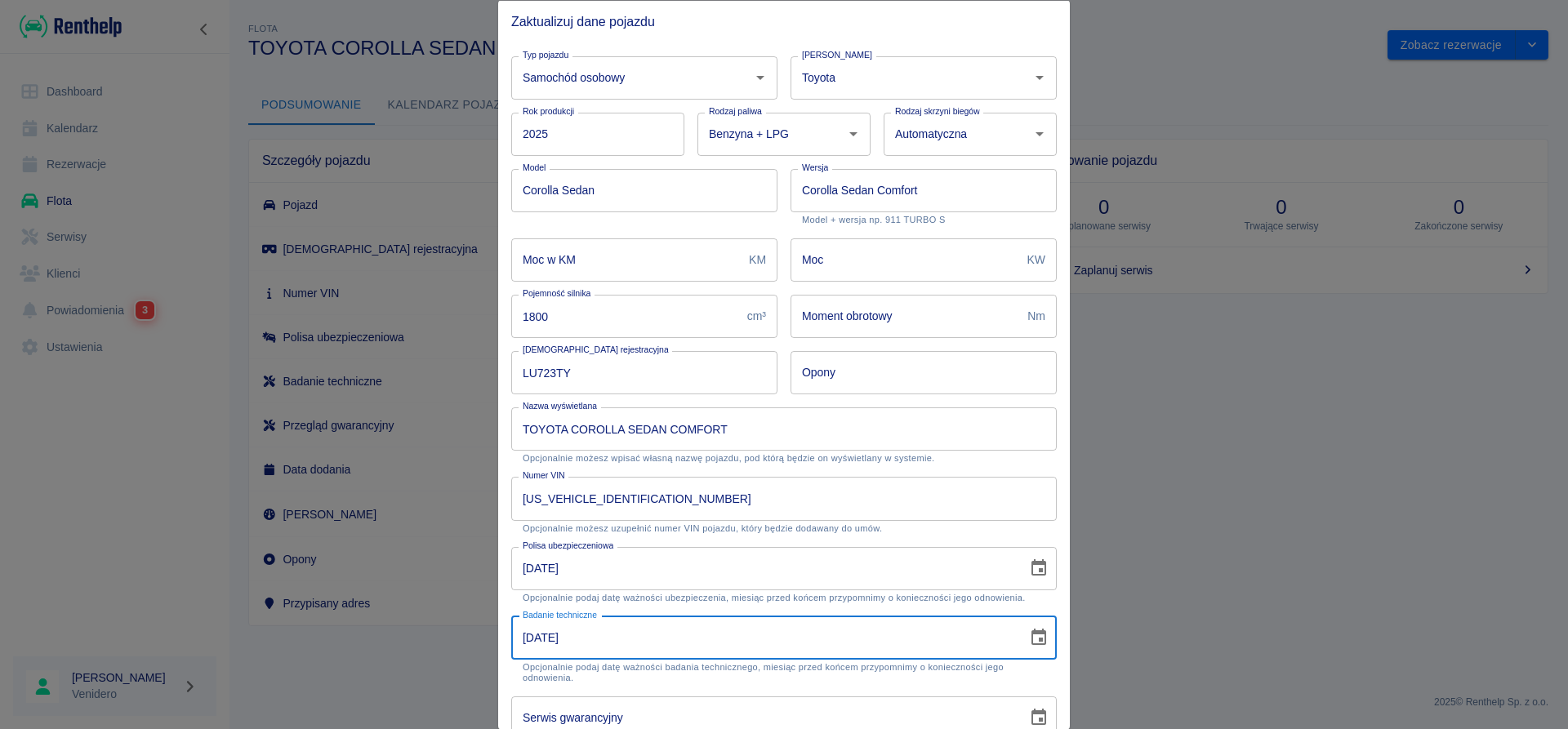
type input "[DATE]"
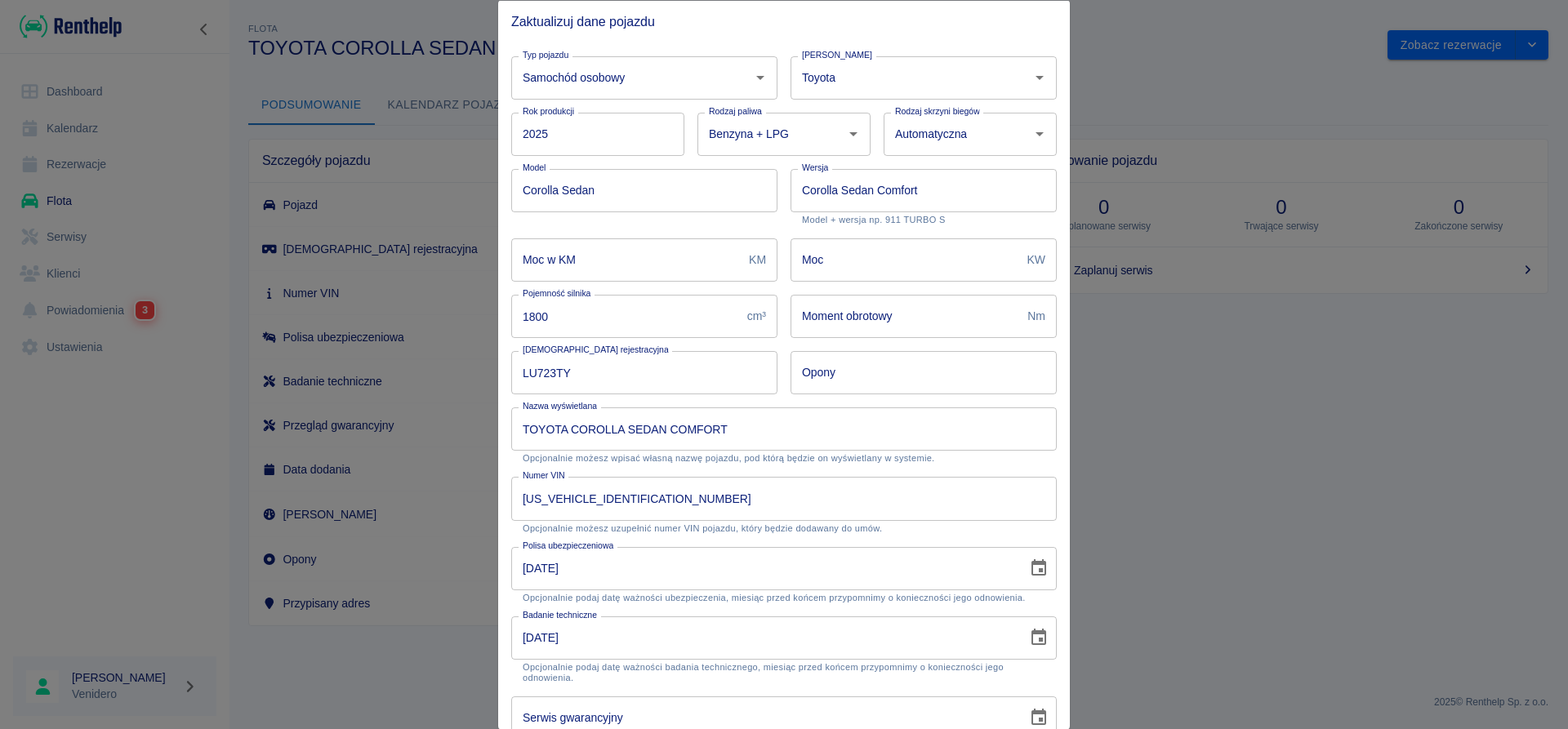
click at [784, 542] on div "Polisa ubezpieczeniowa [DATE] Polisa ubezpieczeniowa Opcjonalnie podaj datę waż…" at bounding box center [777, 568] width 559 height 69
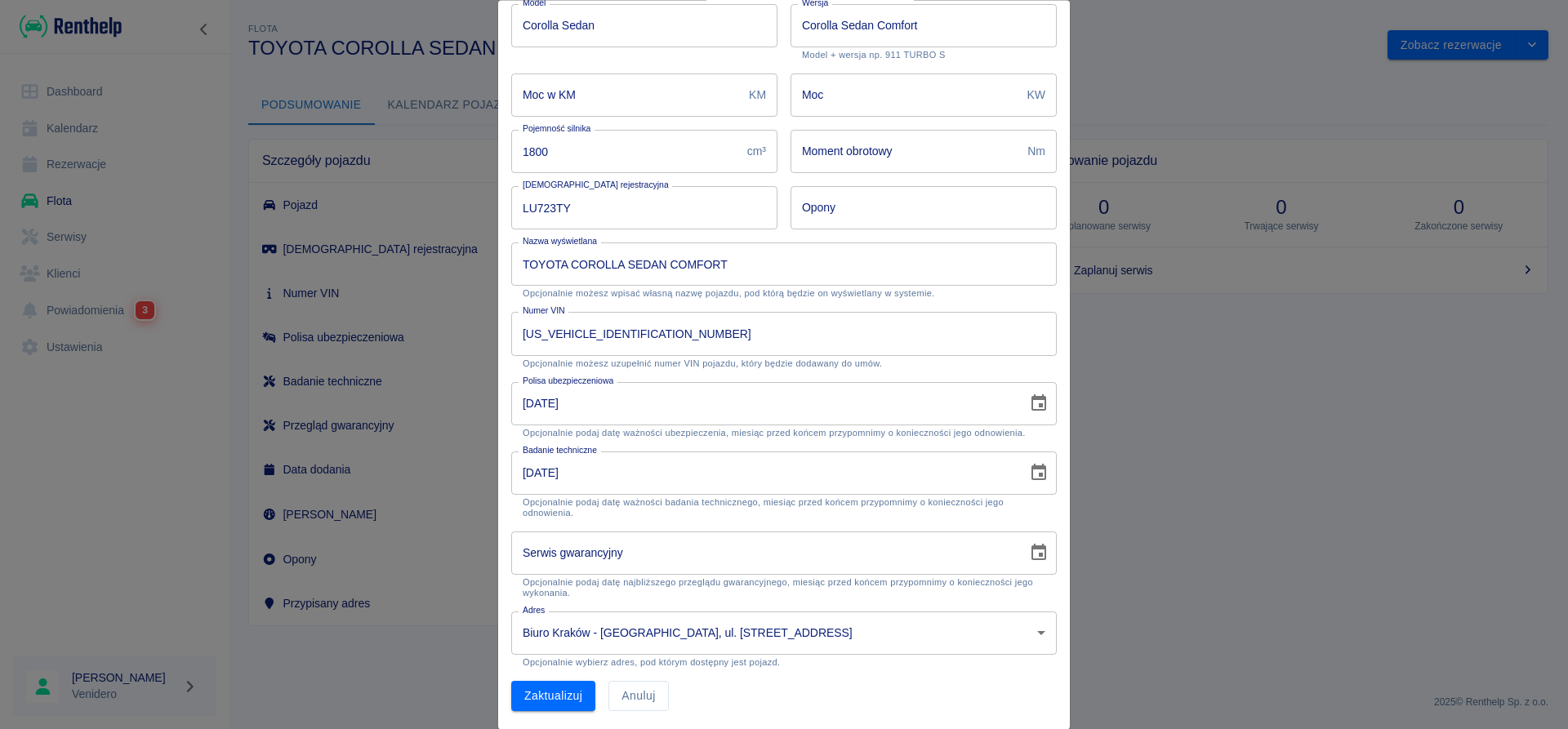
scroll to position [166, 0]
click at [578, 696] on button "Zaktualizuj" at bounding box center [553, 695] width 84 height 30
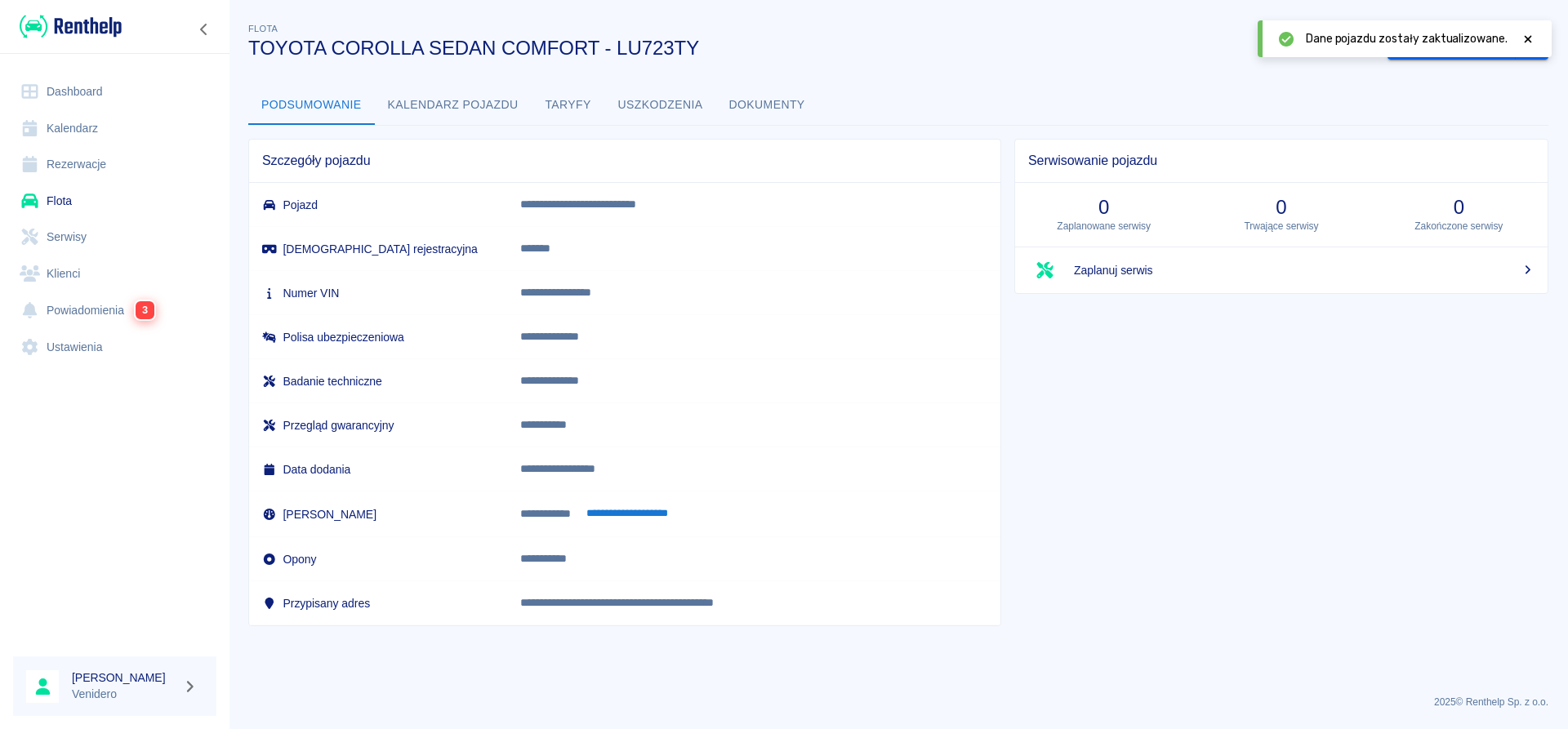
click at [1526, 42] on icon at bounding box center [1528, 39] width 7 height 7
